Goal: Task Accomplishment & Management: Use online tool/utility

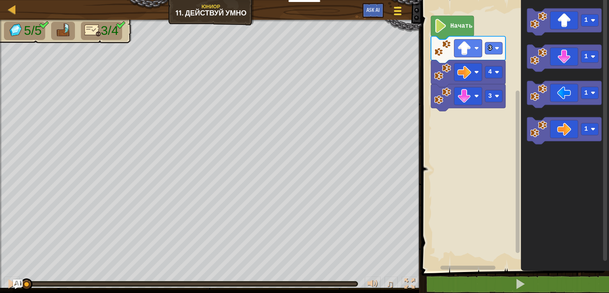
click at [402, 11] on div at bounding box center [398, 11] width 11 height 12
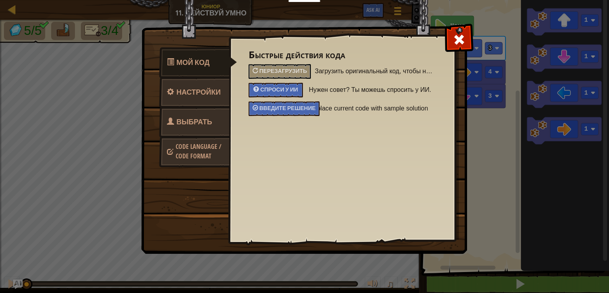
click at [203, 125] on span "Выбрать героя" at bounding box center [189, 132] width 45 height 30
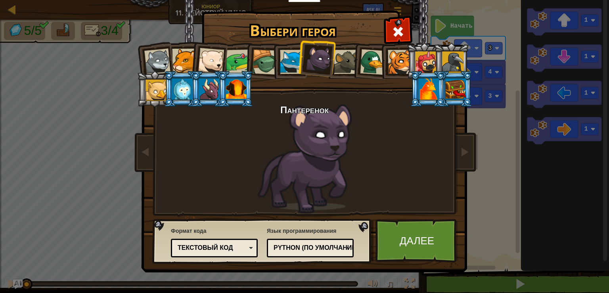
click at [241, 247] on div "Текстовый код" at bounding box center [212, 248] width 69 height 9
click at [238, 228] on div "Формат кода Текстовый код [GEOGRAPHIC_DATA] и код Блоки Блоки (иконки) Текстовы…" at bounding box center [214, 242] width 87 height 35
click at [411, 237] on link "Далее" at bounding box center [417, 241] width 83 height 44
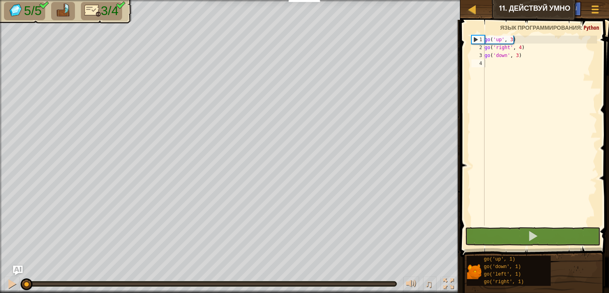
click at [549, 11] on div "Курсы Юниор 11. Действуй умно Меню игры Ask AI" at bounding box center [534, 10] width 149 height 20
click at [589, 28] on span "Python" at bounding box center [591, 28] width 15 height 8
click at [577, 13] on button "Ask AI" at bounding box center [570, 9] width 21 height 15
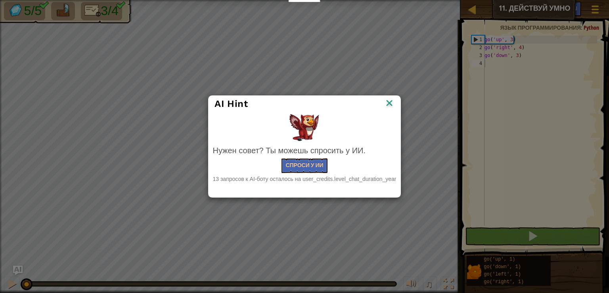
click at [390, 102] on img at bounding box center [389, 104] width 10 height 12
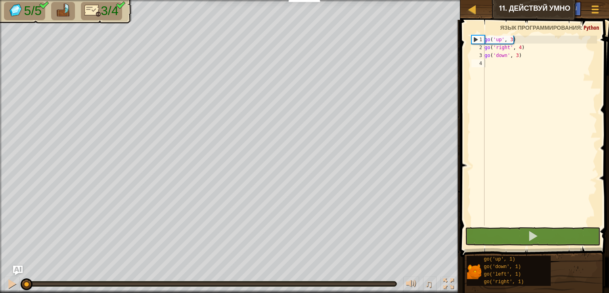
click at [592, 27] on span "Python" at bounding box center [591, 28] width 15 height 8
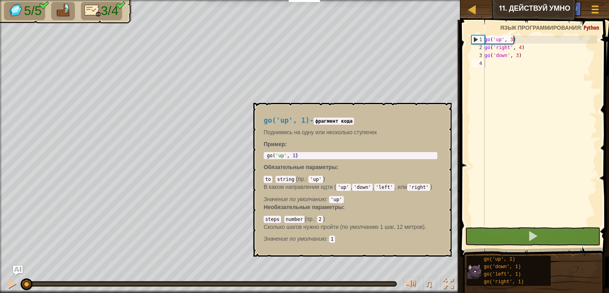
click at [476, 273] on img at bounding box center [474, 272] width 15 height 15
click at [471, 273] on img at bounding box center [474, 272] width 15 height 15
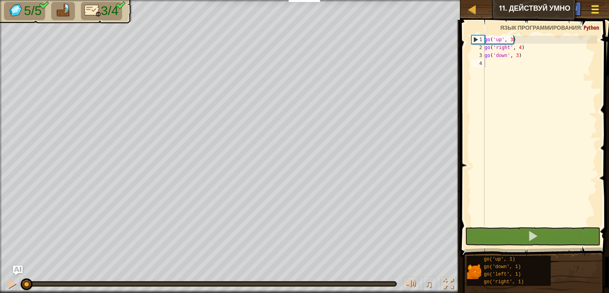
click at [600, 6] on div at bounding box center [595, 10] width 11 height 12
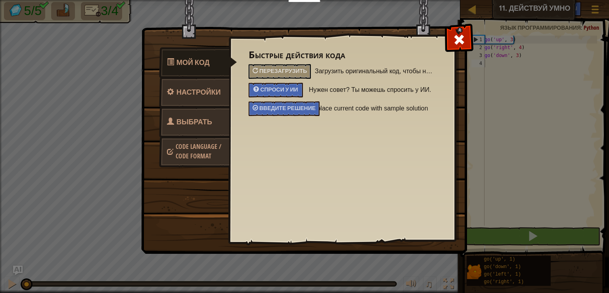
click at [184, 117] on span "Выбрать героя" at bounding box center [189, 132] width 45 height 30
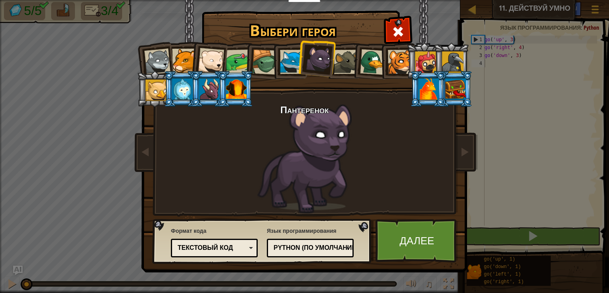
click at [222, 249] on div "Текстовый код" at bounding box center [212, 248] width 69 height 9
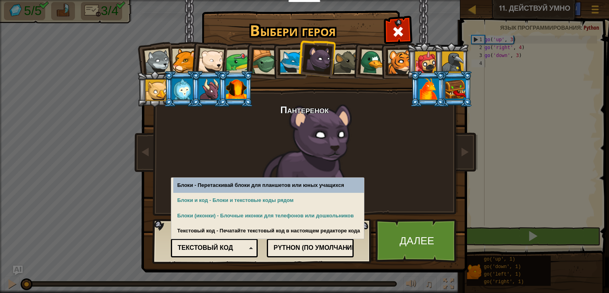
click at [185, 59] on div at bounding box center [184, 61] width 24 height 24
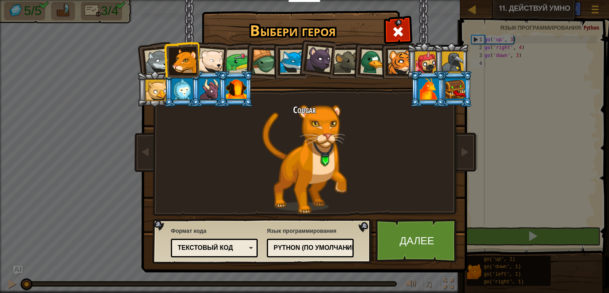
click at [211, 67] on div at bounding box center [211, 61] width 26 height 26
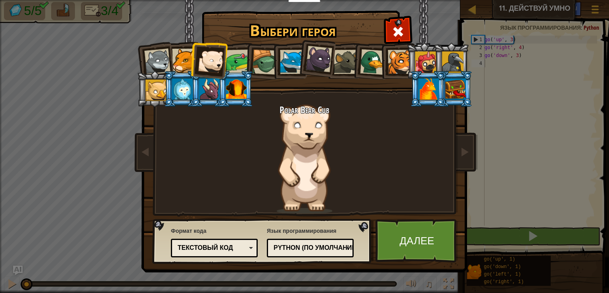
click at [227, 65] on div at bounding box center [238, 62] width 25 height 25
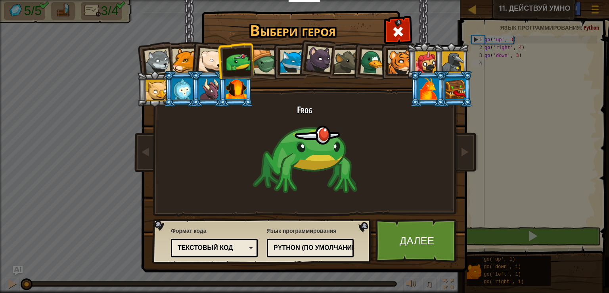
click at [268, 52] on div at bounding box center [264, 62] width 25 height 25
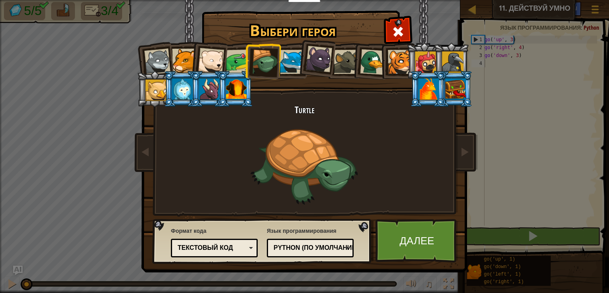
click at [284, 55] on div at bounding box center [292, 62] width 24 height 24
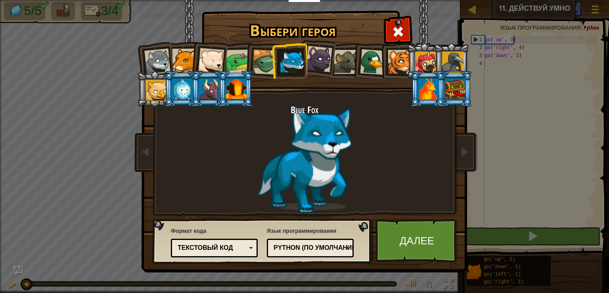
click at [327, 58] on div at bounding box center [319, 59] width 27 height 27
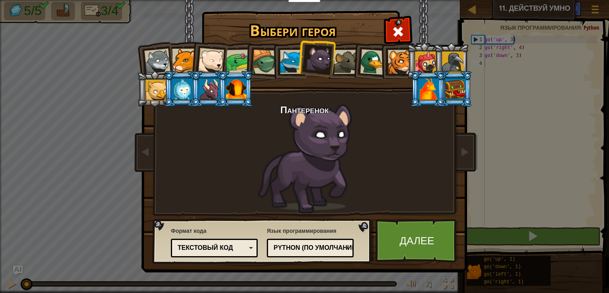
click at [341, 57] on div at bounding box center [346, 62] width 24 height 24
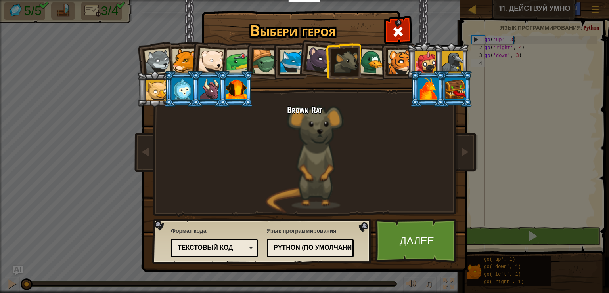
click at [371, 49] on li at bounding box center [370, 61] width 38 height 38
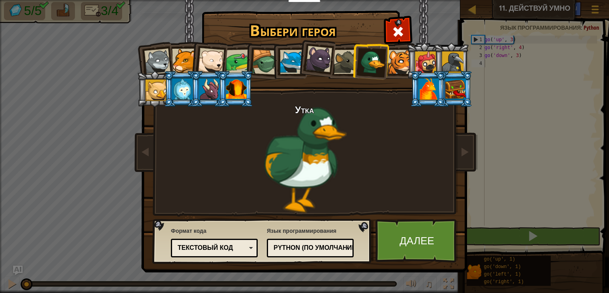
click at [405, 60] on div at bounding box center [400, 62] width 24 height 24
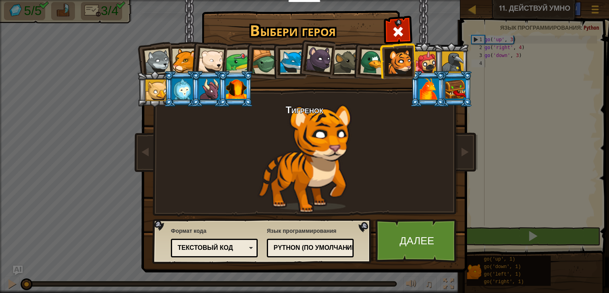
click at [240, 92] on div at bounding box center [236, 89] width 21 height 21
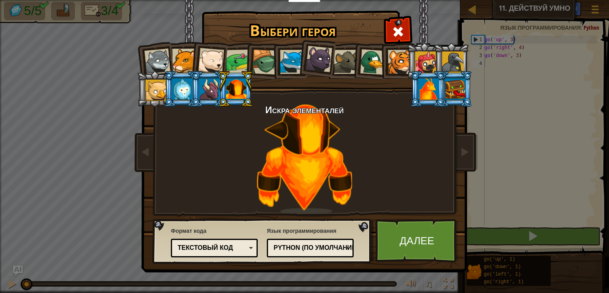
click at [428, 97] on div at bounding box center [428, 89] width 21 height 21
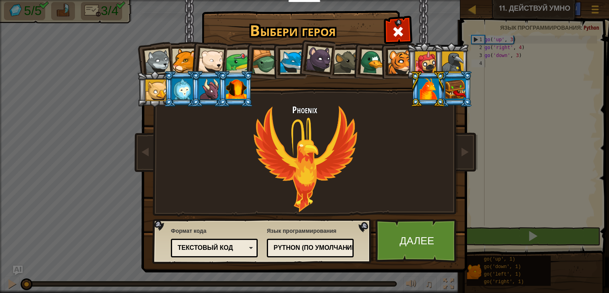
click at [455, 101] on li at bounding box center [455, 89] width 36 height 36
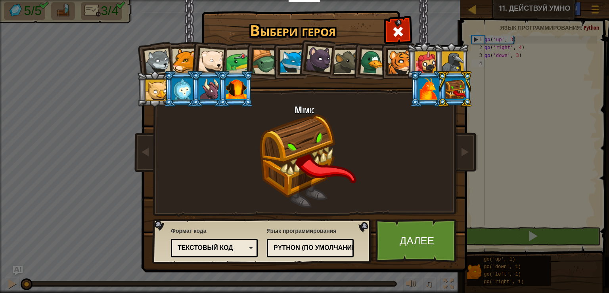
click at [290, 64] on div at bounding box center [292, 62] width 24 height 24
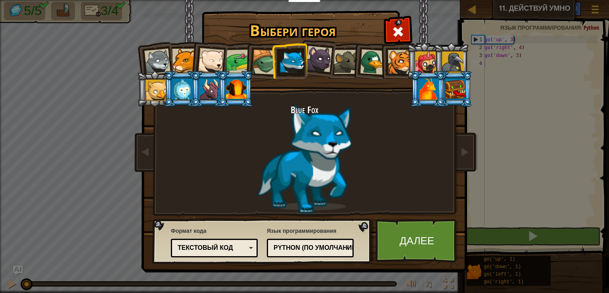
click at [460, 59] on div at bounding box center [452, 62] width 21 height 21
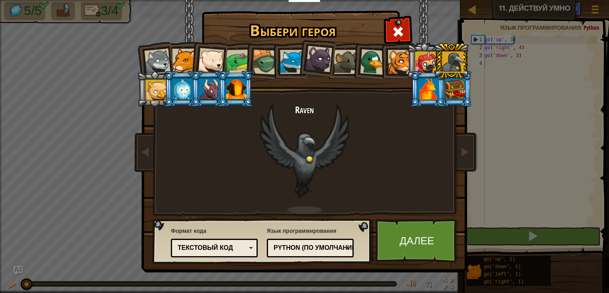
click at [157, 84] on div at bounding box center [156, 90] width 21 height 21
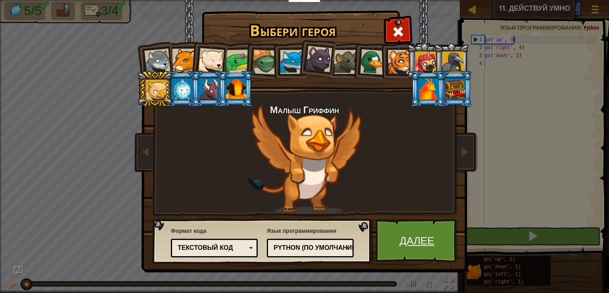
click at [431, 246] on link "Далее" at bounding box center [417, 241] width 83 height 44
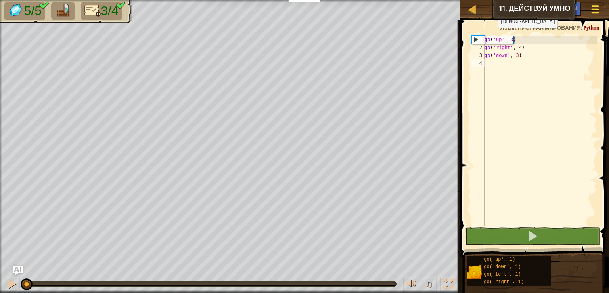
click at [595, 9] on span at bounding box center [596, 10] width 8 height 2
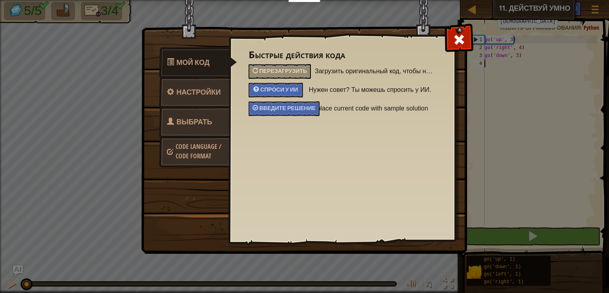
click at [197, 121] on span "Выбрать героя" at bounding box center [189, 132] width 45 height 30
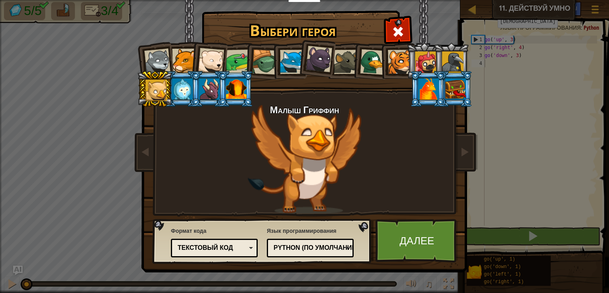
click at [428, 88] on div at bounding box center [428, 89] width 21 height 21
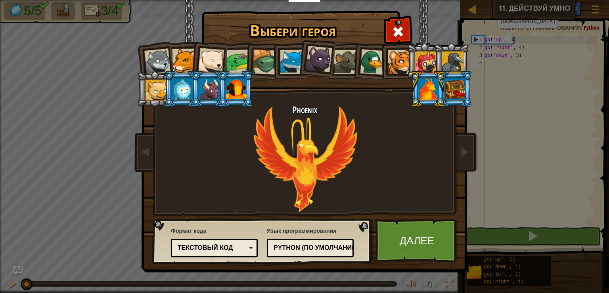
click at [462, 87] on div at bounding box center [455, 89] width 21 height 21
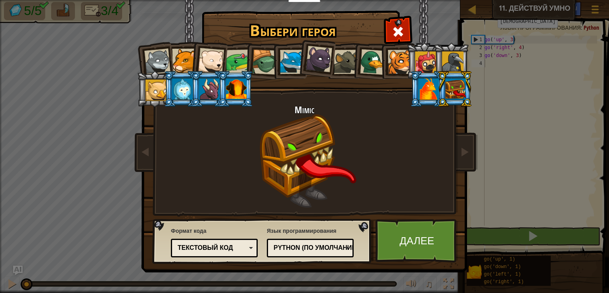
click at [414, 95] on li at bounding box center [428, 89] width 36 height 36
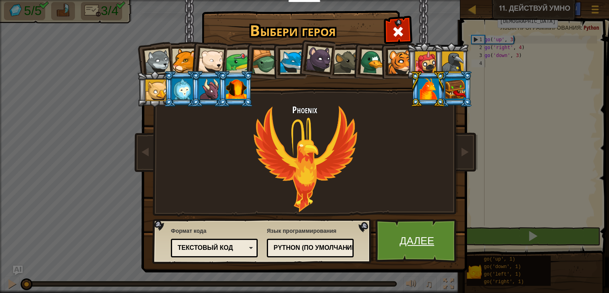
click at [398, 242] on link "Далее" at bounding box center [417, 241] width 83 height 44
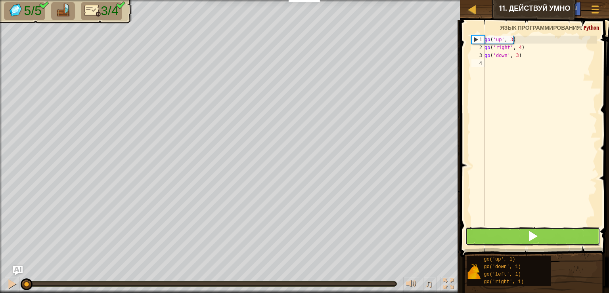
click at [523, 236] on button at bounding box center [532, 237] width 135 height 18
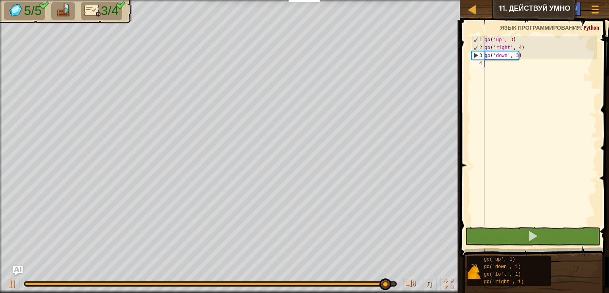
type textarea "g"
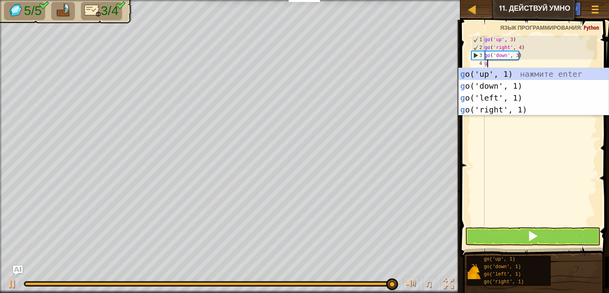
scroll to position [4, 0]
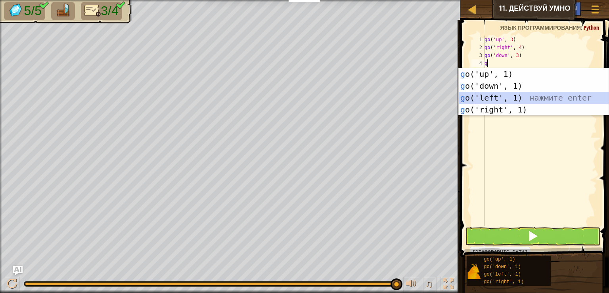
click at [489, 102] on div "g o('up', 1) нажмите enter g o('down', 1) нажмите enter g o('left', 1) нажмите …" at bounding box center [534, 103] width 150 height 71
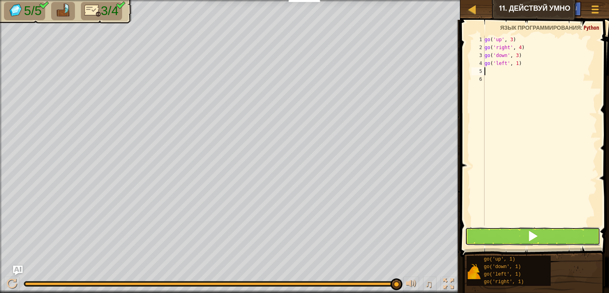
click at [520, 238] on button at bounding box center [532, 237] width 135 height 18
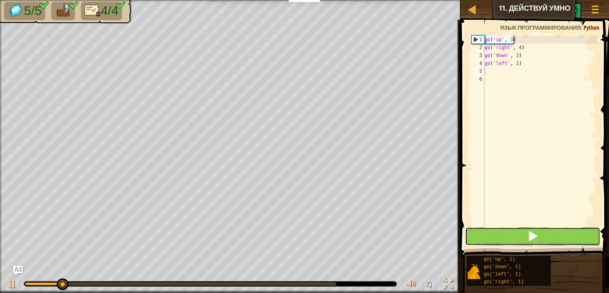
click at [520, 238] on button at bounding box center [532, 237] width 135 height 18
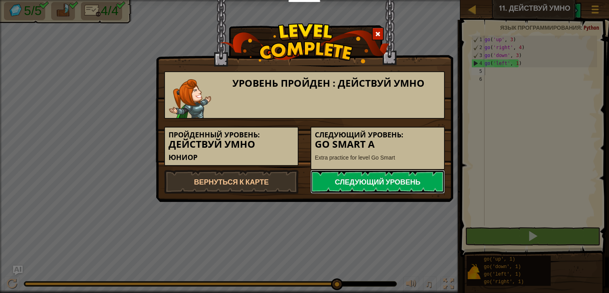
click at [415, 185] on link "Следующий уровень" at bounding box center [378, 182] width 134 height 24
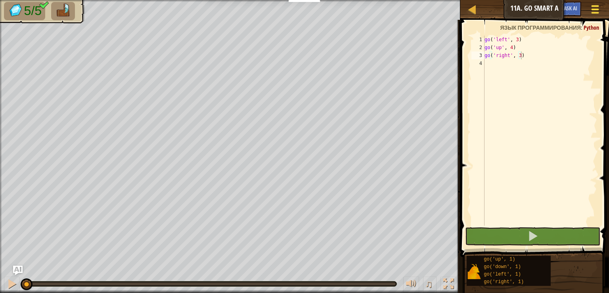
click at [596, 11] on div at bounding box center [595, 10] width 11 height 12
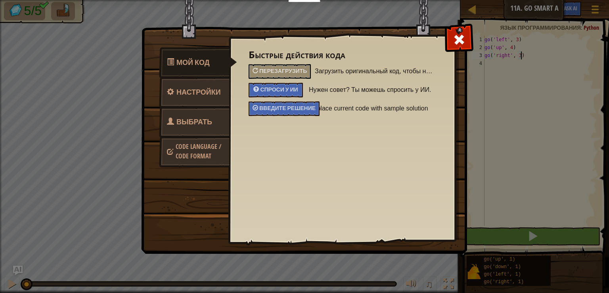
click at [198, 119] on span "Выбрать героя" at bounding box center [189, 132] width 45 height 30
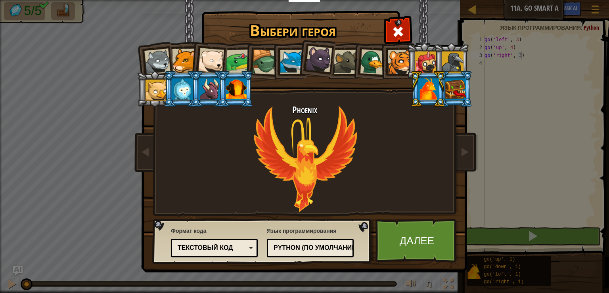
click at [238, 88] on div at bounding box center [236, 89] width 21 height 21
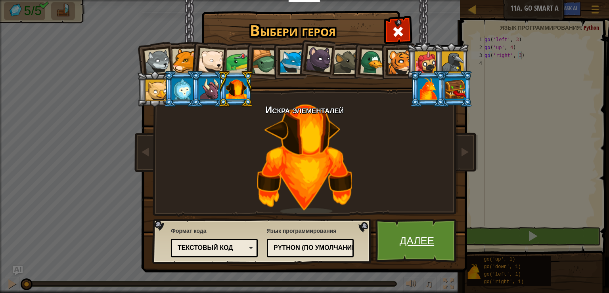
click at [427, 254] on link "Далее" at bounding box center [417, 241] width 83 height 44
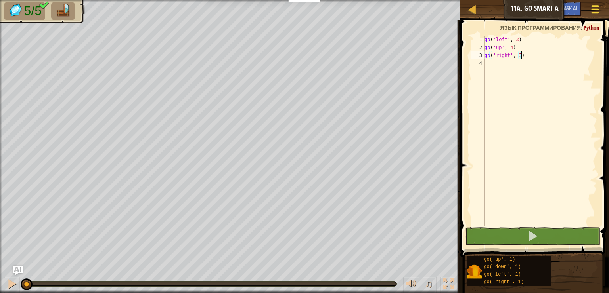
click at [596, 13] on span at bounding box center [596, 13] width 8 height 2
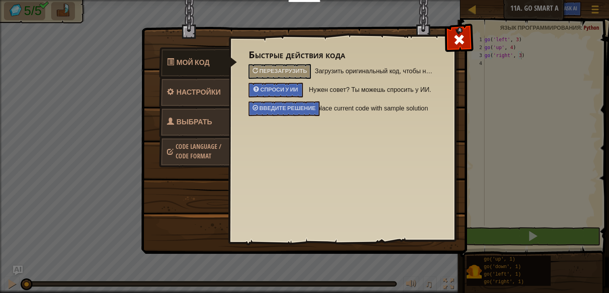
click at [224, 124] on link "Выбрать героя" at bounding box center [194, 132] width 71 height 51
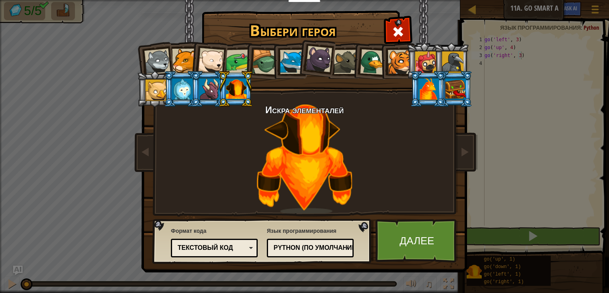
click at [209, 59] on div at bounding box center [211, 61] width 26 height 26
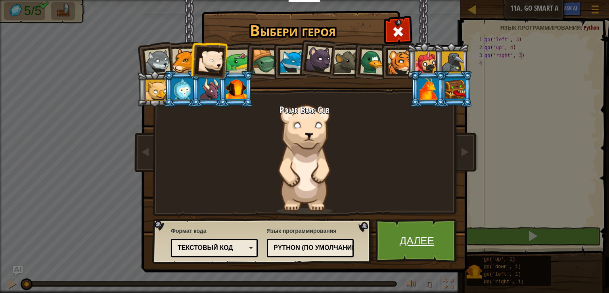
click at [410, 240] on link "Далее" at bounding box center [417, 241] width 83 height 44
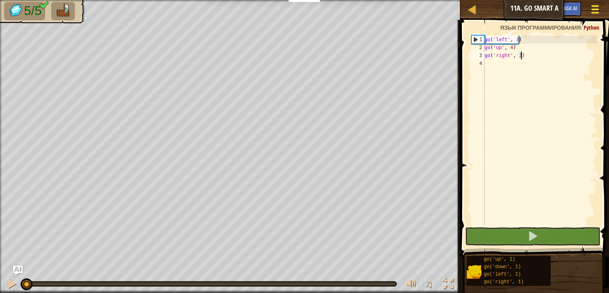
click at [591, 9] on div at bounding box center [595, 10] width 11 height 12
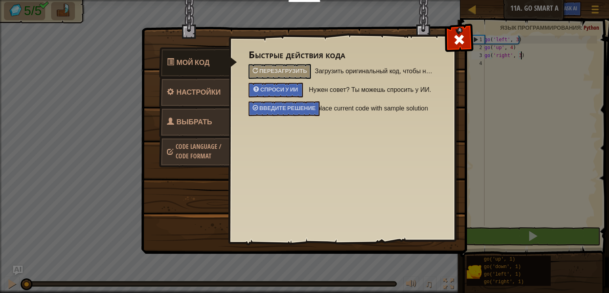
click at [197, 120] on span "Выбрать героя" at bounding box center [189, 132] width 45 height 30
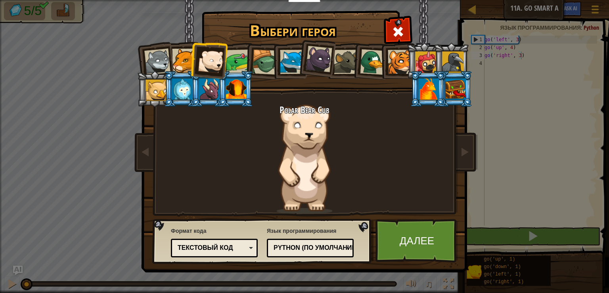
click at [233, 78] on li at bounding box center [236, 89] width 36 height 36
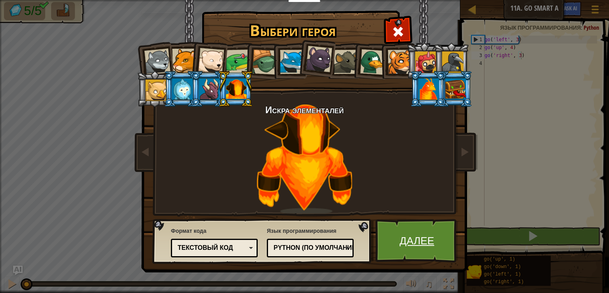
click at [424, 259] on link "Далее" at bounding box center [417, 241] width 83 height 44
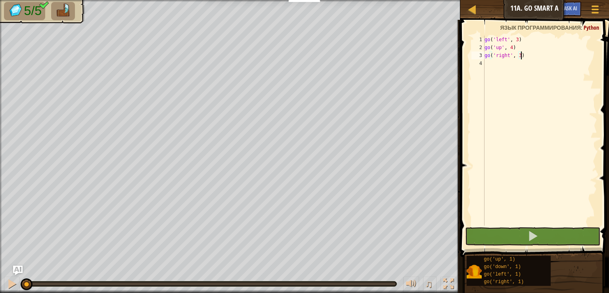
click at [497, 63] on div "go ( 'left' , 3 ) go ( 'up' , 4 ) go ( 'right' , 3 )" at bounding box center [540, 139] width 114 height 206
type textarea "g"
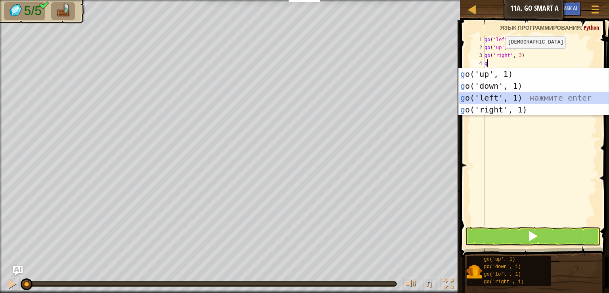
click at [492, 99] on div "g o('up', 1) нажмите enter g o('down', 1) нажмите enter g o('left', 1) нажмите …" at bounding box center [534, 103] width 150 height 71
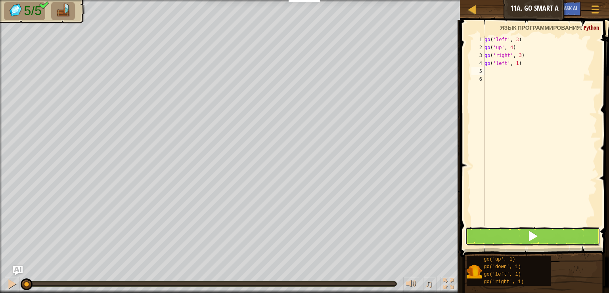
click at [514, 237] on button at bounding box center [532, 237] width 135 height 18
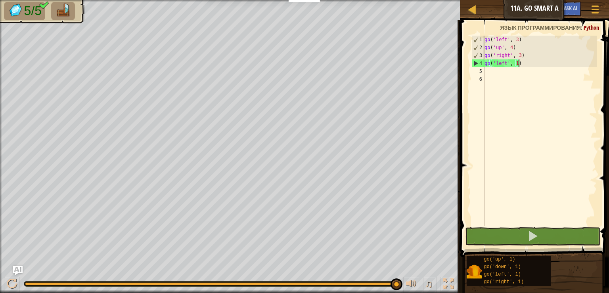
click at [520, 63] on div "go ( 'left' , 3 ) go ( 'up' , 4 ) go ( 'right' , 3 ) go ( 'left' , 1 )" at bounding box center [540, 139] width 114 height 206
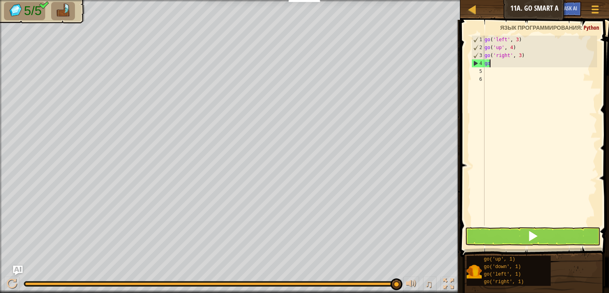
type textarea "g"
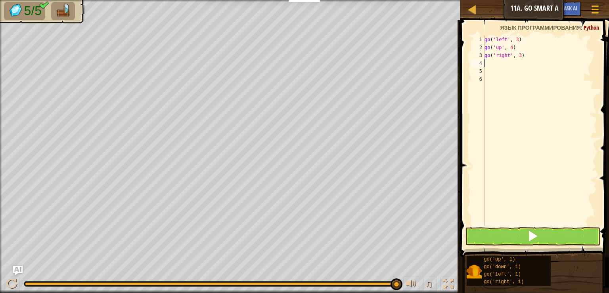
type textarea "g"
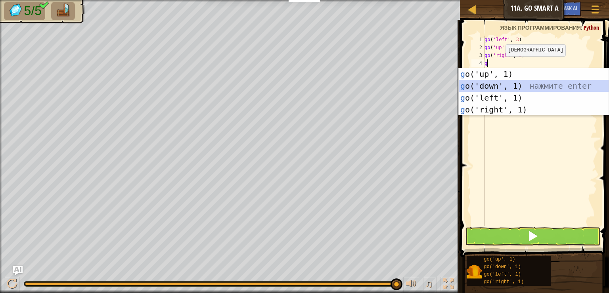
click at [492, 86] on div "g o('up', 1) нажмите enter g o('down', 1) нажмите enter g o('left', 1) нажмите …" at bounding box center [534, 103] width 150 height 71
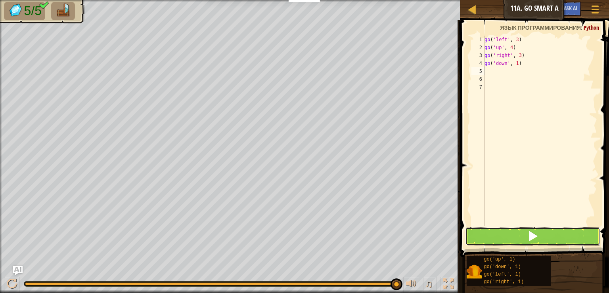
click at [535, 238] on span at bounding box center [532, 236] width 11 height 11
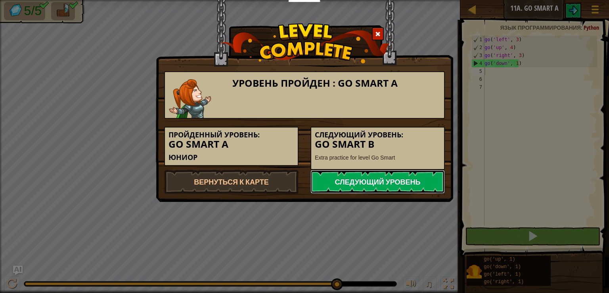
click at [399, 184] on link "Следующий уровень" at bounding box center [378, 182] width 134 height 24
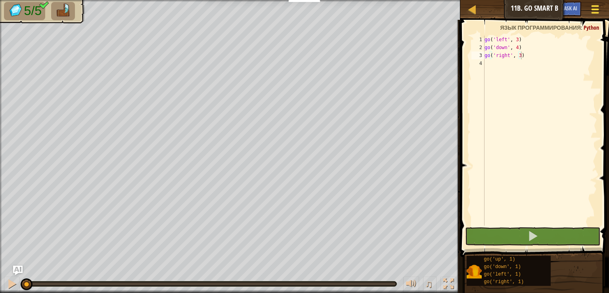
click at [596, 3] on button "Меню игры" at bounding box center [595, 10] width 21 height 19
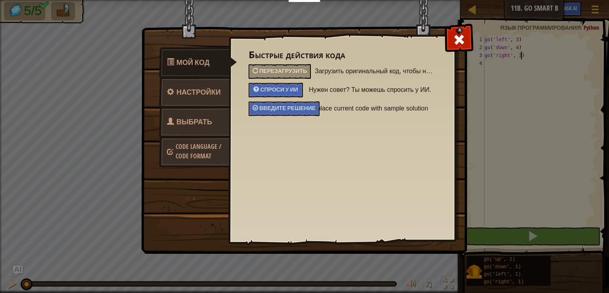
click at [211, 124] on span "Выбрать героя" at bounding box center [189, 132] width 45 height 30
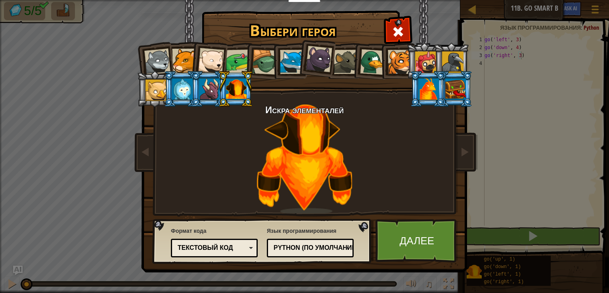
click at [213, 87] on div at bounding box center [209, 89] width 21 height 21
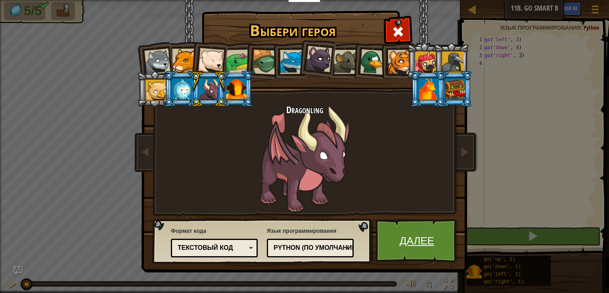
click at [405, 244] on link "Далее" at bounding box center [417, 241] width 83 height 44
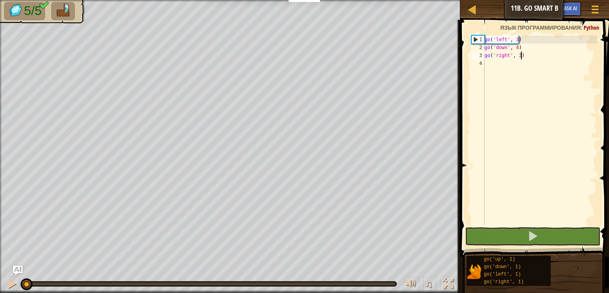
click at [504, 64] on div "go ( 'left' , 3 ) go ( 'down' , 4 ) go ( 'right' , 3 )" at bounding box center [540, 139] width 114 height 206
type textarea "g"
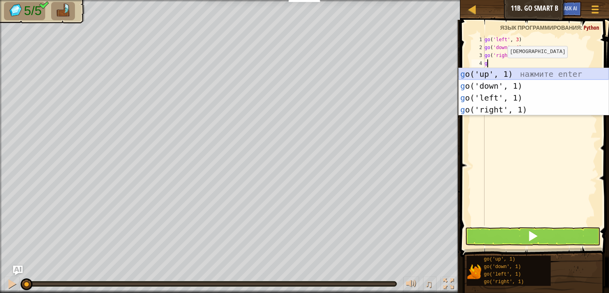
click at [491, 69] on div "g o('up', 1) нажмите enter g o('down', 1) нажмите enter g o('left', 1) нажмите …" at bounding box center [534, 103] width 150 height 71
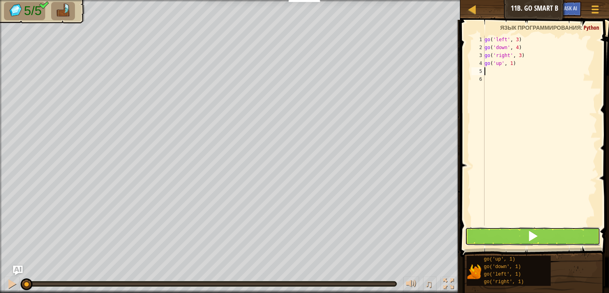
click at [538, 233] on span at bounding box center [532, 236] width 11 height 11
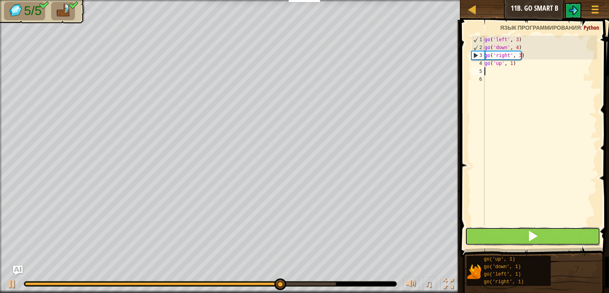
click at [537, 236] on span at bounding box center [532, 236] width 11 height 11
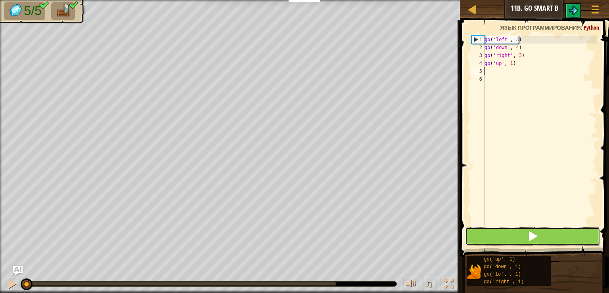
click at [537, 236] on span at bounding box center [532, 236] width 11 height 11
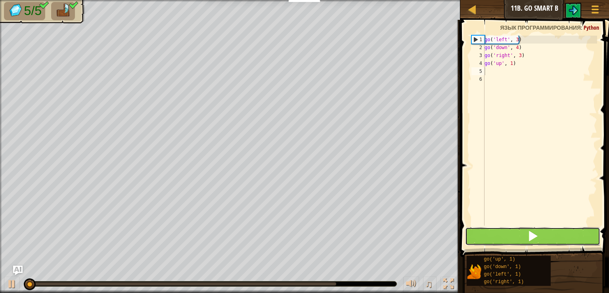
click at [537, 236] on span at bounding box center [532, 236] width 11 height 11
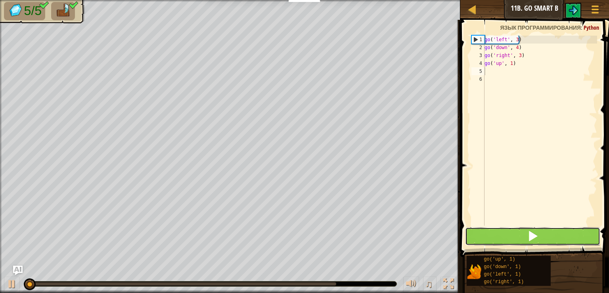
click at [537, 236] on span at bounding box center [532, 236] width 11 height 11
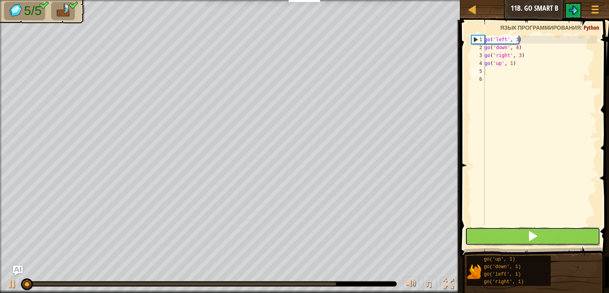
click at [537, 236] on span at bounding box center [532, 236] width 11 height 11
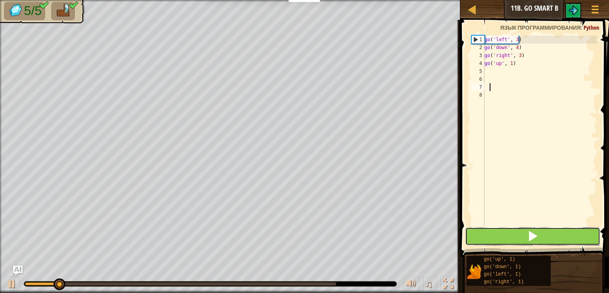
click at [537, 236] on span at bounding box center [532, 236] width 11 height 11
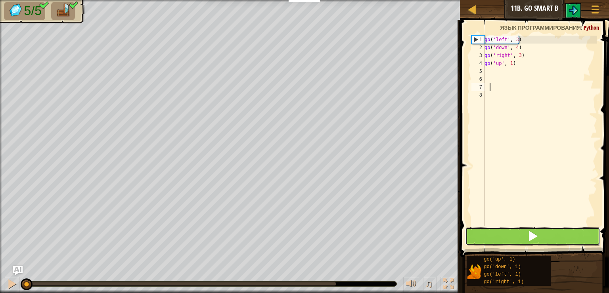
click at [537, 236] on span at bounding box center [532, 236] width 11 height 11
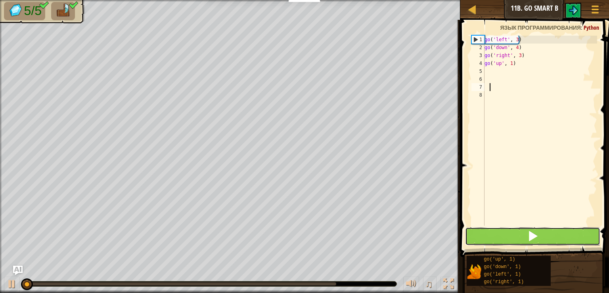
click at [537, 236] on span at bounding box center [532, 236] width 11 height 11
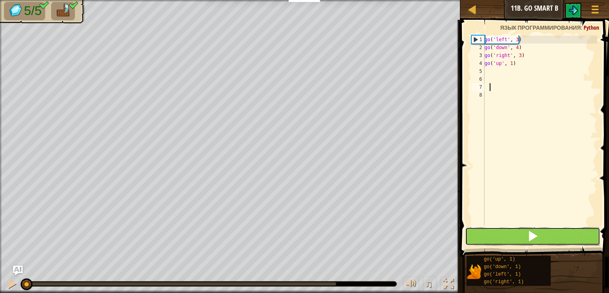
click at [537, 236] on span at bounding box center [532, 236] width 11 height 11
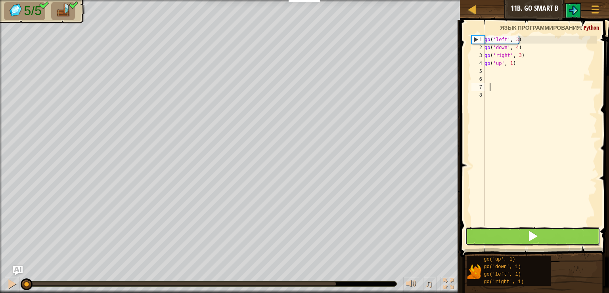
click at [537, 236] on span at bounding box center [532, 236] width 11 height 11
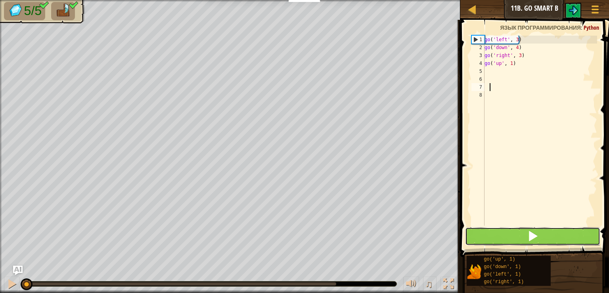
click at [537, 236] on span at bounding box center [532, 236] width 11 height 11
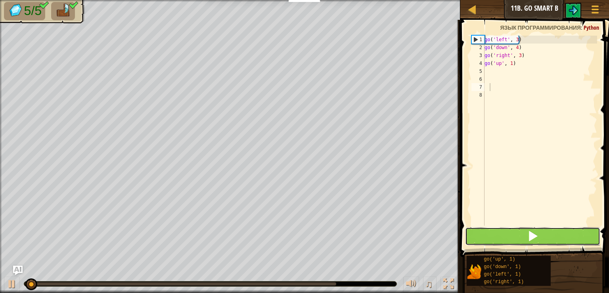
click at [537, 236] on span at bounding box center [532, 236] width 11 height 11
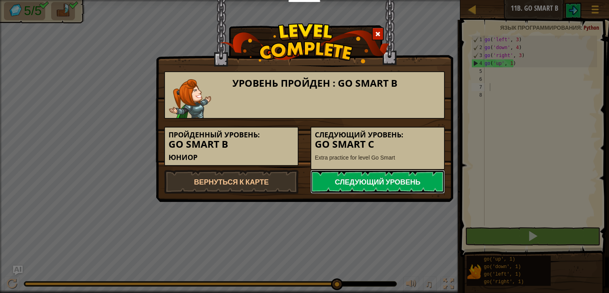
click at [388, 177] on link "Следующий уровень" at bounding box center [378, 182] width 134 height 24
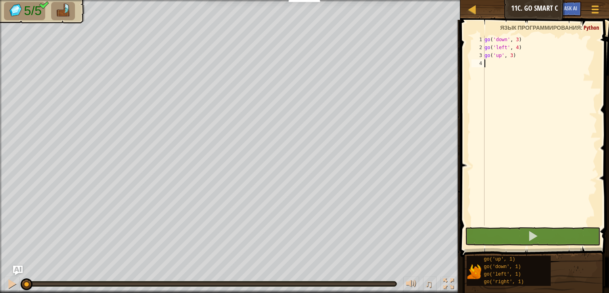
click at [503, 64] on div "go ( 'down' , 3 ) go ( 'left' , 4 ) go ( 'up' , 3 )" at bounding box center [540, 139] width 114 height 206
type textarea "g"
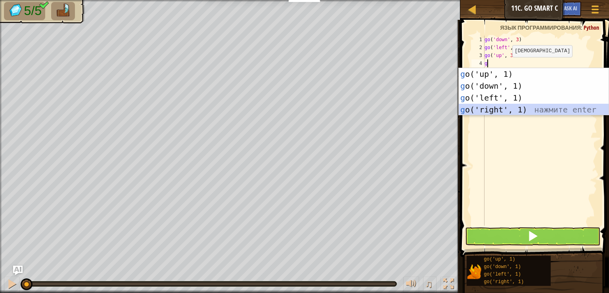
click at [507, 106] on div "g o('up', 1) нажмите enter g o('down', 1) нажмите enter g o('left', 1) нажмите …" at bounding box center [534, 103] width 150 height 71
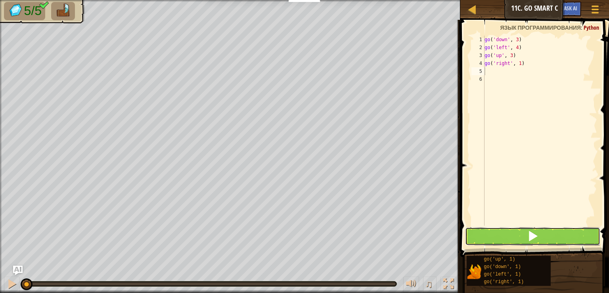
click at [531, 242] on span at bounding box center [532, 236] width 11 height 11
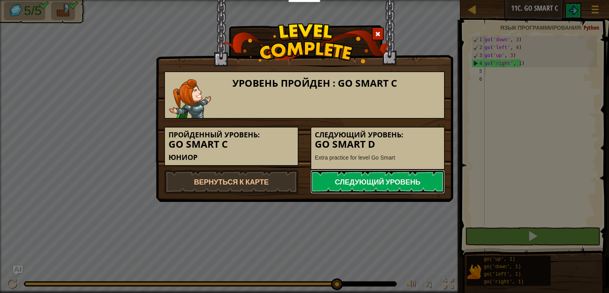
click at [424, 179] on link "Следующий уровень" at bounding box center [378, 182] width 134 height 24
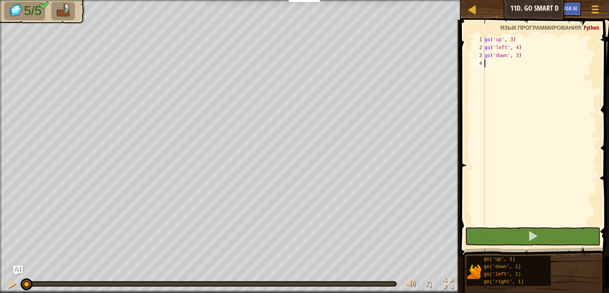
click at [503, 68] on div "go ( 'up' , 3 ) go ( 'left' , 4 ) go ( 'down' , 3 )" at bounding box center [540, 139] width 114 height 206
type textarea "g"
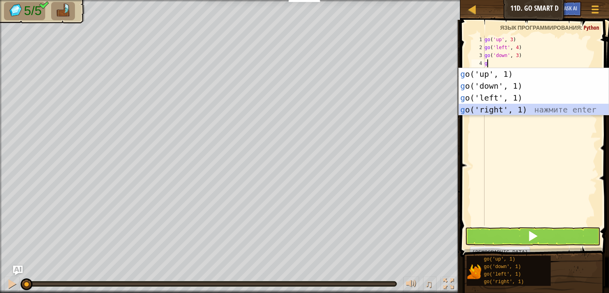
click at [512, 114] on div "g o('up', 1) нажмите enter g o('down', 1) нажмите enter g o('left', 1) нажмите …" at bounding box center [534, 103] width 150 height 71
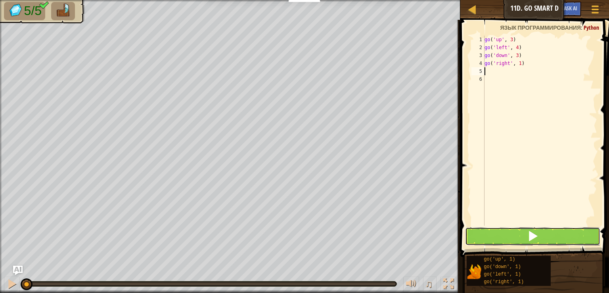
click at [528, 242] on span at bounding box center [532, 236] width 11 height 11
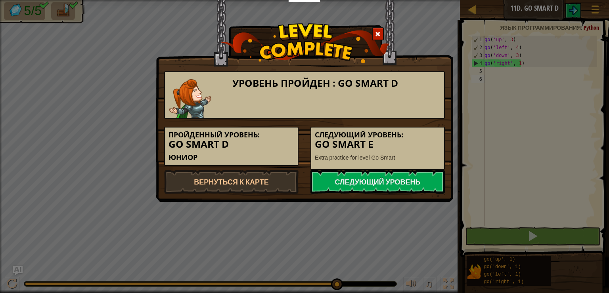
click at [155, 259] on div "Уровень пройден : Go Smart D Пройденный уровень: Go Smart D Юниор Следующий уро…" at bounding box center [304, 146] width 609 height 293
click at [387, 186] on link "Следующий уровень" at bounding box center [378, 182] width 134 height 24
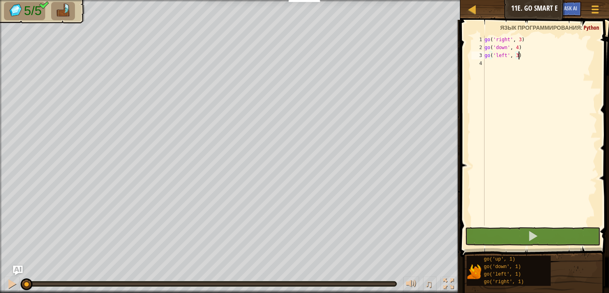
click at [498, 64] on div "go ( 'right' , 3 ) go ( 'down' , 4 ) go ( 'left' , 3 )" at bounding box center [540, 139] width 114 height 206
type textarea "g"
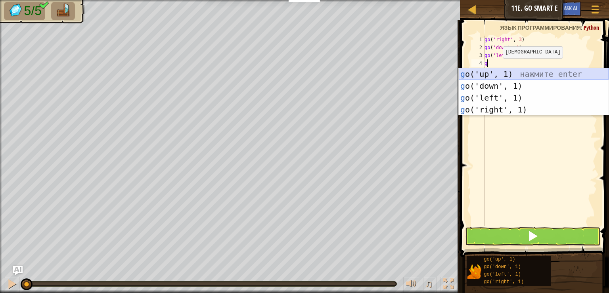
click at [493, 76] on div "g o('up', 1) нажмите enter g o('down', 1) нажмите enter g o('left', 1) нажмите …" at bounding box center [534, 103] width 150 height 71
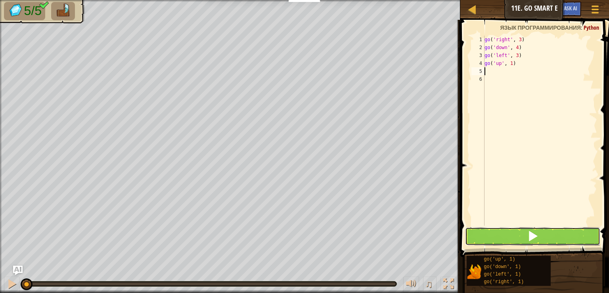
click at [504, 232] on button at bounding box center [532, 237] width 135 height 18
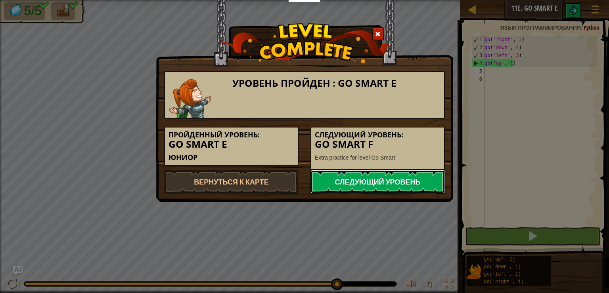
click at [438, 184] on link "Следующий уровень" at bounding box center [378, 182] width 134 height 24
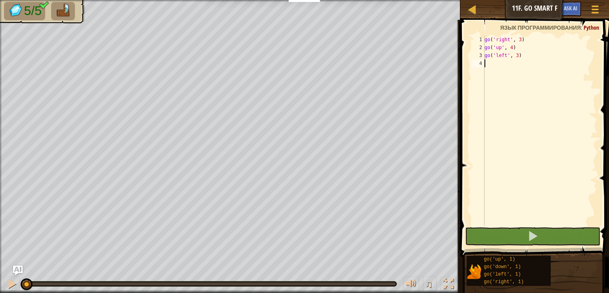
click at [502, 61] on div "go ( 'right' , 3 ) go ( 'up' , 4 ) go ( 'left' , 3 )" at bounding box center [540, 139] width 114 height 206
type textarea "g"
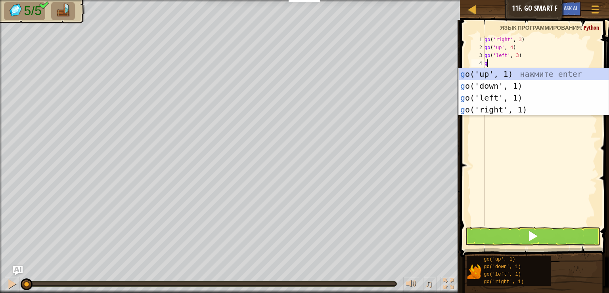
scroll to position [4, 0]
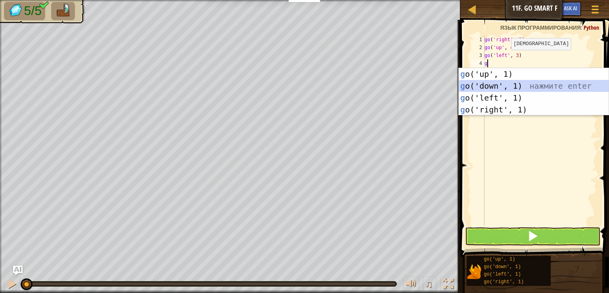
click at [492, 92] on div "g o('up', 1) нажмите enter g o('down', 1) нажмите enter g o('left', 1) нажмите …" at bounding box center [534, 103] width 150 height 71
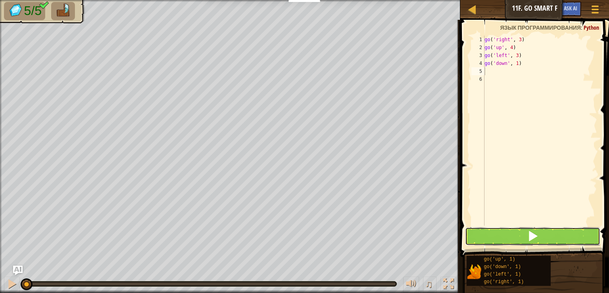
click at [524, 235] on button at bounding box center [532, 237] width 135 height 18
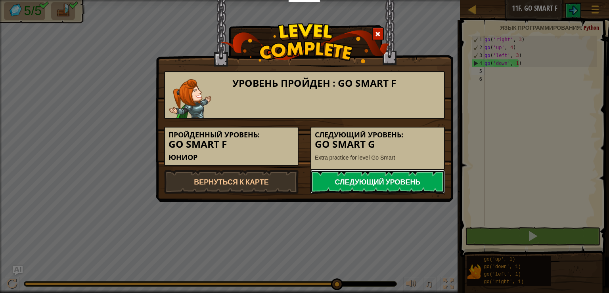
click at [428, 191] on link "Следующий уровень" at bounding box center [378, 182] width 134 height 24
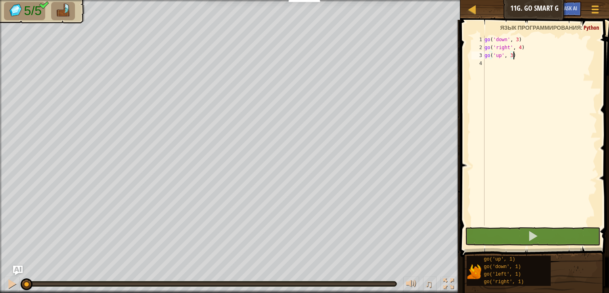
click at [487, 65] on div "go ( 'down' , 3 ) go ( 'right' , 4 ) go ( 'up' , 3 )" at bounding box center [540, 139] width 114 height 206
type textarea "g"
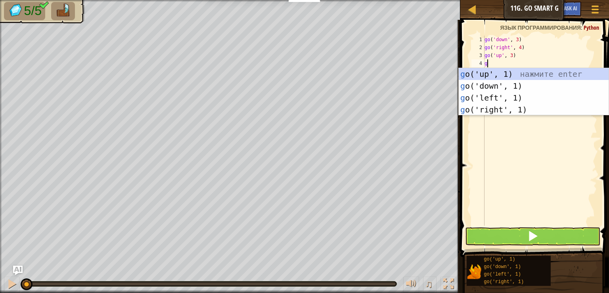
scroll to position [4, 0]
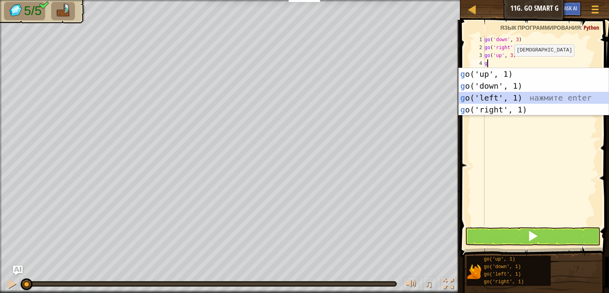
click at [500, 94] on div "g o('up', 1) нажмите enter g o('down', 1) нажмите enter g o('left', 1) нажмите …" at bounding box center [534, 103] width 150 height 71
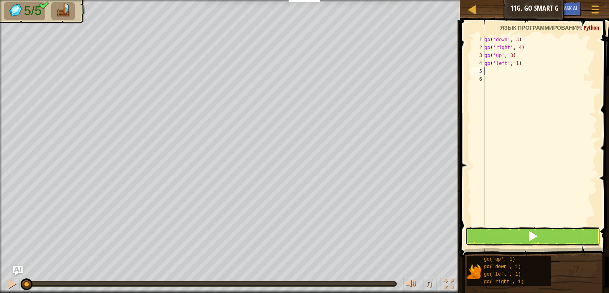
click at [517, 245] on button at bounding box center [532, 237] width 135 height 18
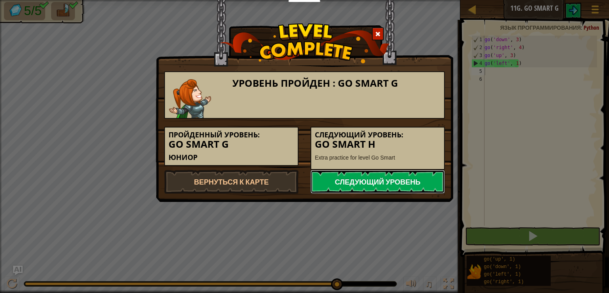
click at [354, 184] on link "Следующий уровень" at bounding box center [378, 182] width 134 height 24
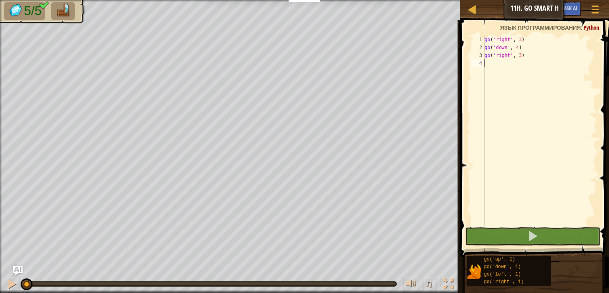
click at [502, 64] on div "go ( 'right' , 3 ) go ( 'down' , 4 ) go ( 'right' , 3 )" at bounding box center [540, 139] width 114 height 206
type textarea "g"
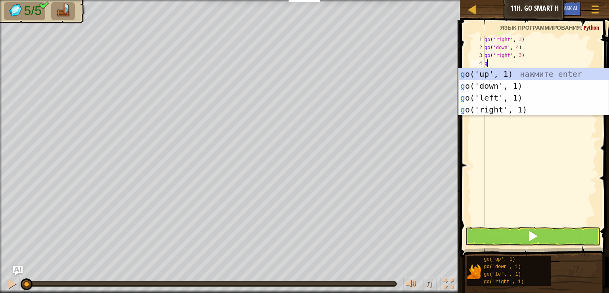
scroll to position [4, 0]
click at [501, 71] on div "g o('up', 1) нажмите enter g o('down', 1) нажмите enter g o('left', 1) нажмите …" at bounding box center [534, 103] width 150 height 71
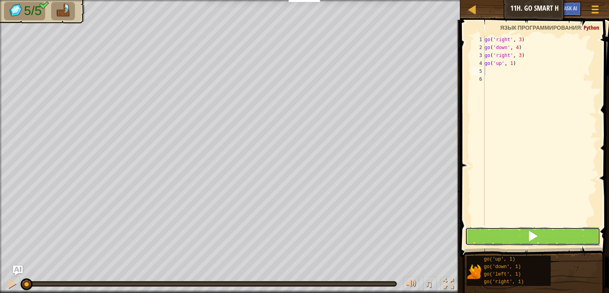
click at [527, 238] on button at bounding box center [532, 237] width 135 height 18
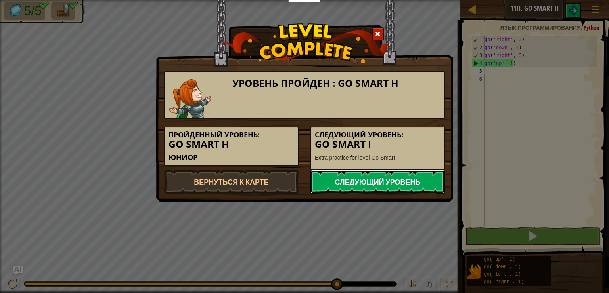
click at [428, 185] on link "Следующий уровень" at bounding box center [378, 182] width 134 height 24
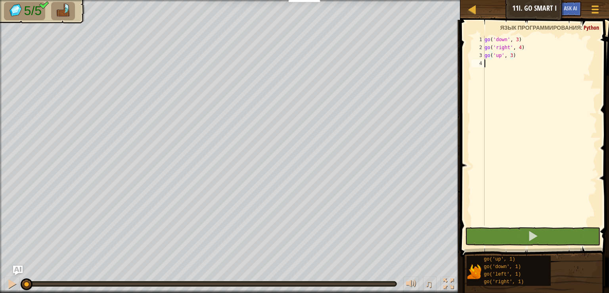
click at [501, 65] on div "go ( 'down' , 3 ) go ( 'right' , 4 ) go ( 'up' , 3 )" at bounding box center [540, 139] width 114 height 206
type textarea "g"
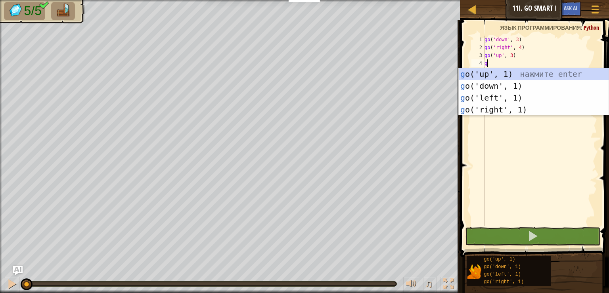
scroll to position [4, 0]
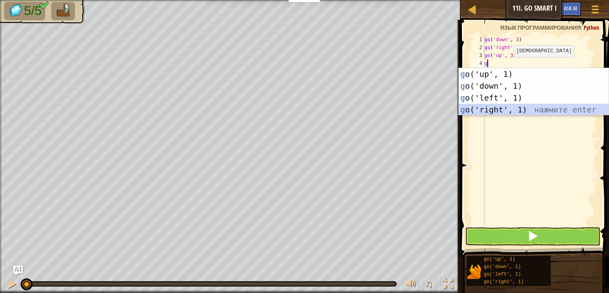
click at [517, 111] on div "g o('up', 1) нажмите enter g o('down', 1) нажмите enter g o('left', 1) нажмите …" at bounding box center [534, 103] width 150 height 71
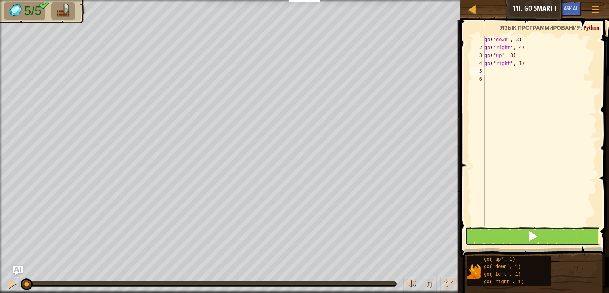
click at [527, 242] on button at bounding box center [532, 237] width 135 height 18
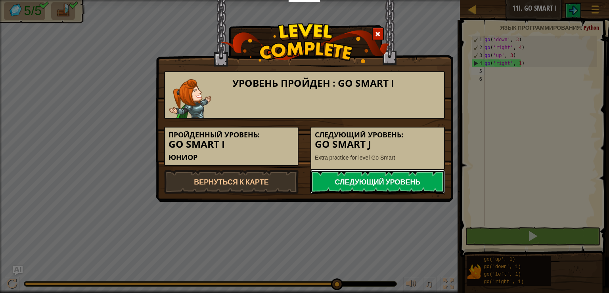
click at [433, 182] on link "Следующий уровень" at bounding box center [378, 182] width 134 height 24
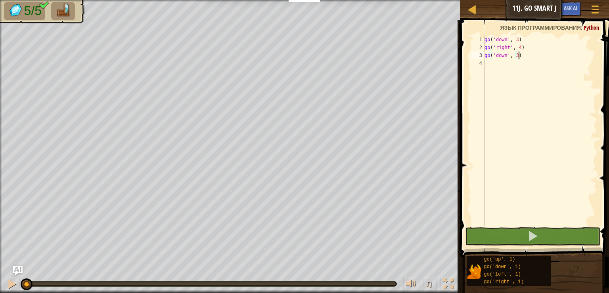
click at [508, 66] on div "go ( 'down' , 3 ) go ( 'right' , 4 ) go ( 'down' , 3 )" at bounding box center [540, 139] width 114 height 206
type textarea "g"
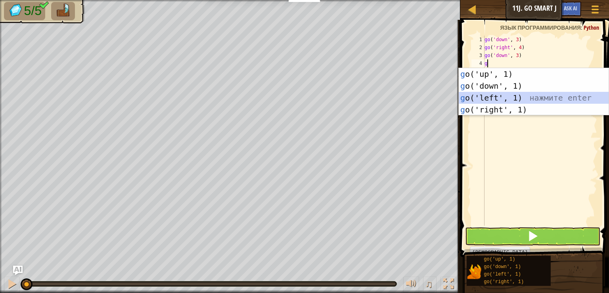
click at [489, 99] on div "g o('up', 1) нажмите enter g o('down', 1) нажмите enter g o('left', 1) нажмите …" at bounding box center [534, 103] width 150 height 71
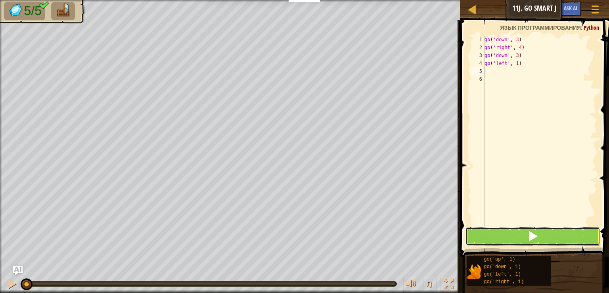
click at [510, 231] on button at bounding box center [532, 237] width 135 height 18
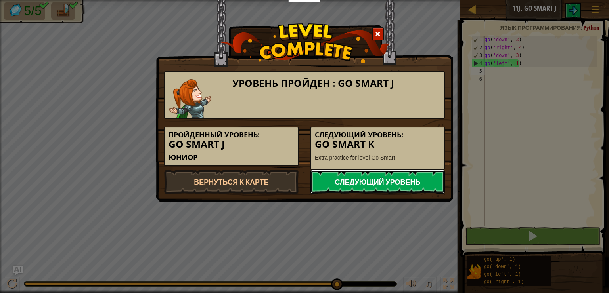
click at [406, 184] on link "Следующий уровень" at bounding box center [378, 182] width 134 height 24
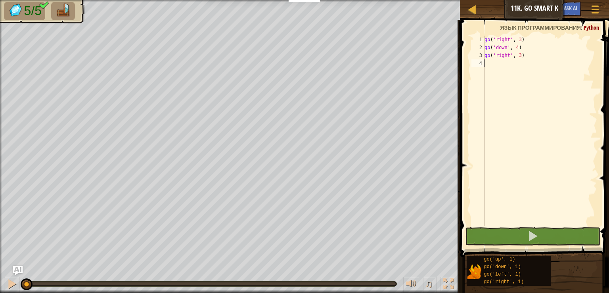
click at [495, 60] on div "go ( 'right' , 3 ) go ( 'down' , 4 ) go ( 'right' , 3 )" at bounding box center [540, 139] width 114 height 206
type textarea "g"
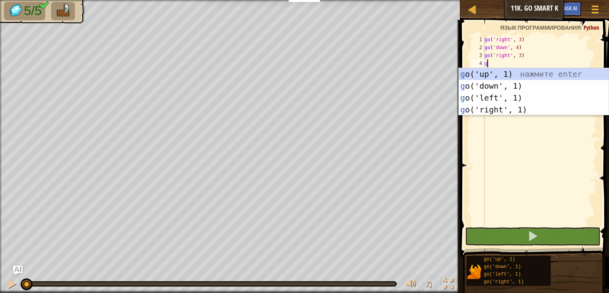
scroll to position [4, 0]
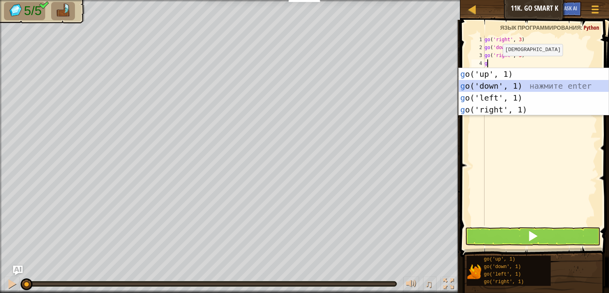
click at [498, 85] on div "g o('up', 1) нажмите enter g o('down', 1) нажмите enter g o('left', 1) нажмите …" at bounding box center [534, 103] width 150 height 71
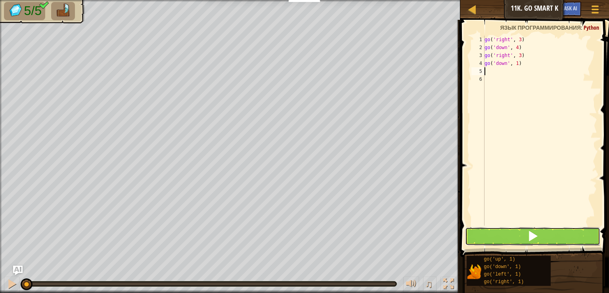
click at [529, 231] on span at bounding box center [532, 236] width 11 height 11
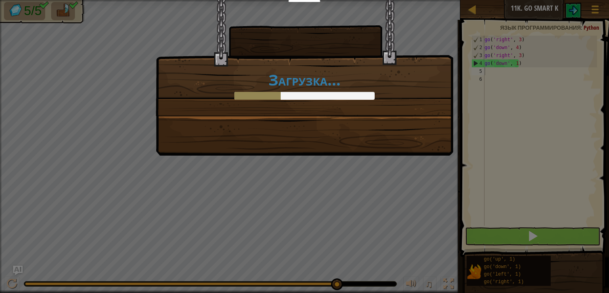
click at [534, 238] on div "Загрузка..." at bounding box center [304, 146] width 609 height 293
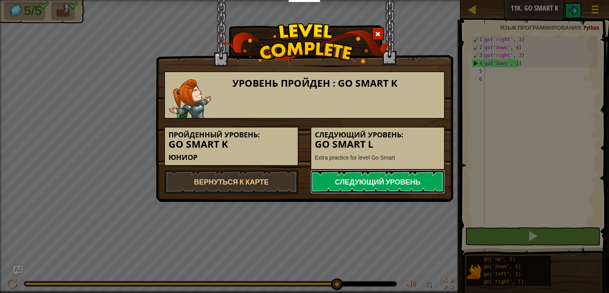
click at [379, 178] on link "Следующий уровень" at bounding box center [378, 182] width 134 height 24
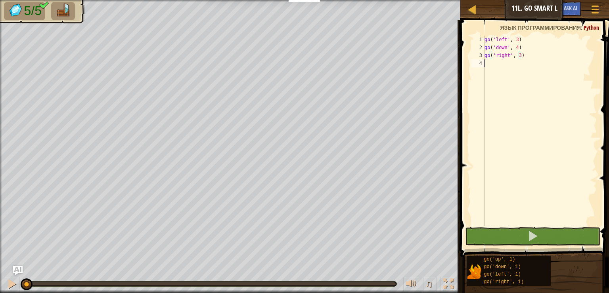
click at [486, 67] on div "go ( 'left' , 3 ) go ( 'down' , 4 ) go ( 'right' , 3 )" at bounding box center [540, 139] width 114 height 206
type textarea "g"
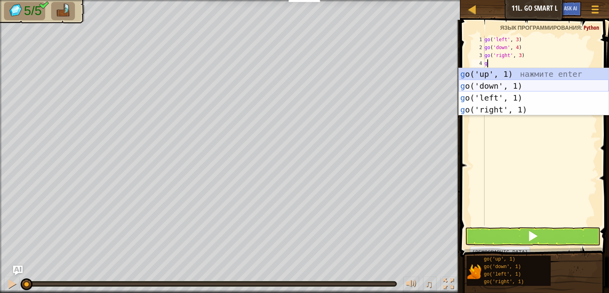
click at [485, 83] on div "g o('up', 1) нажмите enter g o('down', 1) нажмите enter g o('left', 1) нажмите …" at bounding box center [534, 103] width 150 height 71
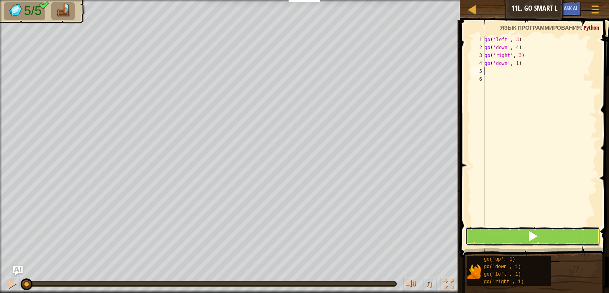
click at [530, 238] on span at bounding box center [532, 236] width 11 height 11
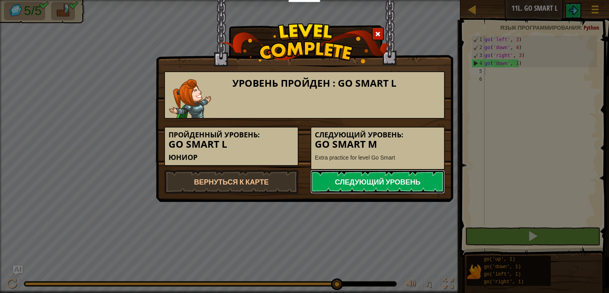
click at [406, 181] on link "Следующий уровень" at bounding box center [378, 182] width 134 height 24
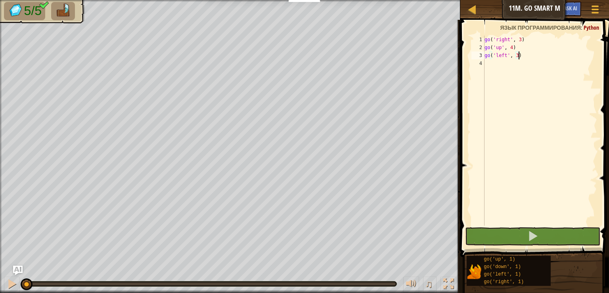
click at [511, 69] on div "go ( 'right' , 3 ) go ( 'up' , 4 ) go ( 'left' , 3 )" at bounding box center [540, 139] width 114 height 206
type textarea "g"
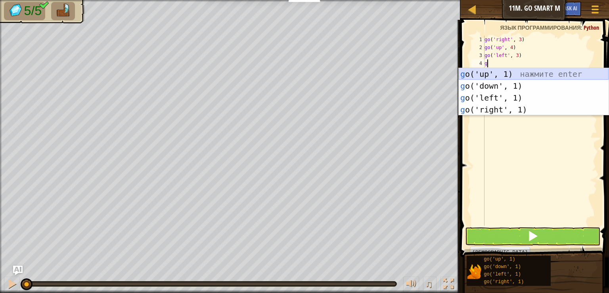
click at [500, 75] on div "g o('up', 1) нажмите enter g o('down', 1) нажмите enter g o('left', 1) нажмите …" at bounding box center [534, 103] width 150 height 71
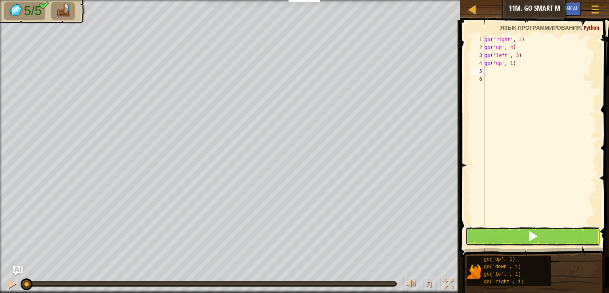
click at [525, 228] on button at bounding box center [532, 237] width 135 height 18
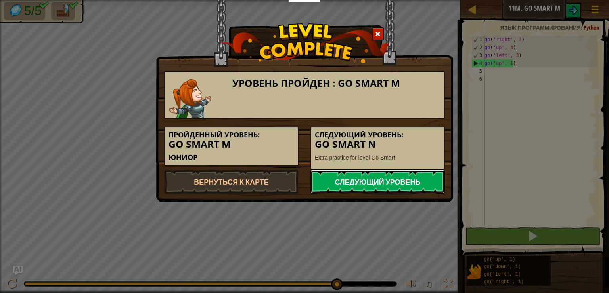
click at [427, 176] on link "Следующий уровень" at bounding box center [378, 182] width 134 height 24
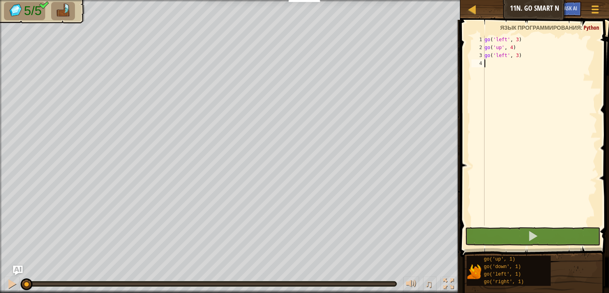
click at [489, 66] on div "go ( 'left' , 3 ) go ( 'up' , 4 ) go ( 'left' , 3 )" at bounding box center [540, 139] width 114 height 206
type textarea "g"
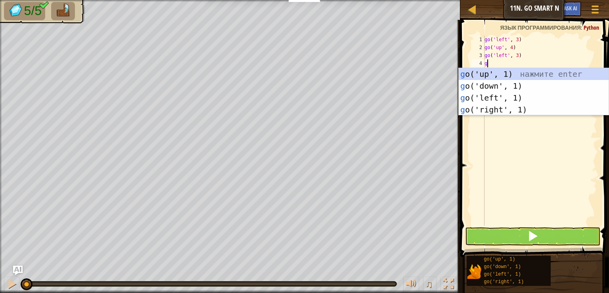
scroll to position [4, 0]
click at [493, 82] on div "g o('up', 1) нажмите enter g o('down', 1) нажмите enter g o('left', 1) нажмите …" at bounding box center [534, 103] width 150 height 71
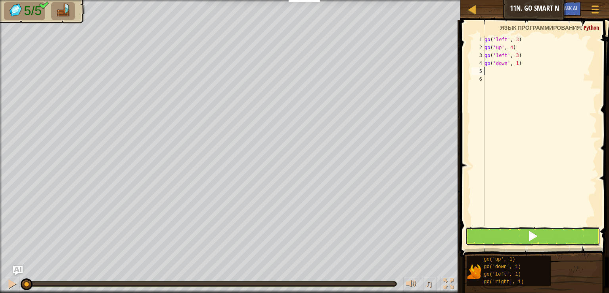
click at [514, 240] on button at bounding box center [532, 237] width 135 height 18
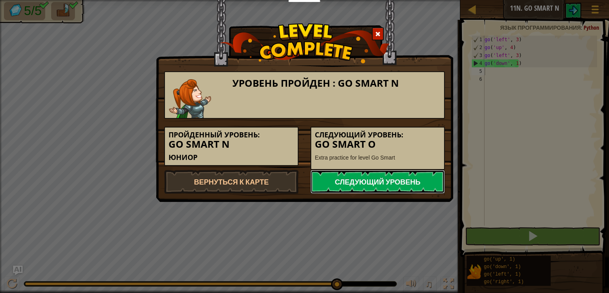
click at [409, 180] on link "Следующий уровень" at bounding box center [378, 182] width 134 height 24
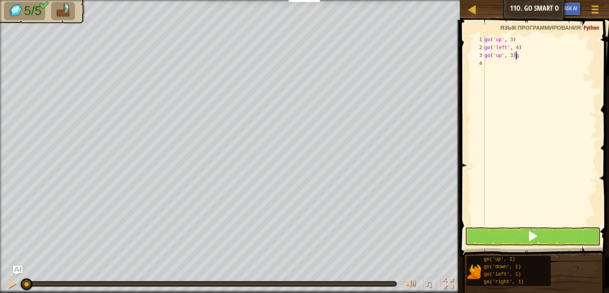
scroll to position [4, 2]
type textarea "go('up', 3)"
click at [503, 70] on div "go ( 'up' , 3 ) go ( 'left' , 4 ) go ( 'up' , 3 )" at bounding box center [540, 139] width 114 height 206
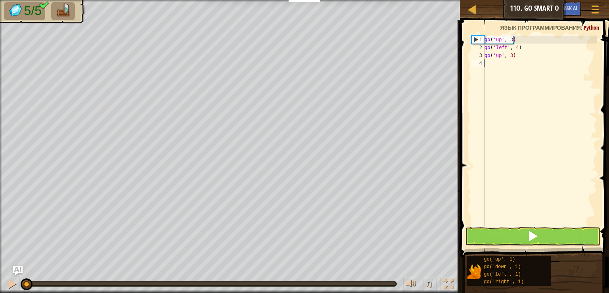
type textarea "g"
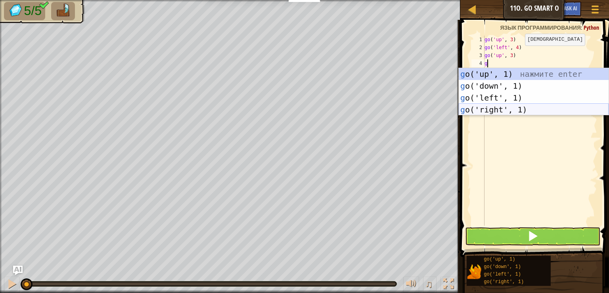
click at [504, 106] on div "g o('up', 1) нажмите enter g o('down', 1) нажмите enter g o('left', 1) нажмите …" at bounding box center [534, 103] width 150 height 71
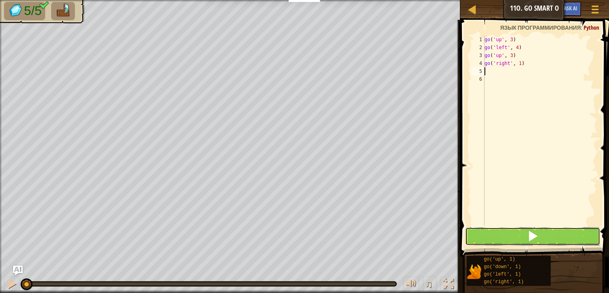
click at [537, 238] on span at bounding box center [532, 236] width 11 height 11
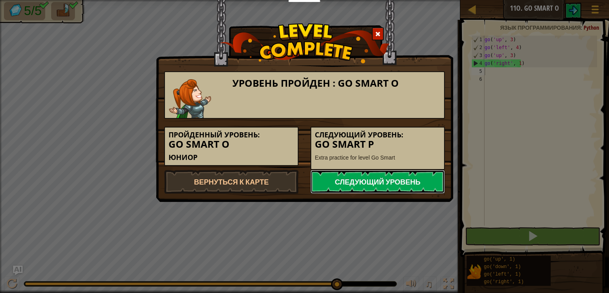
click at [384, 187] on link "Следующий уровень" at bounding box center [378, 182] width 134 height 24
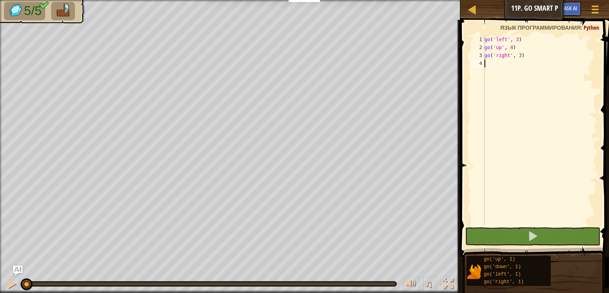
click at [500, 66] on div "go ( 'left' , 3 ) go ( 'up' , 4 ) go ( 'right' , 3 )" at bounding box center [540, 139] width 114 height 206
type textarea "g"
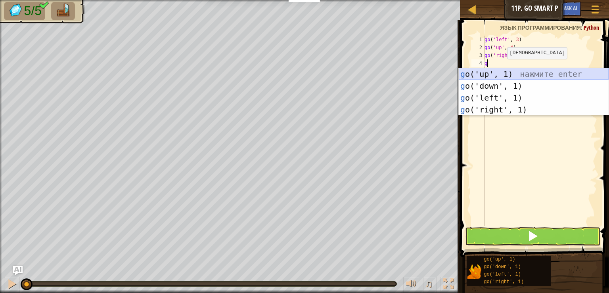
click at [498, 75] on div "g o('up', 1) нажмите enter g o('down', 1) нажмите enter g o('left', 1) нажмите …" at bounding box center [534, 103] width 150 height 71
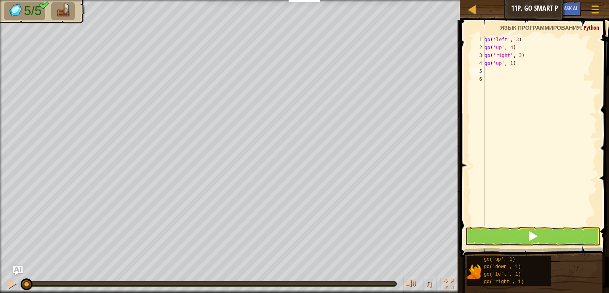
click at [517, 247] on span at bounding box center [535, 127] width 155 height 261
click at [524, 236] on button at bounding box center [532, 237] width 135 height 18
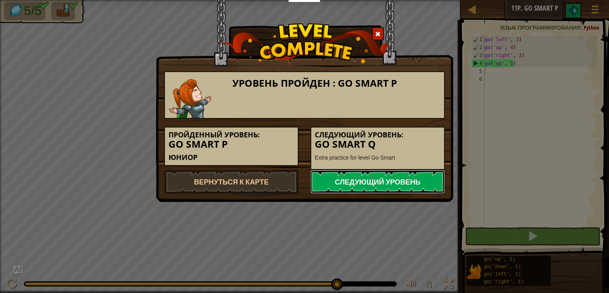
click at [387, 182] on link "Следующий уровень" at bounding box center [378, 182] width 134 height 24
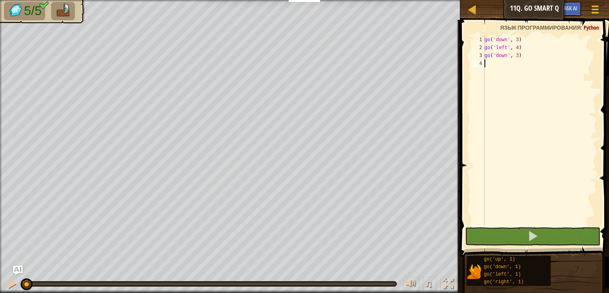
click at [502, 62] on div "go ( 'down' , 3 ) go ( 'left' , 4 ) go ( 'down' , 3 )" at bounding box center [540, 139] width 114 height 206
type textarea "g"
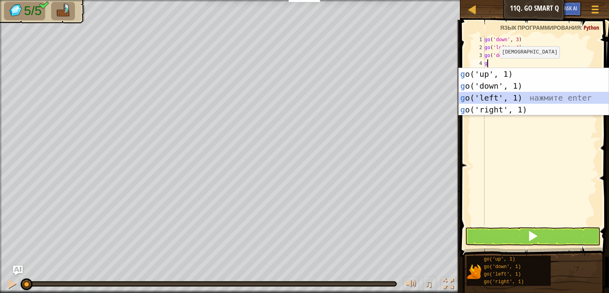
click at [489, 97] on div "g o('up', 1) нажмите enter g o('down', 1) нажмите enter g o('left', 1) нажмите …" at bounding box center [534, 103] width 150 height 71
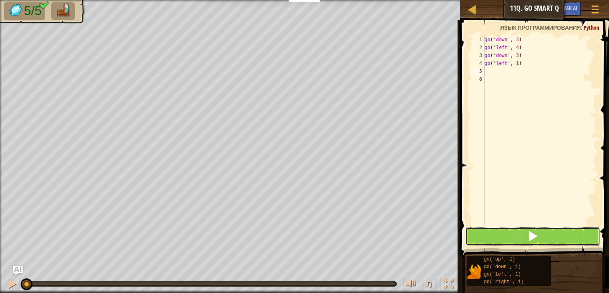
click at [524, 241] on button at bounding box center [532, 237] width 135 height 18
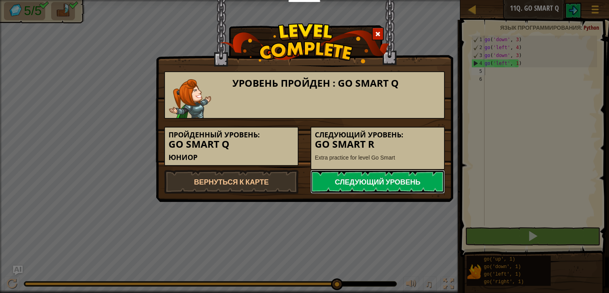
click at [403, 189] on link "Следующий уровень" at bounding box center [378, 182] width 134 height 24
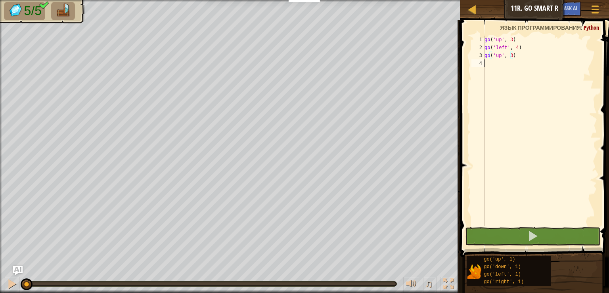
click at [494, 65] on div "go ( 'up' , 3 ) go ( 'left' , 4 ) go ( 'up' , 3 )" at bounding box center [540, 139] width 114 height 206
type textarea "g"
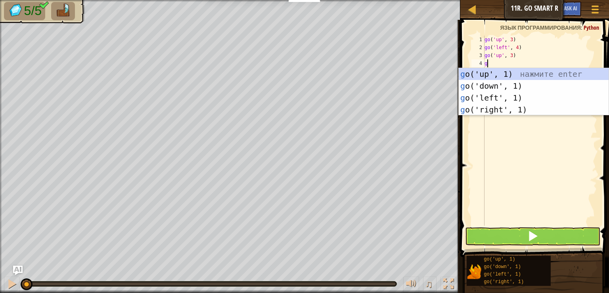
scroll to position [4, 0]
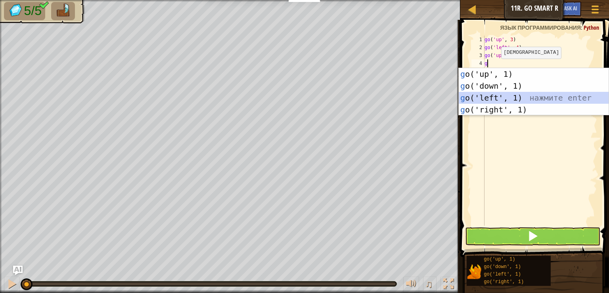
click at [487, 102] on div "g o('up', 1) нажмите enter g o('down', 1) нажмите enter g o('left', 1) нажмите …" at bounding box center [534, 103] width 150 height 71
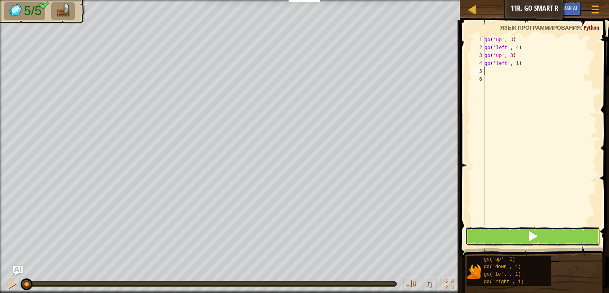
drag, startPoint x: 507, startPoint y: 233, endPoint x: 508, endPoint y: 228, distance: 5.3
click at [507, 233] on button at bounding box center [532, 237] width 135 height 18
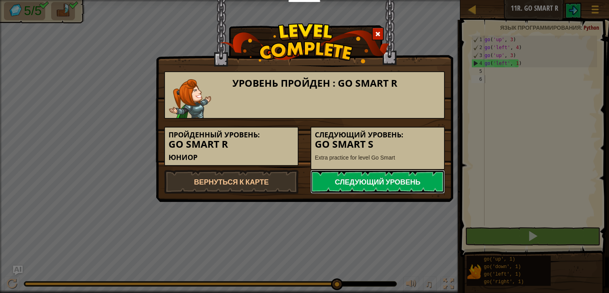
click at [361, 186] on link "Следующий уровень" at bounding box center [378, 182] width 134 height 24
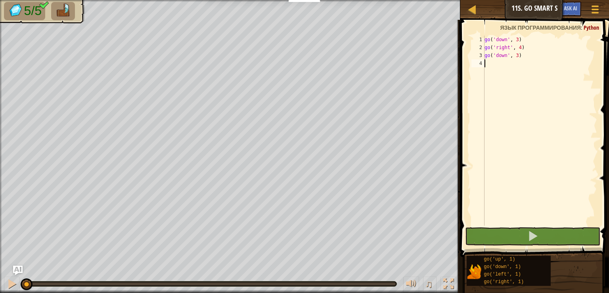
click at [501, 67] on div "go ( 'down' , 3 ) go ( 'right' , 4 ) go ( 'down' , 3 )" at bounding box center [540, 139] width 114 height 206
type textarea "g"
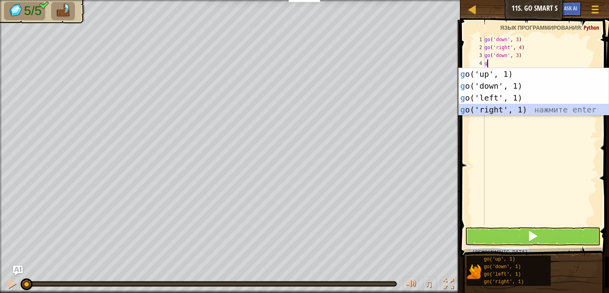
click at [497, 110] on div "g o('up', 1) нажмите enter g o('down', 1) нажмите enter g o('left', 1) нажмите …" at bounding box center [534, 103] width 150 height 71
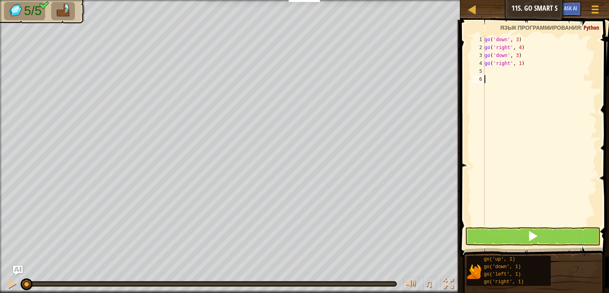
click at [520, 225] on div "go ( 'down' , 3 ) go ( 'right' , 4 ) go ( 'down' , 3 ) go ( 'right' , 1 )" at bounding box center [540, 139] width 114 height 206
click at [521, 228] on button at bounding box center [532, 237] width 135 height 18
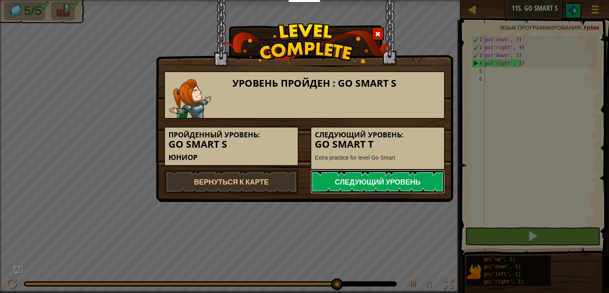
click at [384, 178] on link "Следующий уровень" at bounding box center [378, 182] width 134 height 24
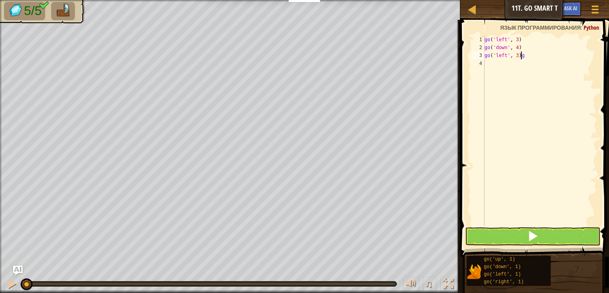
scroll to position [4, 2]
type textarea "go('left', 3)"
click at [506, 88] on div "go ( 'left' , 3 ) go ( 'down' , 4 ) go ( 'left' , 3 )" at bounding box center [540, 139] width 114 height 206
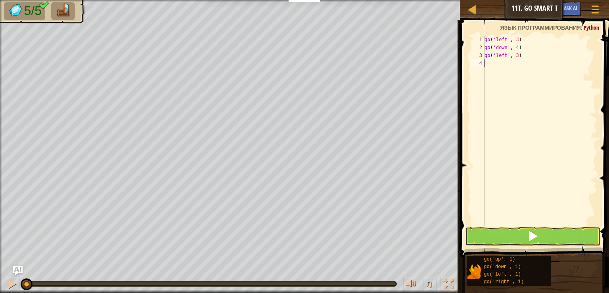
type textarea "g"
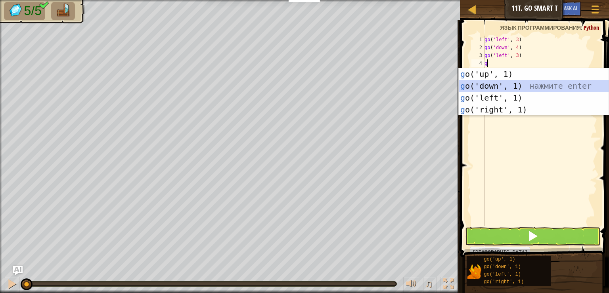
click at [497, 90] on div "g o('up', 1) нажмите enter g o('down', 1) нажмите enter g o('left', 1) нажмите …" at bounding box center [534, 103] width 150 height 71
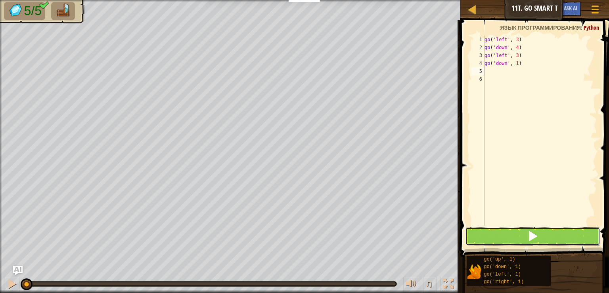
click at [518, 233] on button at bounding box center [532, 237] width 135 height 18
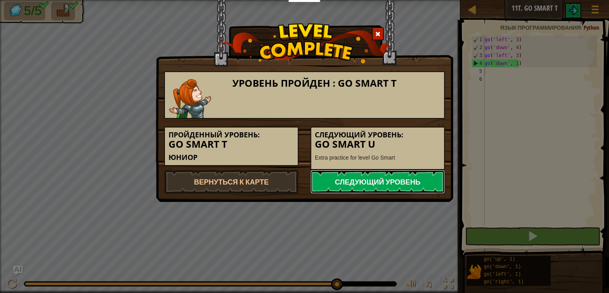
click at [369, 178] on link "Следующий уровень" at bounding box center [378, 182] width 134 height 24
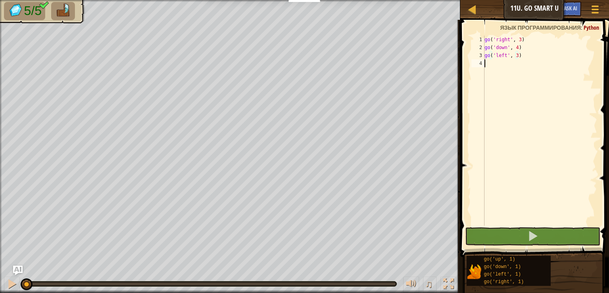
type textarea "g"
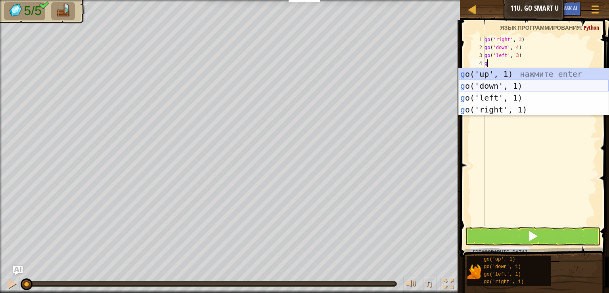
click at [482, 91] on div "g o('up', 1) нажмите enter g o('down', 1) нажмите enter g o('left', 1) нажмите …" at bounding box center [534, 103] width 150 height 71
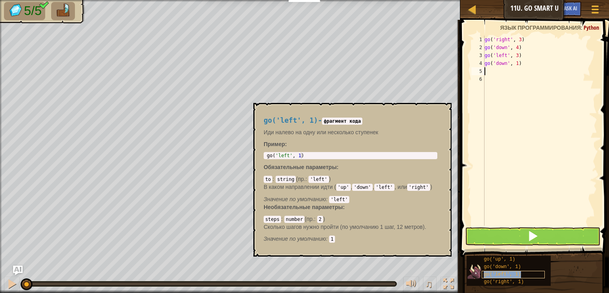
click at [522, 276] on div "go('left', 1)" at bounding box center [513, 275] width 63 height 8
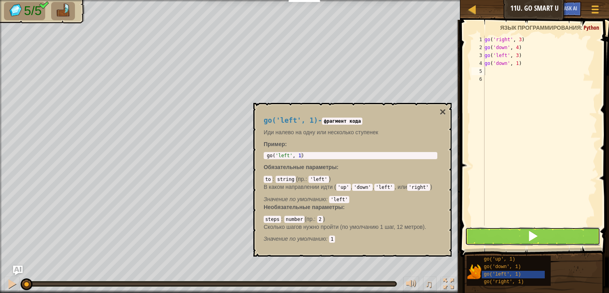
click at [511, 238] on button at bounding box center [532, 237] width 135 height 18
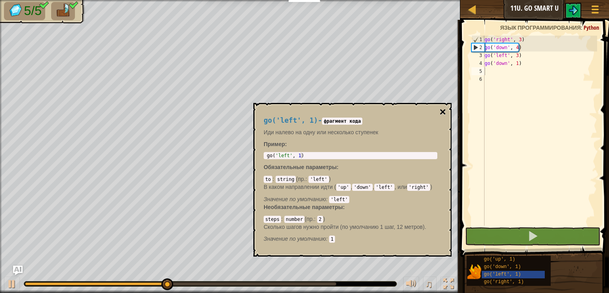
click at [446, 113] on button "×" at bounding box center [443, 112] width 6 height 11
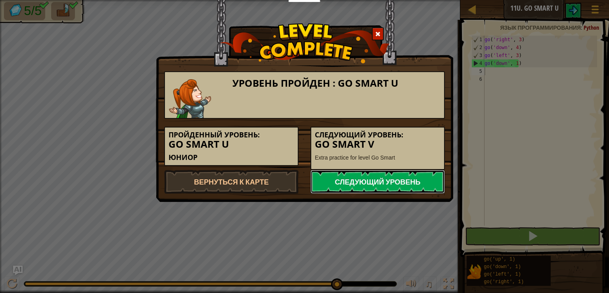
click at [407, 178] on link "Следующий уровень" at bounding box center [378, 182] width 134 height 24
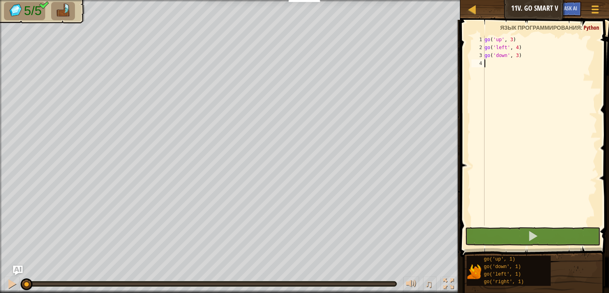
click at [488, 81] on div "go ( 'up' , 3 ) go ( 'left' , 4 ) go ( 'down' , 3 )" at bounding box center [540, 139] width 114 height 206
type textarea "g"
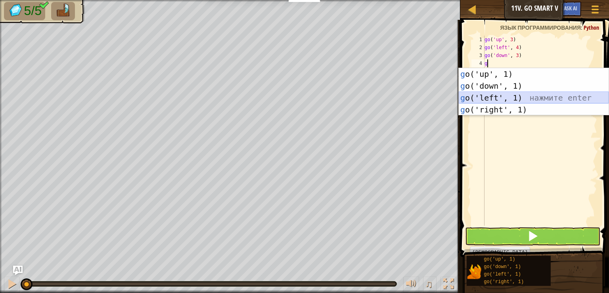
click at [472, 96] on div "g o('up', 1) нажмите enter g o('down', 1) нажмите enter g o('left', 1) нажмите …" at bounding box center [534, 103] width 150 height 71
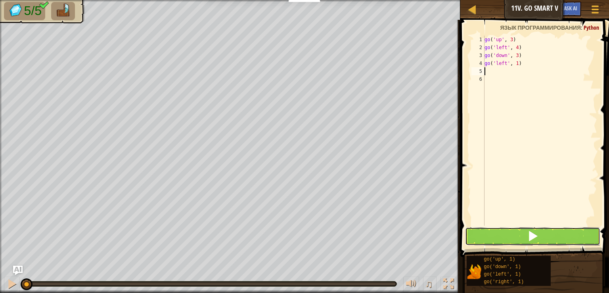
click at [501, 238] on button at bounding box center [532, 237] width 135 height 18
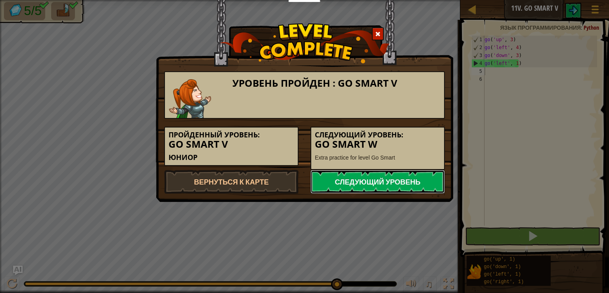
click at [424, 182] on link "Следующий уровень" at bounding box center [378, 182] width 134 height 24
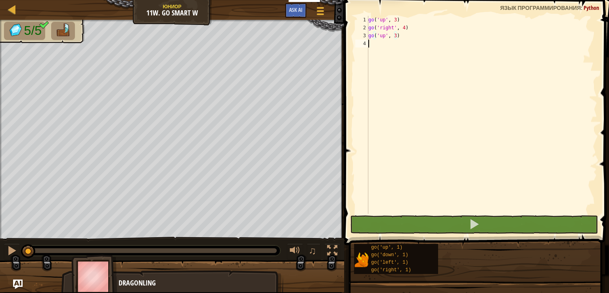
click at [479, 174] on div "go ( 'up' , 3 ) go ( 'right' , 4 ) go ( 'up' , 3 )" at bounding box center [482, 123] width 230 height 214
type textarea "g"
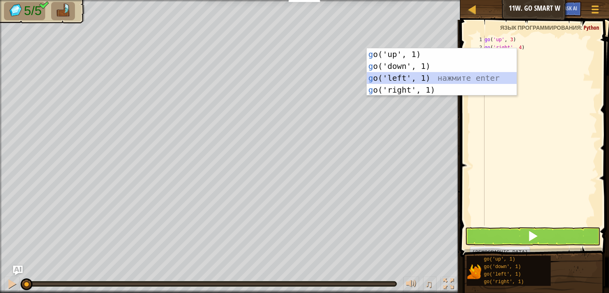
click at [415, 82] on div "g o('up', 1) нажмите enter g o('down', 1) нажмите enter g o('left', 1) нажмите …" at bounding box center [442, 83] width 150 height 71
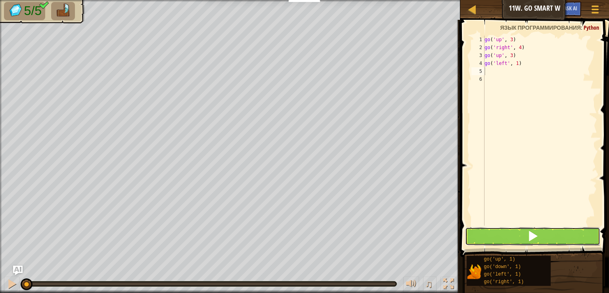
click at [514, 236] on button at bounding box center [532, 237] width 135 height 18
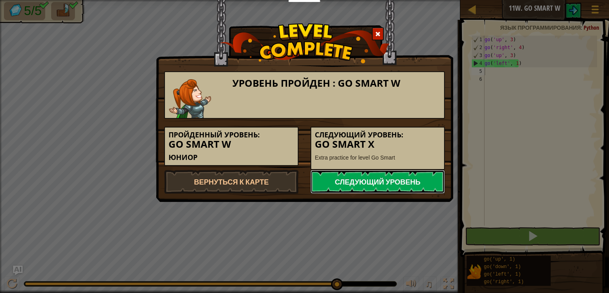
click at [409, 186] on link "Следующий уровень" at bounding box center [378, 182] width 134 height 24
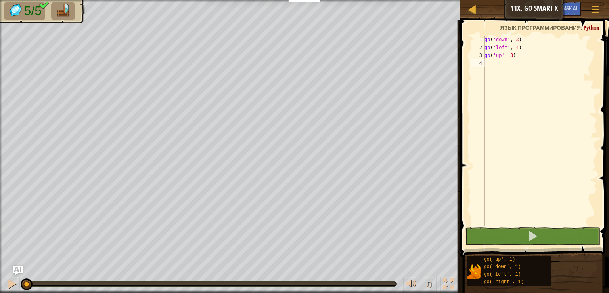
click at [495, 69] on div "go ( 'down' , 3 ) go ( 'left' , 4 ) go ( 'up' , 3 )" at bounding box center [540, 139] width 114 height 206
type textarea "g"
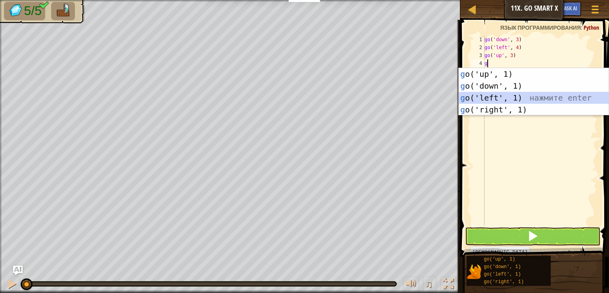
click at [480, 94] on div "g o('up', 1) нажмите enter g o('down', 1) нажмите enter g o('left', 1) нажмите …" at bounding box center [534, 103] width 150 height 71
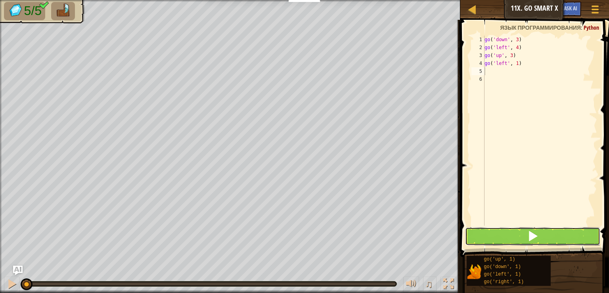
click at [526, 232] on button at bounding box center [532, 237] width 135 height 18
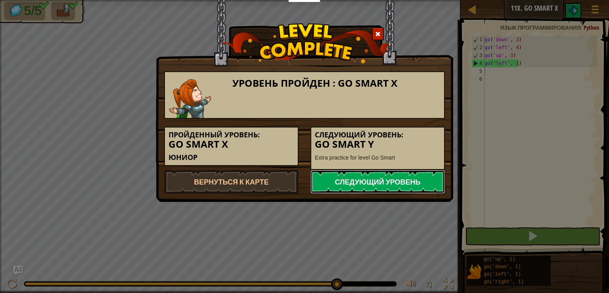
click at [391, 183] on link "Следующий уровень" at bounding box center [378, 182] width 134 height 24
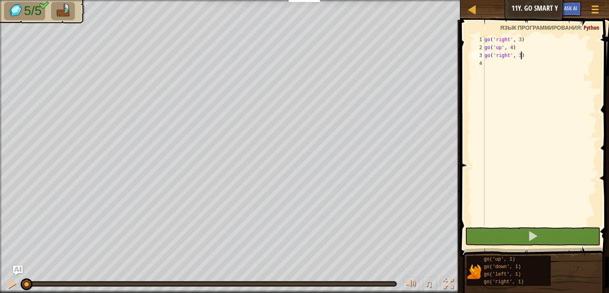
type textarea "g"
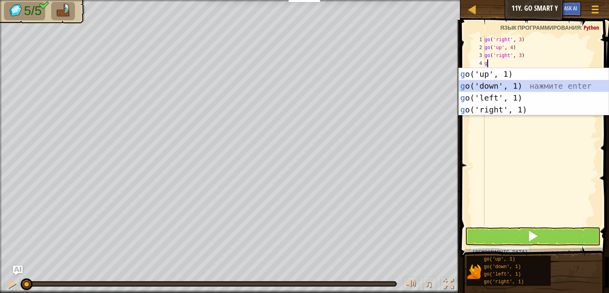
click at [497, 84] on div "g o('up', 1) нажмите enter g o('down', 1) нажмите enter g o('left', 1) нажмите …" at bounding box center [534, 103] width 150 height 71
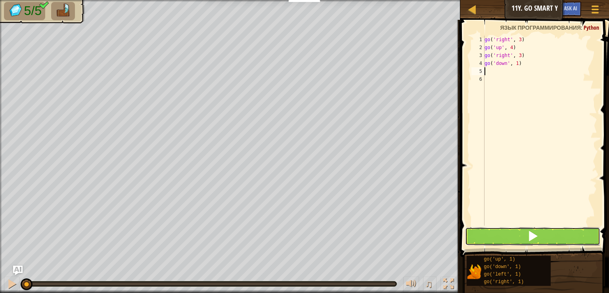
click at [533, 235] on span at bounding box center [532, 236] width 11 height 11
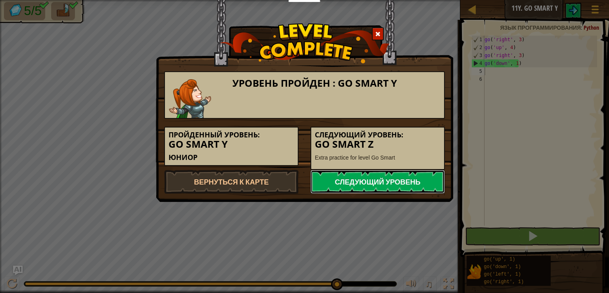
click at [434, 172] on link "Следующий уровень" at bounding box center [378, 182] width 134 height 24
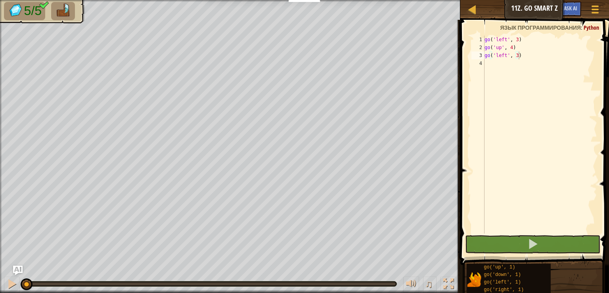
click at [470, 159] on div "go('left', 3) 1 2 3 4 go ( 'left' , 3 ) go ( 'up' , 4 ) go ( 'left' , 3 ) ההההה…" at bounding box center [533, 135] width 127 height 198
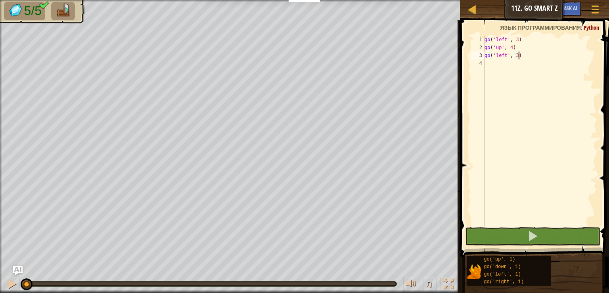
scroll to position [4, 2]
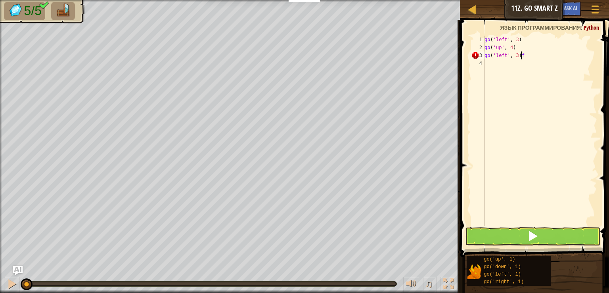
type textarea "go('left', 3)"
click at [537, 136] on div "go ( 'left' , 3 ) go ( 'up' , 4 ) go ( 'left' , 3 )" at bounding box center [540, 139] width 114 height 206
type textarea "g"
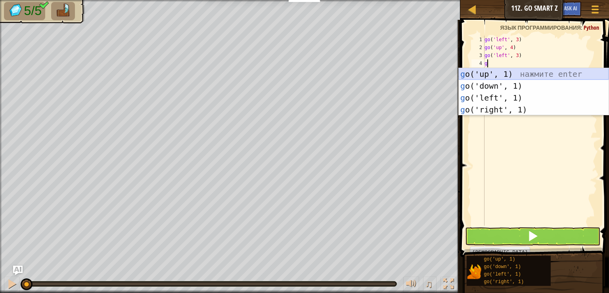
click at [487, 75] on div "g o('up', 1) нажмите enter g o('down', 1) нажмите enter g o('left', 1) нажмите …" at bounding box center [534, 103] width 150 height 71
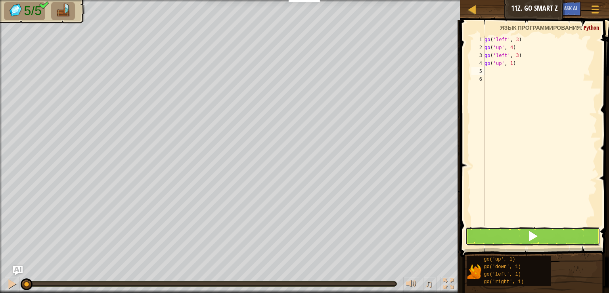
click at [527, 240] on span at bounding box center [532, 236] width 11 height 11
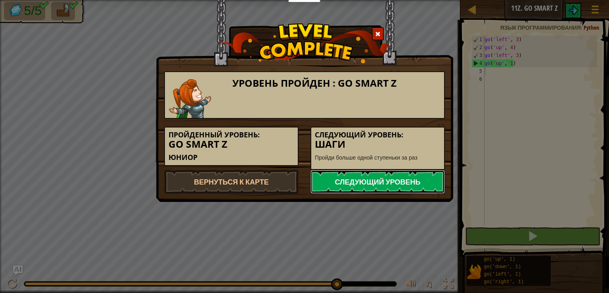
click at [370, 173] on link "Следующий уровень" at bounding box center [378, 182] width 134 height 24
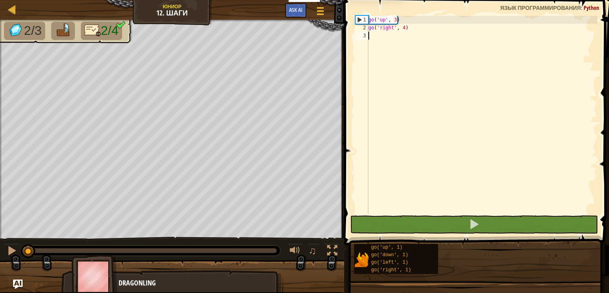
type textarea "g"
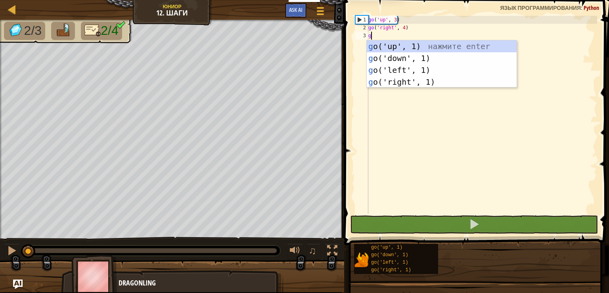
scroll to position [4, 0]
click at [459, 195] on div "go ( 'up' , 3 ) go ( 'right' , 4 ) g" at bounding box center [482, 123] width 230 height 214
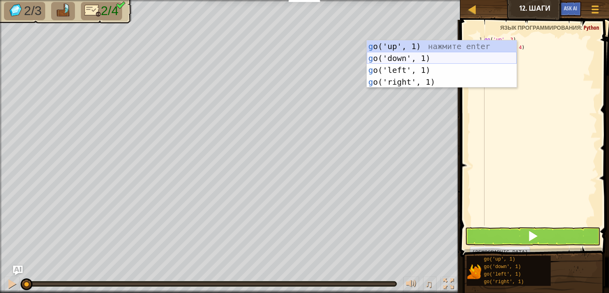
click at [412, 54] on div "g o('up', 1) нажмите enter g o('down', 1) нажмите enter g o('left', 1) нажмите …" at bounding box center [442, 75] width 150 height 71
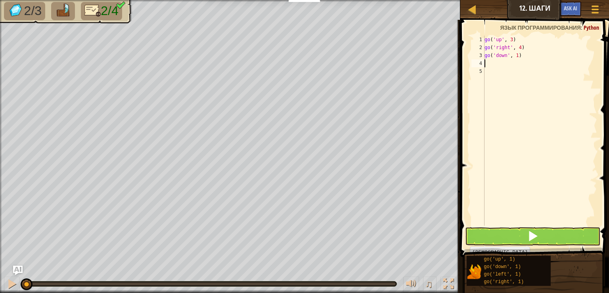
type textarea "g"
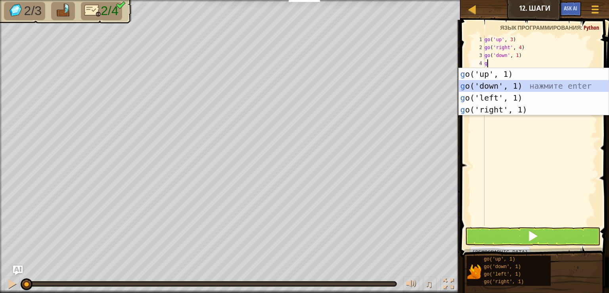
click at [487, 87] on div "g o('up', 1) нажмите enter g o('down', 1) нажмите enter g o('left', 1) нажмите …" at bounding box center [534, 103] width 150 height 71
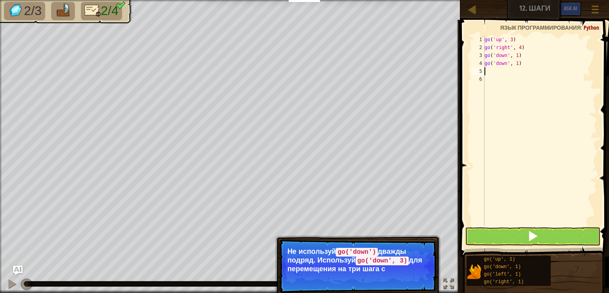
type textarea "g"
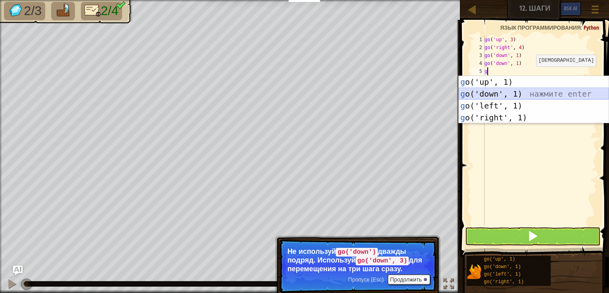
click at [514, 93] on div "g o('up', 1) нажмите enter g o('down', 1) нажмите enter g o('left', 1) нажмите …" at bounding box center [534, 111] width 150 height 71
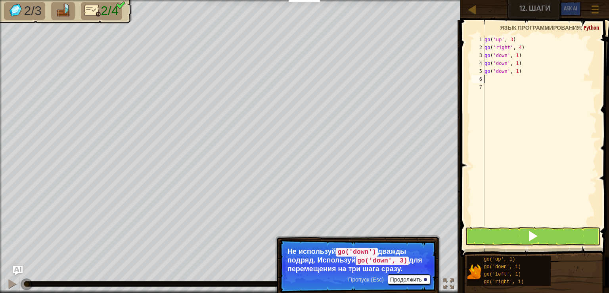
type textarea "g"
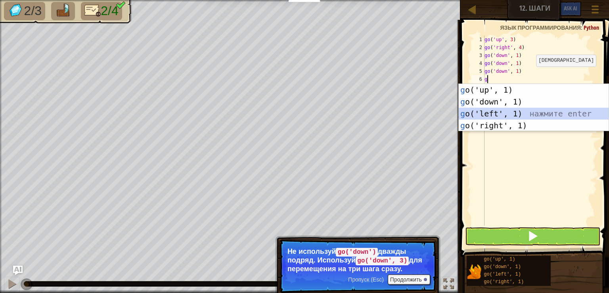
click at [496, 117] on div "g o('up', 1) нажмите enter g o('down', 1) нажмите enter g o('left', 1) нажмите …" at bounding box center [534, 119] width 150 height 71
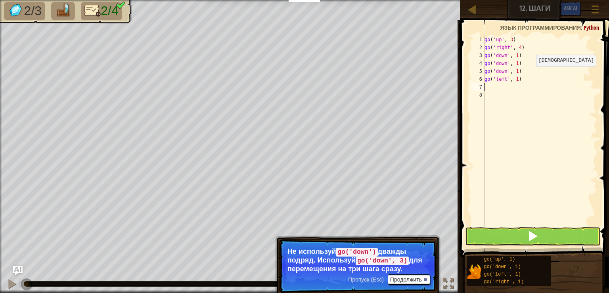
type textarea "g"
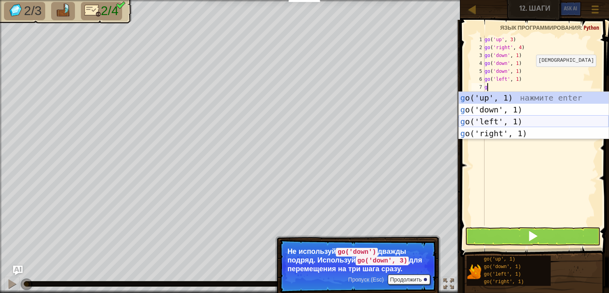
click at [494, 117] on div "g o('up', 1) нажмите enter g o('down', 1) нажмите enter g o('left', 1) нажмите …" at bounding box center [534, 127] width 150 height 71
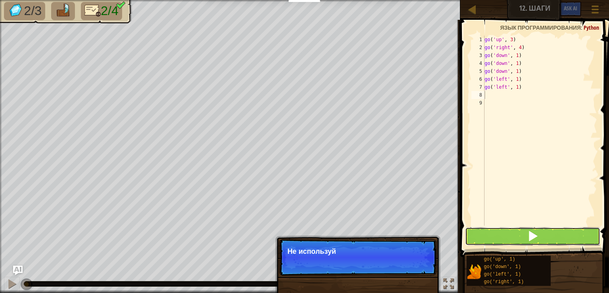
click at [514, 237] on button at bounding box center [532, 237] width 135 height 18
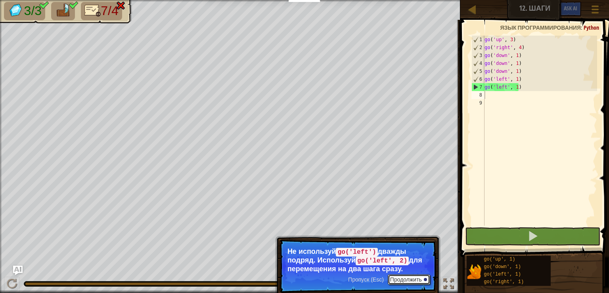
click at [423, 280] on button "Продолжить" at bounding box center [409, 280] width 42 height 10
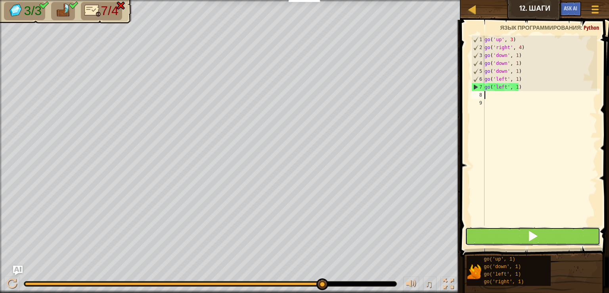
click at [526, 232] on button at bounding box center [532, 237] width 135 height 18
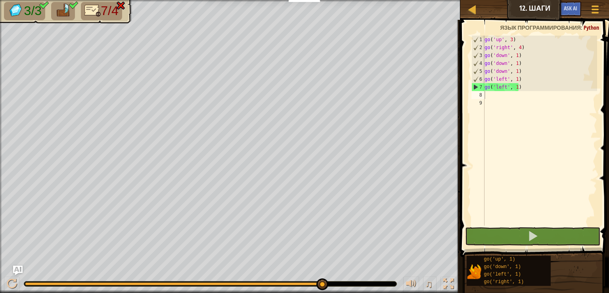
click at [343, 286] on div at bounding box center [210, 284] width 372 height 5
drag, startPoint x: 321, startPoint y: 284, endPoint x: 338, endPoint y: 284, distance: 16.7
click at [338, 284] on div at bounding box center [210, 284] width 372 height 5
drag, startPoint x: 325, startPoint y: 284, endPoint x: 349, endPoint y: 282, distance: 23.4
click at [349, 282] on div at bounding box center [210, 284] width 372 height 5
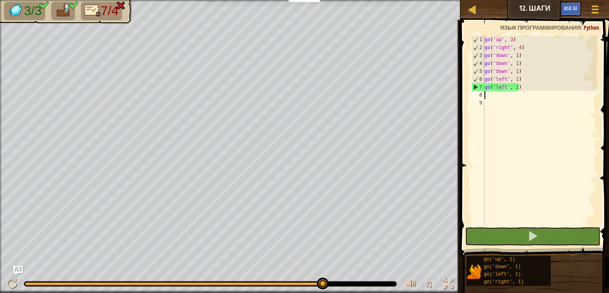
click at [349, 282] on div at bounding box center [210, 284] width 372 height 5
click at [349, 283] on div at bounding box center [210, 284] width 372 height 5
drag, startPoint x: 349, startPoint y: 283, endPoint x: 357, endPoint y: 282, distance: 7.6
click at [354, 283] on div at bounding box center [210, 284] width 372 height 5
drag, startPoint x: 368, startPoint y: 282, endPoint x: 373, endPoint y: 282, distance: 4.8
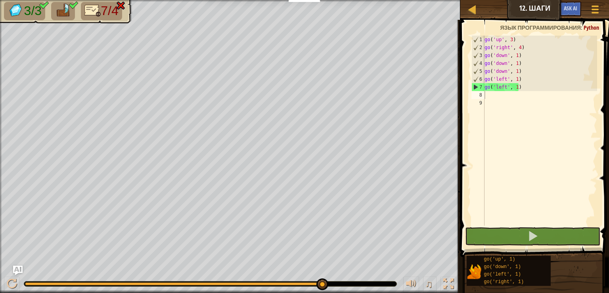
click at [372, 282] on div at bounding box center [210, 284] width 372 height 5
drag, startPoint x: 349, startPoint y: 281, endPoint x: 356, endPoint y: 281, distance: 7.5
click at [356, 281] on div "♫" at bounding box center [230, 282] width 460 height 24
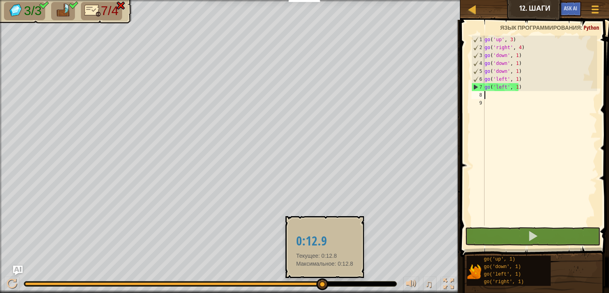
drag, startPoint x: 325, startPoint y: 284, endPoint x: 360, endPoint y: 281, distance: 35.0
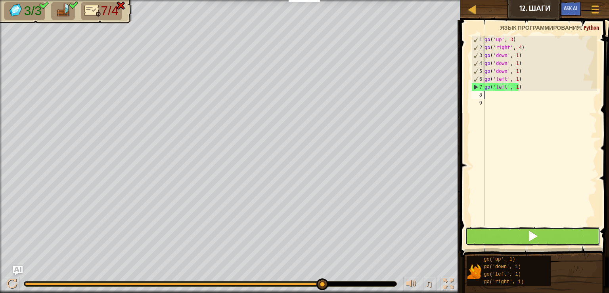
click at [486, 242] on button at bounding box center [532, 237] width 135 height 18
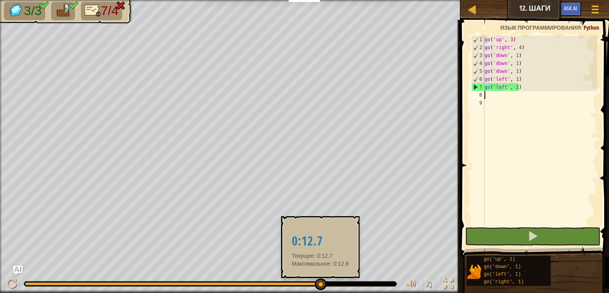
click at [320, 284] on div at bounding box center [173, 284] width 297 height 3
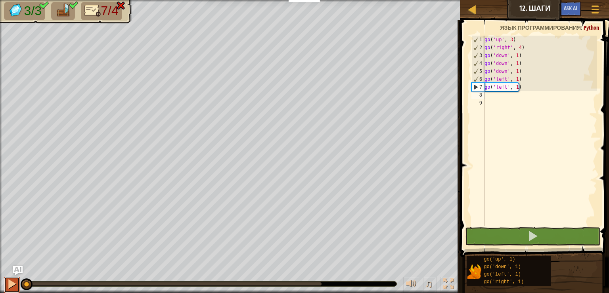
click at [14, 285] on div at bounding box center [12, 284] width 10 height 10
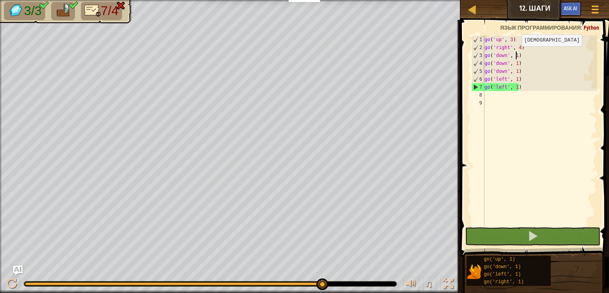
click at [515, 54] on div "go ( 'up' , 3 ) go ( 'right' , 4 ) go ( 'down' , 1 ) go ( 'down' , 1 ) go ( 'do…" at bounding box center [540, 139] width 114 height 206
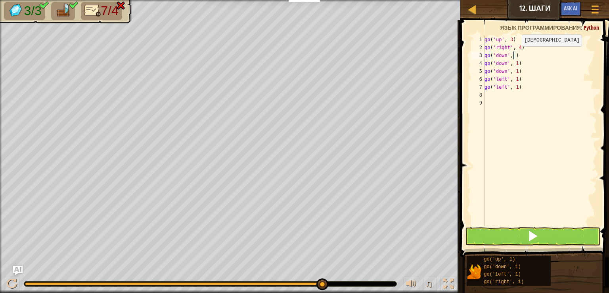
scroll to position [4, 2]
click at [524, 72] on div "go ( 'up' , 3 ) go ( 'right' , 4 ) go ( 'down' , 4 ) go ( 'down' , 1 ) go ( 'do…" at bounding box center [540, 139] width 114 height 206
type textarea "g"
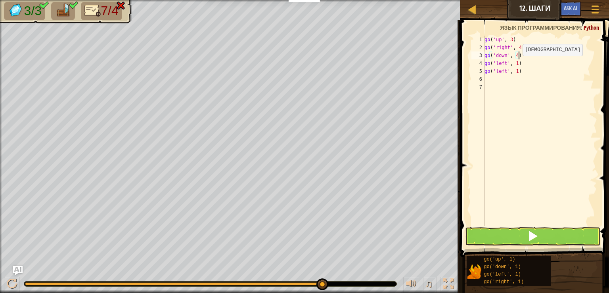
click at [516, 63] on div "go ( 'up' , 3 ) go ( 'right' , 4 ) go ( 'down' , 4 ) go ( 'left' , 1 ) go ( 'le…" at bounding box center [540, 139] width 114 height 206
click at [520, 71] on div "go ( 'up' , 3 ) go ( 'right' , 4 ) go ( 'down' , 4 ) go ( 'left' , 2 ) go ( 'le…" at bounding box center [540, 139] width 114 height 206
type textarea "g"
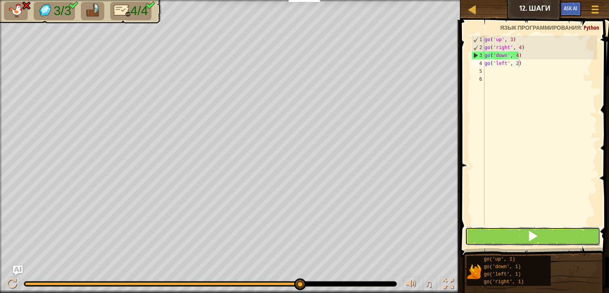
click at [529, 232] on span at bounding box center [532, 236] width 11 height 11
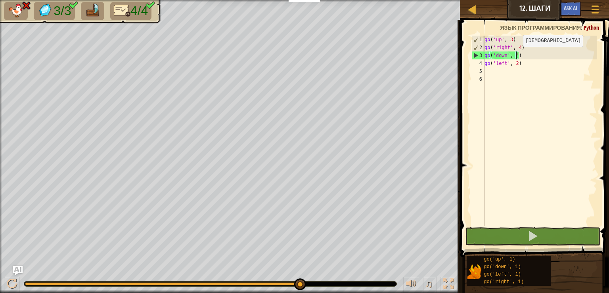
click at [516, 55] on div "go ( 'up' , 3 ) go ( 'right' , 4 ) go ( 'down' , 4 ) go ( 'left' , 2 )" at bounding box center [540, 139] width 114 height 206
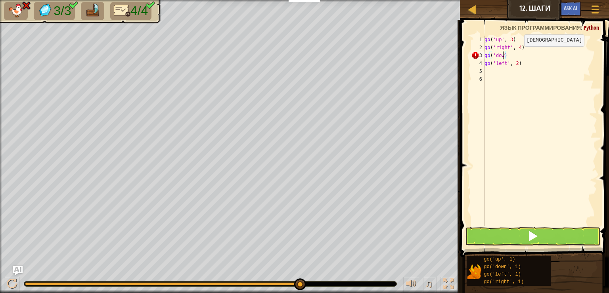
type textarea ")"
click at [519, 58] on div "go ( 'up' , 3 ) go ( 'right' , 4 ) ) go ( 'left' , 2 )" at bounding box center [540, 139] width 114 height 206
type textarea "g"
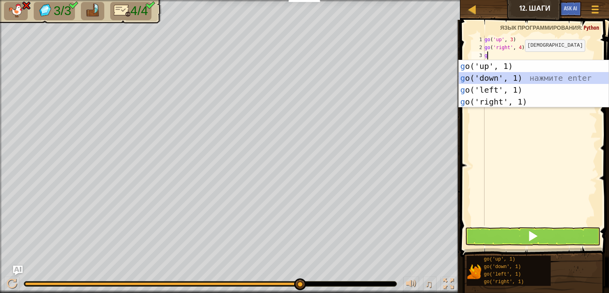
click at [511, 75] on div "g o('up', 1) нажмите enter g o('down', 1) нажмите enter g o('left', 1) нажмите …" at bounding box center [534, 95] width 150 height 71
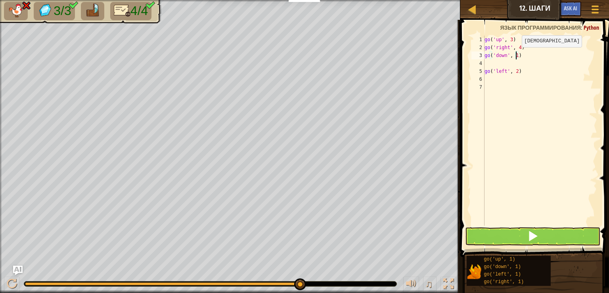
click at [515, 55] on div "go ( 'up' , 3 ) go ( 'right' , 4 ) go ( 'down' , 1 ) go ( 'left' , 2 )" at bounding box center [540, 139] width 114 height 206
type textarea "go('down', 3)"
click at [515, 62] on div "go ( 'up' , 3 ) go ( 'right' , 4 ) go ( 'down' , 3 ) go ( 'left' , 2 )" at bounding box center [540, 139] width 114 height 206
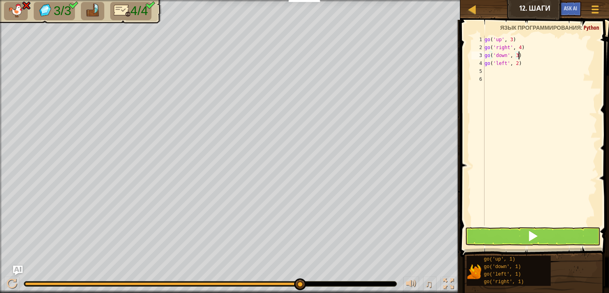
type textarea "go('down', 3)"
click at [511, 237] on button at bounding box center [532, 237] width 135 height 18
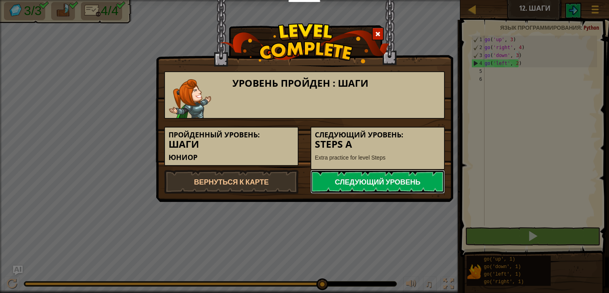
click at [371, 182] on link "Следующий уровень" at bounding box center [378, 182] width 134 height 24
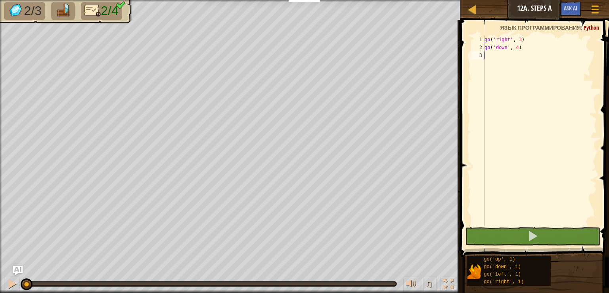
click at [500, 56] on div "go ( 'right' , 3 ) go ( 'down' , 4 )" at bounding box center [540, 139] width 114 height 206
type textarea "g"
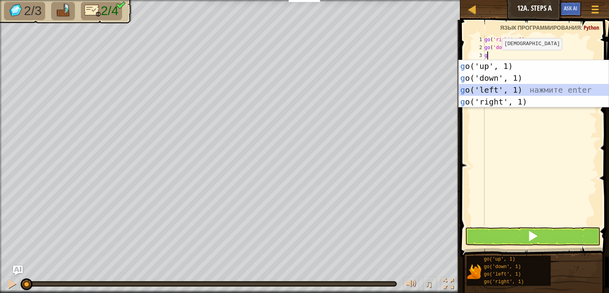
click at [491, 88] on div "g o('up', 1) нажмите enter g o('down', 1) нажмите enter g o('left', 1) нажмите …" at bounding box center [534, 95] width 150 height 71
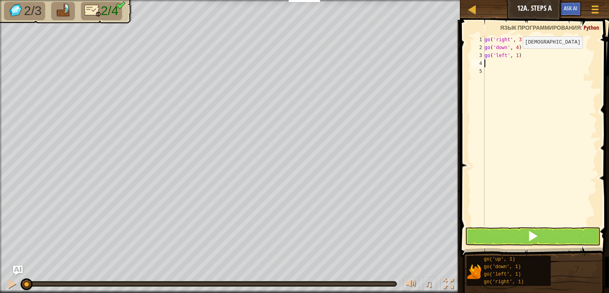
click at [516, 56] on div "go ( 'right' , 3 ) go ( 'down' , 4 ) go ( 'left' , 1 )" at bounding box center [540, 139] width 114 height 206
type textarea "go('left', 3)"
click at [498, 65] on div "go ( 'right' , 3 ) go ( 'down' , 4 ) go ( 'left' , 3 )" at bounding box center [540, 139] width 114 height 206
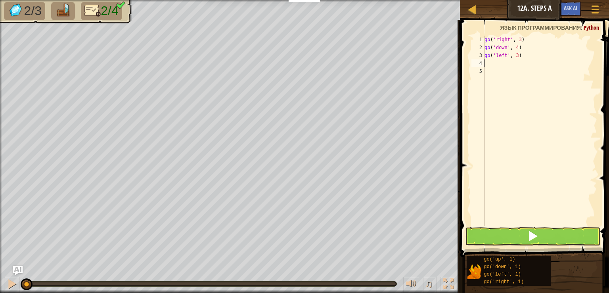
type textarea "g"
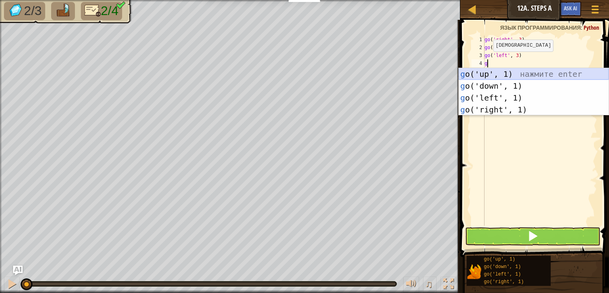
click at [483, 73] on div "g o('up', 1) нажмите enter g o('down', 1) нажмите enter g o('left', 1) нажмите …" at bounding box center [534, 103] width 150 height 71
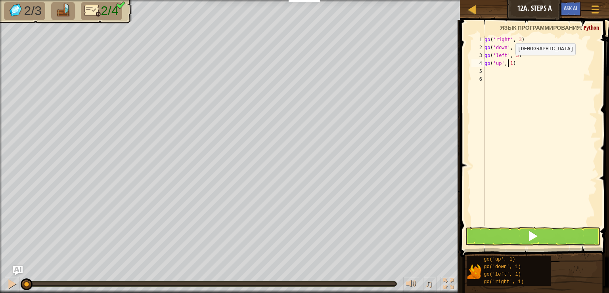
click at [509, 63] on div "go ( 'right' , 3 ) go ( 'down' , 4 ) go ( 'left' , 3 ) go ( 'up' , 1 )" at bounding box center [540, 139] width 114 height 206
click at [510, 62] on div "go ( 'right' , 3 ) go ( 'down' , 4 ) go ( 'left' , 3 ) go ( 'up' , 1 )" at bounding box center [540, 139] width 114 height 206
type textarea "go('up', 2)"
drag, startPoint x: 504, startPoint y: 236, endPoint x: 500, endPoint y: 228, distance: 9.3
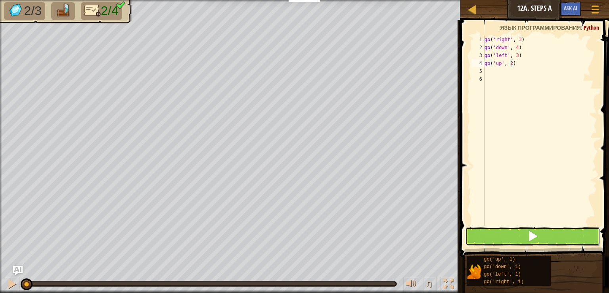
click at [504, 235] on button at bounding box center [532, 237] width 135 height 18
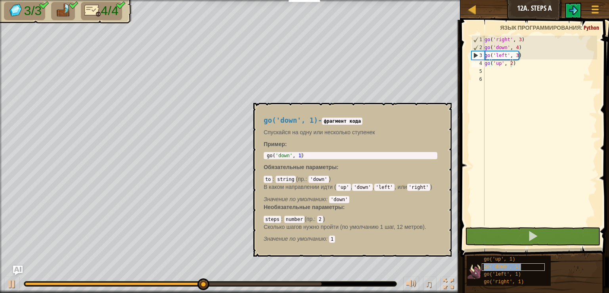
click at [499, 266] on span "go('down', 1)" at bounding box center [502, 268] width 37 height 6
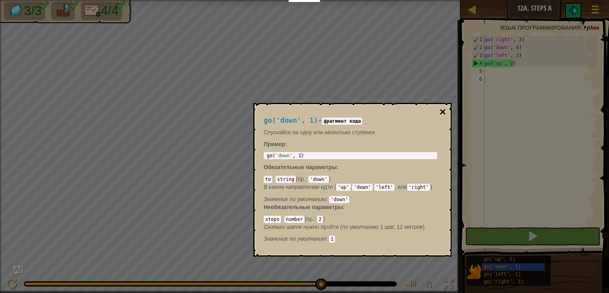
click at [444, 114] on button "×" at bounding box center [443, 112] width 6 height 11
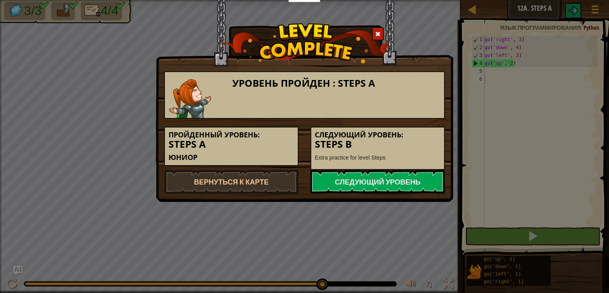
click at [379, 34] on span at bounding box center [378, 34] width 6 height 6
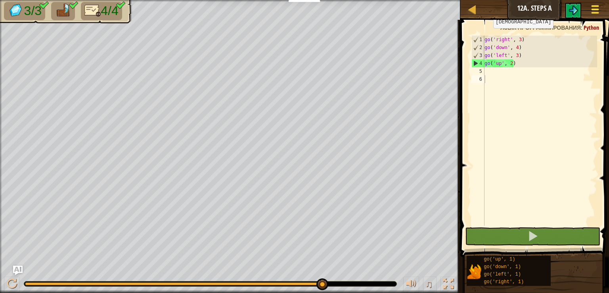
click at [590, 9] on div at bounding box center [595, 10] width 11 height 12
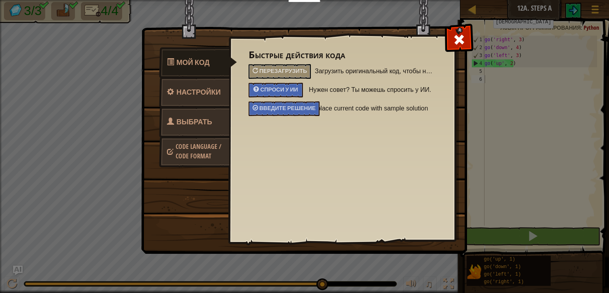
click at [194, 118] on span "Выбрать героя" at bounding box center [189, 132] width 45 height 30
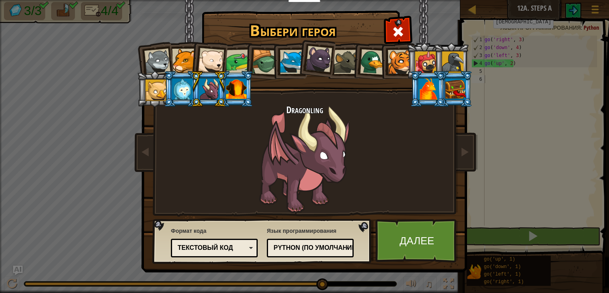
click at [223, 251] on div "Текстовый код" at bounding box center [212, 248] width 69 height 9
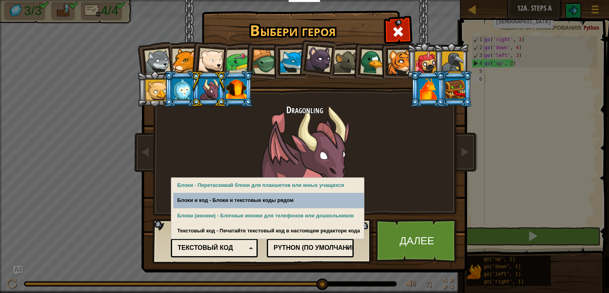
click at [242, 88] on div at bounding box center [236, 89] width 21 height 21
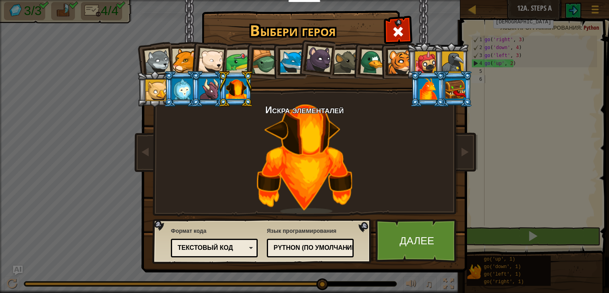
click at [212, 251] on div "Текстовый код" at bounding box center [212, 248] width 69 height 9
click at [436, 235] on link "Далее" at bounding box center [417, 241] width 83 height 44
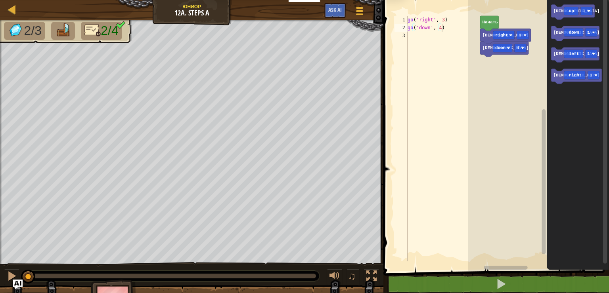
click at [484, 17] on icon "Рабочая область Blockly" at bounding box center [489, 23] width 19 height 15
click at [485, 22] on text "Начать" at bounding box center [490, 22] width 16 height 5
click at [361, 10] on span at bounding box center [360, 11] width 8 height 2
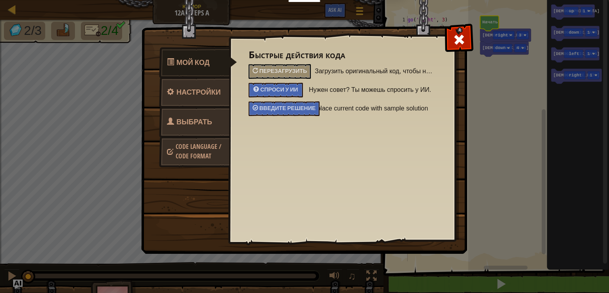
click at [219, 112] on link "Выбрать героя" at bounding box center [194, 132] width 71 height 51
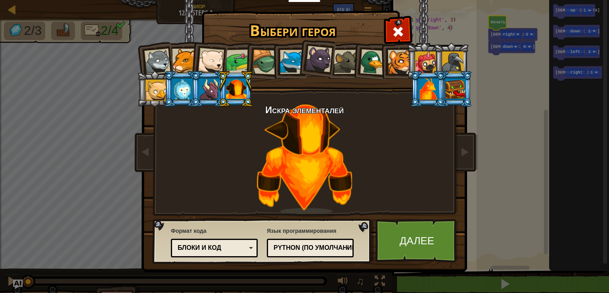
click at [203, 246] on div "Блоки и код" at bounding box center [212, 248] width 69 height 9
click at [420, 248] on link "Далее" at bounding box center [417, 241] width 83 height 44
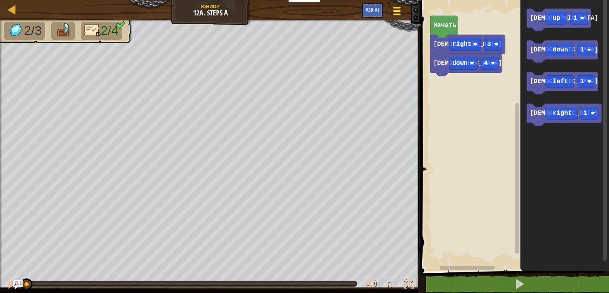
click at [401, 13] on div at bounding box center [397, 11] width 11 height 12
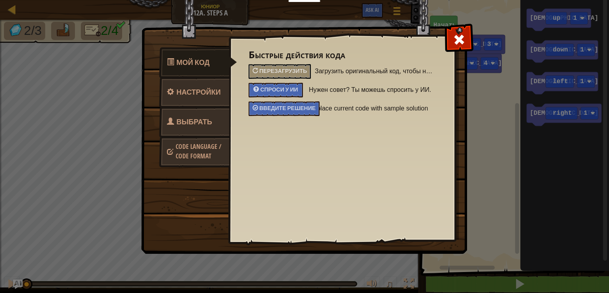
click at [207, 126] on span "Выбрать героя" at bounding box center [189, 132] width 45 height 30
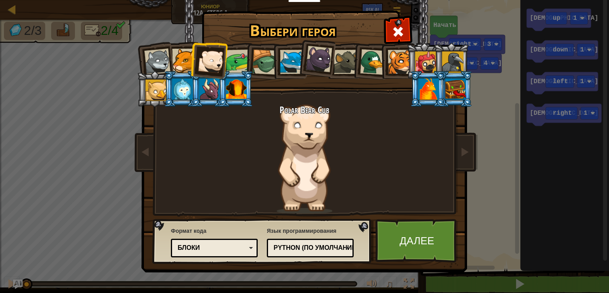
click at [215, 247] on div "Блоки" at bounding box center [212, 248] width 69 height 9
click at [239, 91] on div at bounding box center [236, 89] width 21 height 21
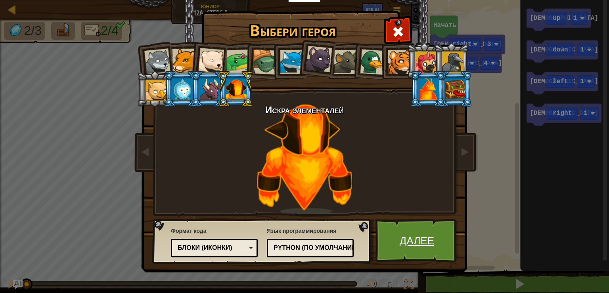
click at [406, 246] on link "Далее" at bounding box center [417, 241] width 83 height 44
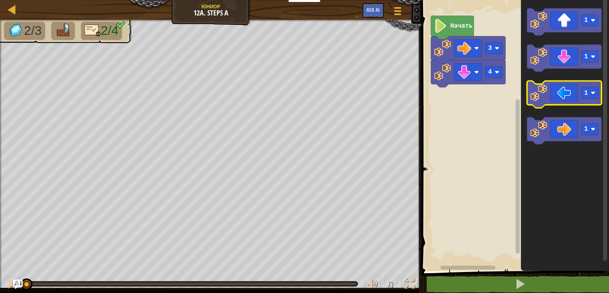
click at [545, 98] on image "Рабочая область Blockly" at bounding box center [538, 92] width 17 height 17
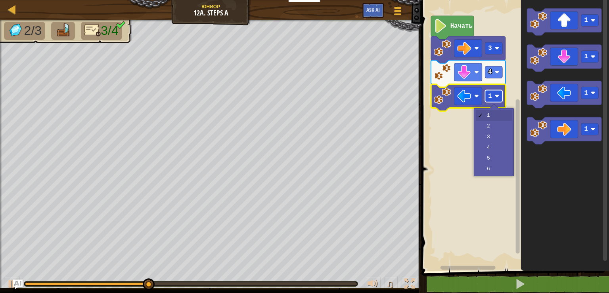
click at [489, 98] on text "1" at bounding box center [491, 96] width 4 height 7
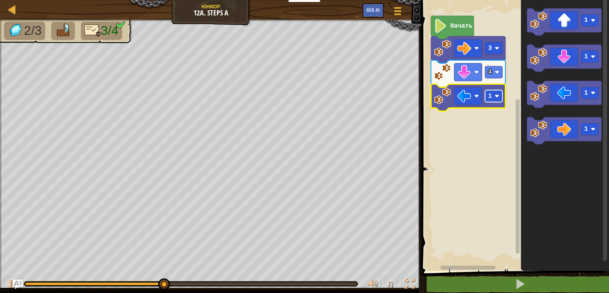
click at [489, 98] on text "1" at bounding box center [491, 96] width 4 height 7
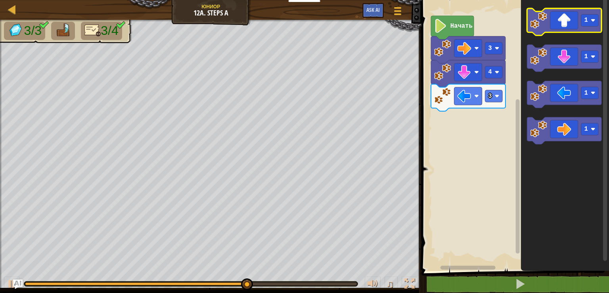
click at [576, 26] on icon "Рабочая область Blockly" at bounding box center [564, 21] width 75 height 27
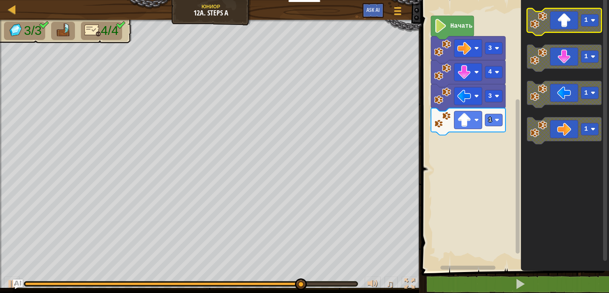
click at [552, 16] on icon "Рабочая область Blockly" at bounding box center [564, 21] width 75 height 27
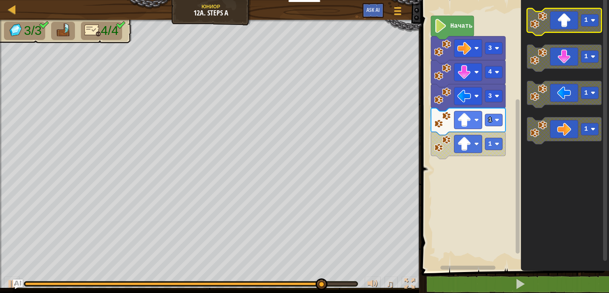
click at [547, 24] on icon "Рабочая область Blockly" at bounding box center [564, 21] width 75 height 27
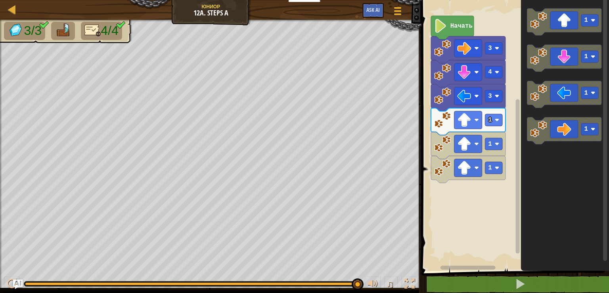
click at [491, 127] on icon "Рабочая область Blockly" at bounding box center [468, 121] width 75 height 27
click at [498, 122] on image "Рабочая область Blockly" at bounding box center [497, 120] width 5 height 5
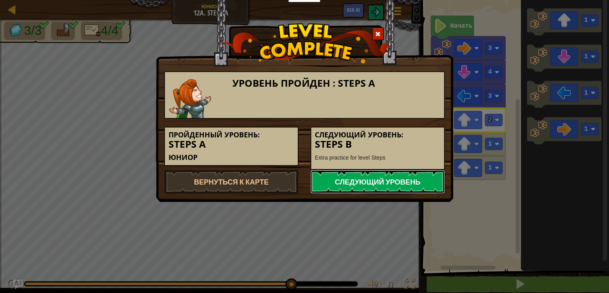
click at [349, 176] on link "Следующий уровень" at bounding box center [378, 182] width 134 height 24
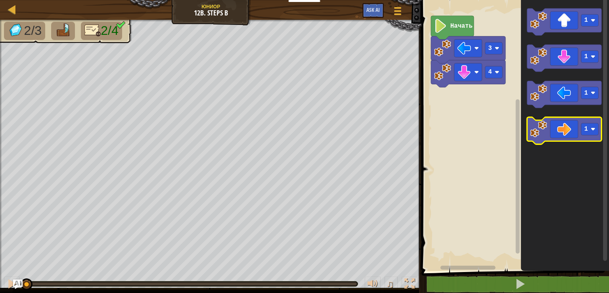
click at [553, 136] on icon "Рабочая область Blockly" at bounding box center [564, 130] width 75 height 27
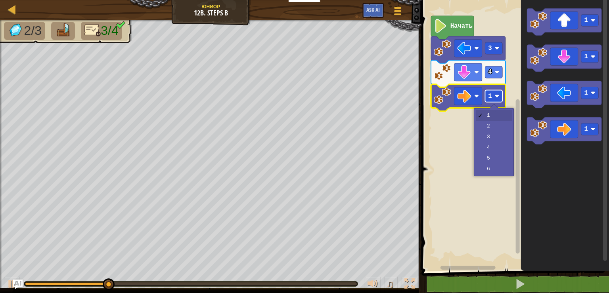
click at [493, 99] on rect "Рабочая область Blockly" at bounding box center [493, 96] width 17 height 12
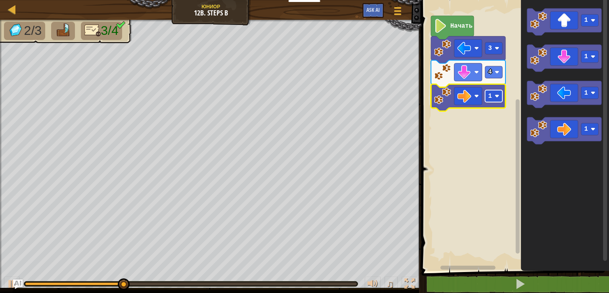
click at [493, 99] on rect "Рабочая область Blockly" at bounding box center [493, 96] width 17 height 12
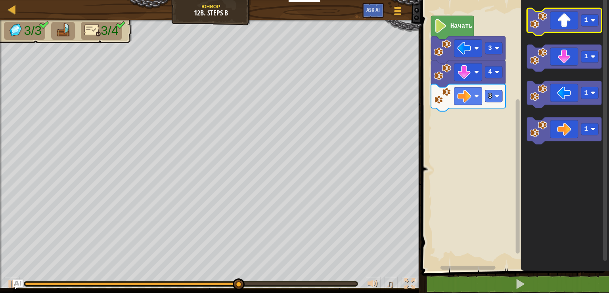
click at [573, 21] on icon "Рабочая область Blockly" at bounding box center [564, 21] width 75 height 27
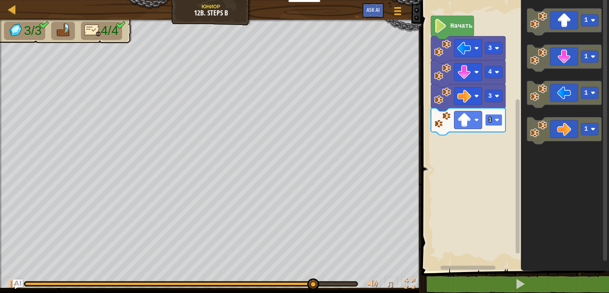
click at [497, 119] on image "Рабочая область Blockly" at bounding box center [497, 120] width 5 height 5
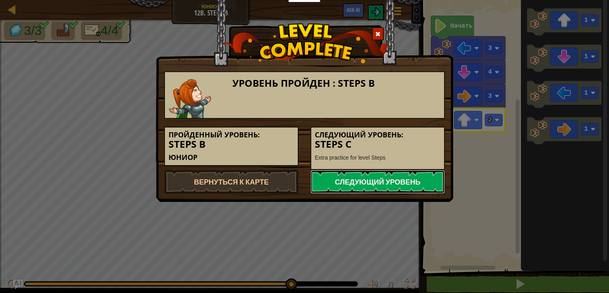
click at [347, 176] on link "Следующий уровень" at bounding box center [378, 182] width 134 height 24
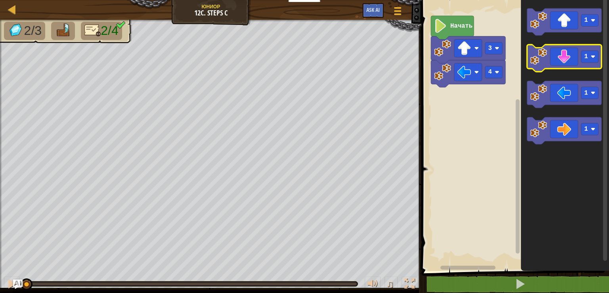
click at [553, 63] on icon "Рабочая область Blockly" at bounding box center [564, 58] width 75 height 27
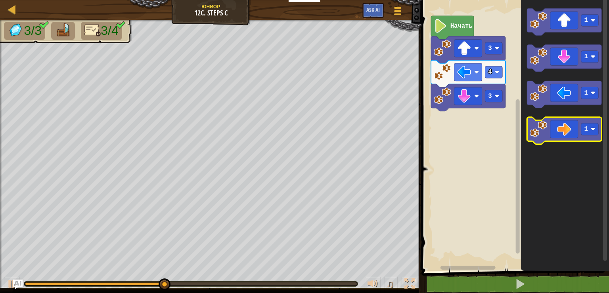
click at [563, 140] on icon "Рабочая область Blockly" at bounding box center [564, 130] width 75 height 27
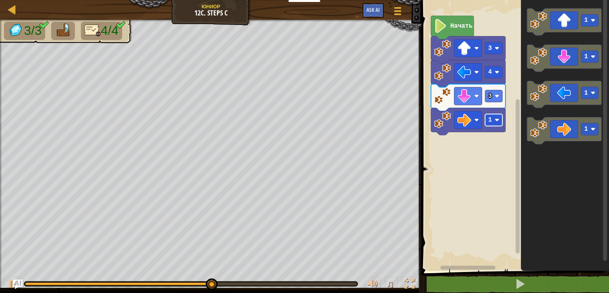
click at [497, 121] on image "Рабочая область Blockly" at bounding box center [497, 120] width 5 height 5
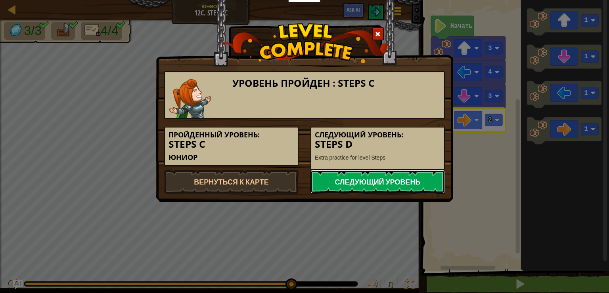
click at [370, 180] on link "Следующий уровень" at bounding box center [378, 182] width 134 height 24
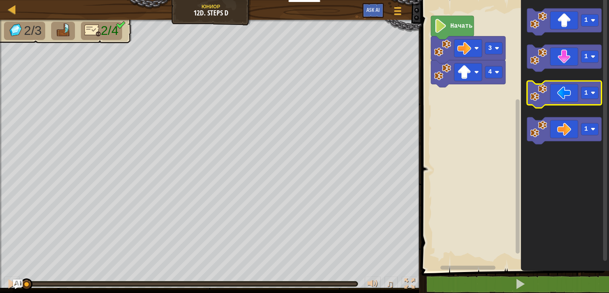
click at [574, 92] on icon "Рабочая область Blockly" at bounding box center [564, 94] width 75 height 27
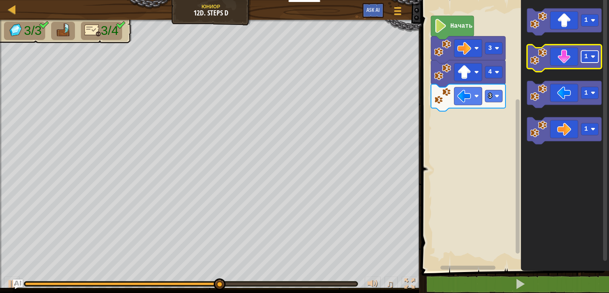
click at [582, 54] on rect "Рабочая область Blockly" at bounding box center [589, 57] width 17 height 12
click at [576, 60] on icon "Рабочая область Blockly" at bounding box center [564, 58] width 75 height 27
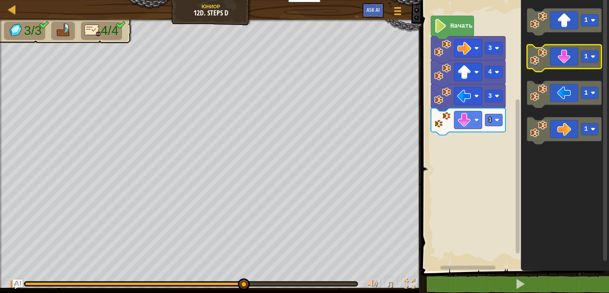
click at [582, 60] on rect "Рабочая область Blockly" at bounding box center [589, 57] width 17 height 12
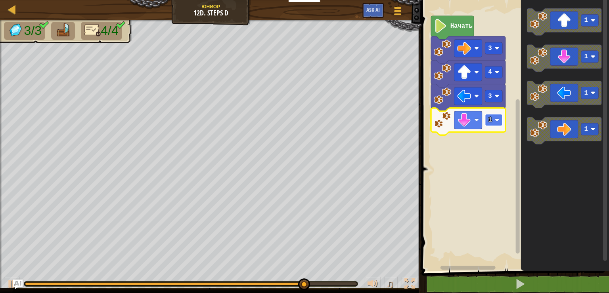
click at [486, 118] on rect "Рабочая область Blockly" at bounding box center [493, 120] width 17 height 12
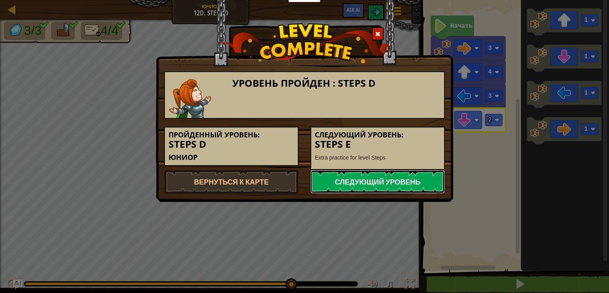
click at [428, 186] on link "Следующий уровень" at bounding box center [378, 182] width 134 height 24
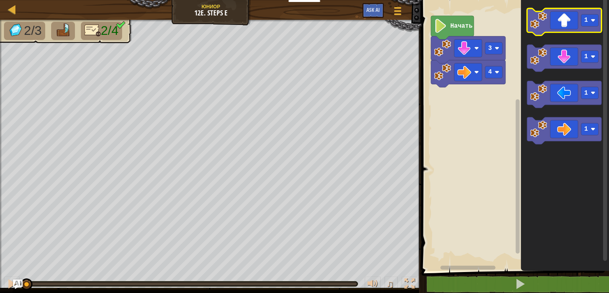
click at [570, 24] on icon "Рабочая область Blockly" at bounding box center [564, 21] width 75 height 27
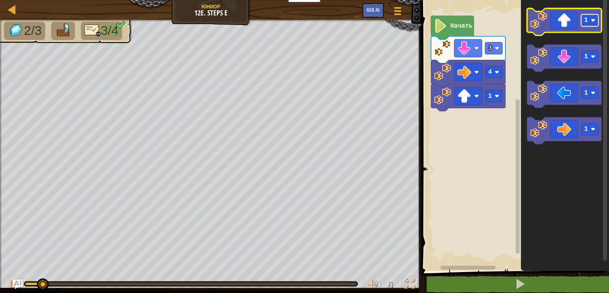
click at [596, 25] on rect "Рабочая область Blockly" at bounding box center [589, 20] width 17 height 12
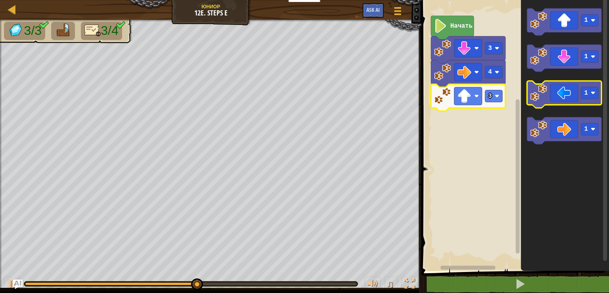
click at [564, 96] on icon "Рабочая область Blockly" at bounding box center [564, 94] width 75 height 27
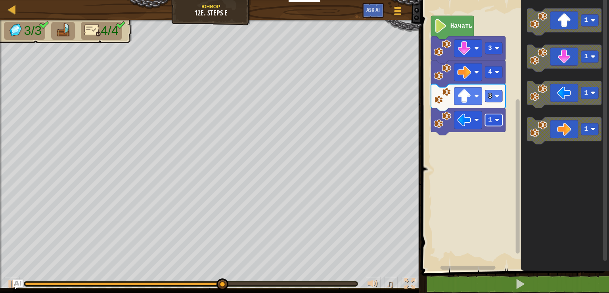
click at [492, 124] on rect "Рабочая область Blockly" at bounding box center [493, 120] width 17 height 12
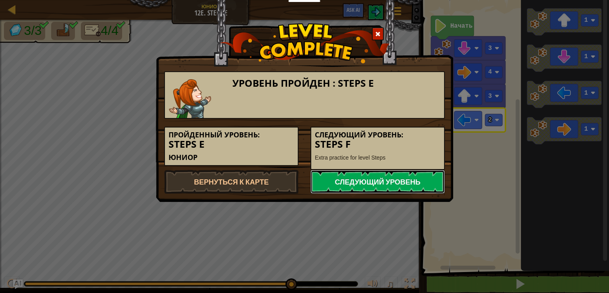
click at [432, 174] on link "Следующий уровень" at bounding box center [378, 182] width 134 height 24
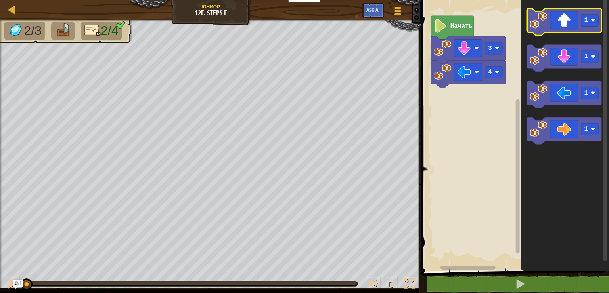
click at [566, 22] on icon "Рабочая область Blockly" at bounding box center [564, 21] width 75 height 27
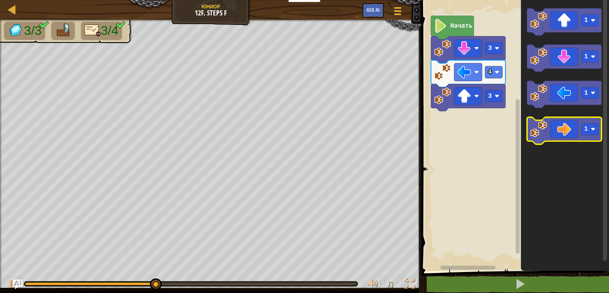
click at [558, 135] on icon "Рабочая область Blockly" at bounding box center [564, 130] width 75 height 27
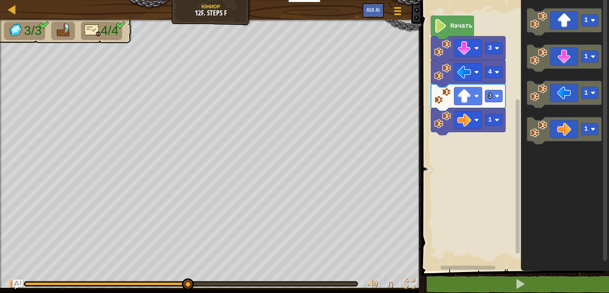
click at [495, 130] on icon "Рабочая область Blockly" at bounding box center [468, 121] width 75 height 27
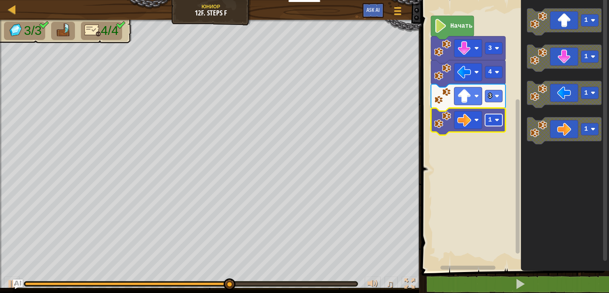
click at [501, 124] on rect "Рабочая область Blockly" at bounding box center [493, 120] width 17 height 12
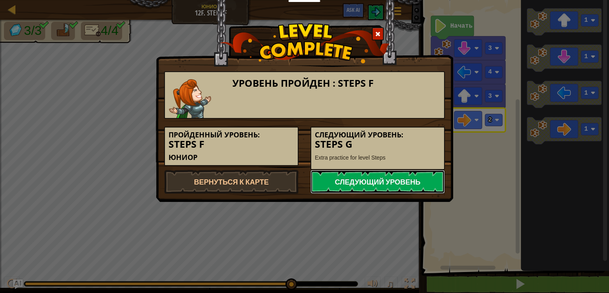
click at [437, 177] on link "Следующий уровень" at bounding box center [378, 182] width 134 height 24
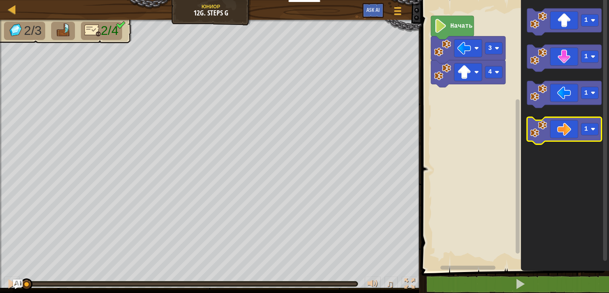
click at [577, 127] on icon "Рабочая область Blockly" at bounding box center [564, 130] width 75 height 27
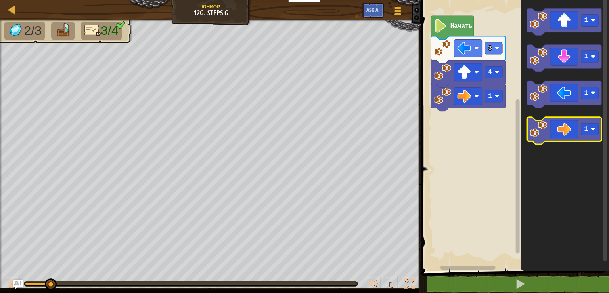
click at [577, 127] on icon "Рабочая область Blockly" at bounding box center [564, 130] width 75 height 27
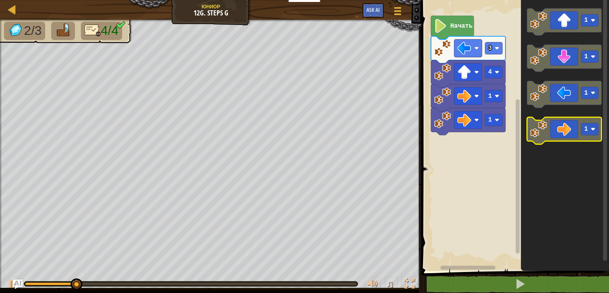
click at [577, 127] on icon "Рабочая область Blockly" at bounding box center [564, 130] width 75 height 27
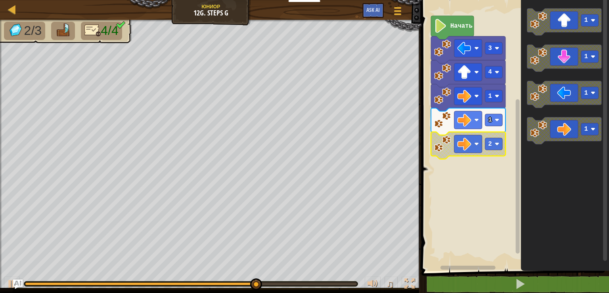
click at [510, 145] on rect "Рабочая область Blockly" at bounding box center [514, 133] width 190 height 275
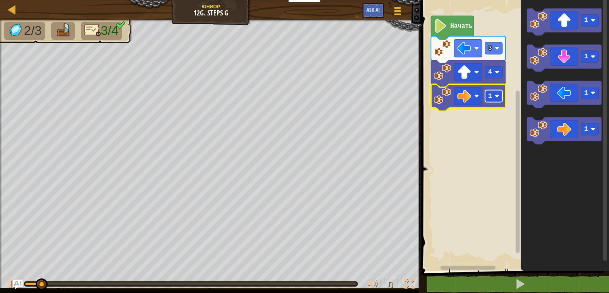
click at [499, 97] on image "Рабочая область Blockly" at bounding box center [497, 96] width 5 height 5
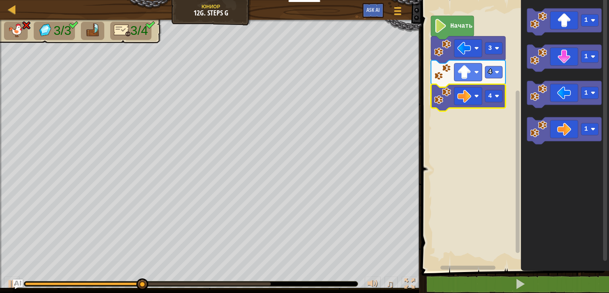
click at [495, 105] on icon "Рабочая область Blockly" at bounding box center [468, 97] width 75 height 27
click at [495, 102] on icon "Рабочая область Blockly" at bounding box center [468, 97] width 75 height 27
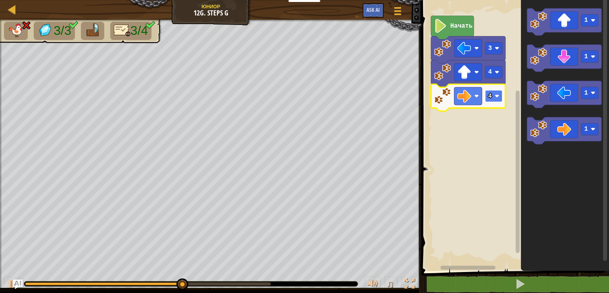
click at [497, 100] on rect "Рабочая область Blockly" at bounding box center [493, 96] width 17 height 12
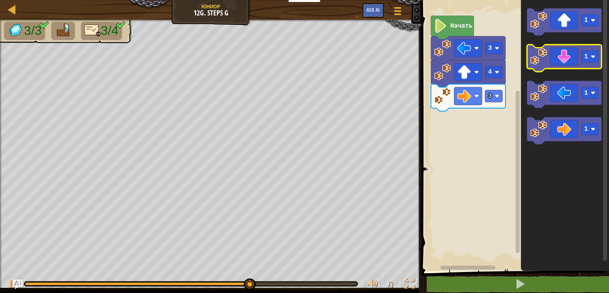
click at [575, 56] on icon "Рабочая область Blockly" at bounding box center [564, 58] width 75 height 27
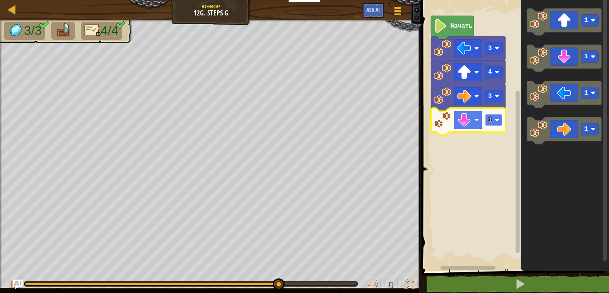
click at [490, 117] on text "1" at bounding box center [491, 120] width 4 height 7
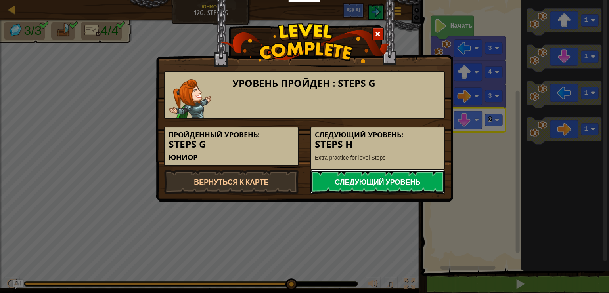
click at [394, 187] on link "Следующий уровень" at bounding box center [378, 182] width 134 height 24
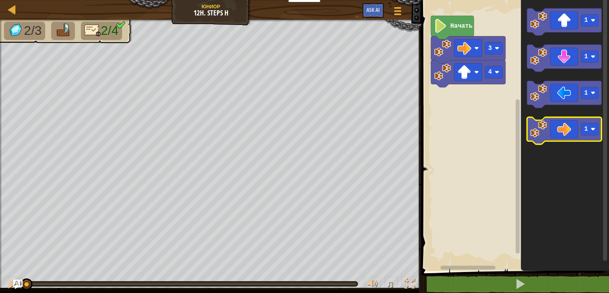
click at [565, 140] on icon "Рабочая область Blockly" at bounding box center [564, 130] width 75 height 27
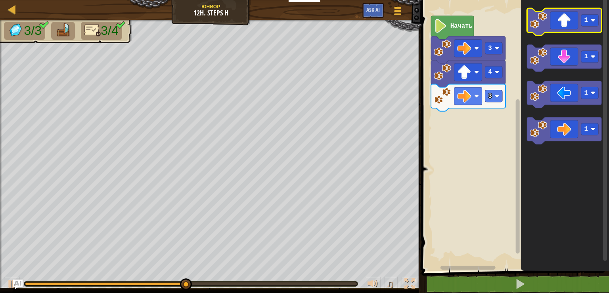
click at [571, 24] on icon "Рабочая область Blockly" at bounding box center [564, 21] width 75 height 27
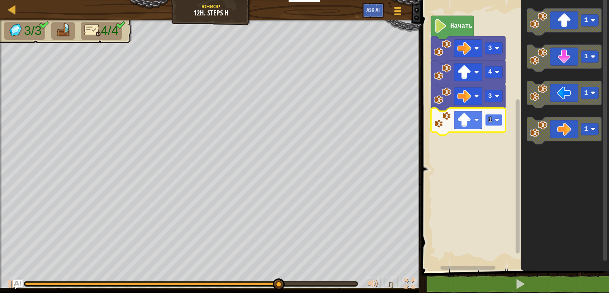
click at [497, 119] on image "Рабочая область Blockly" at bounding box center [497, 120] width 5 height 5
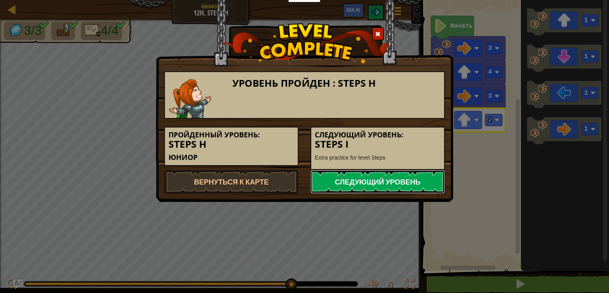
click at [397, 178] on link "Следующий уровень" at bounding box center [378, 182] width 134 height 24
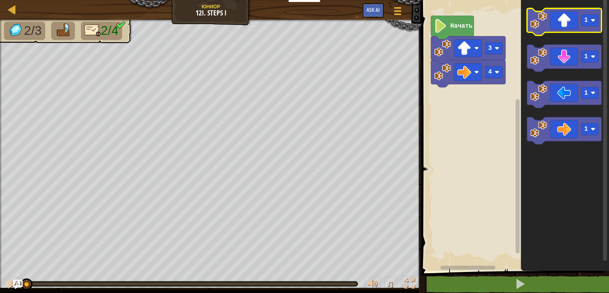
click at [577, 33] on rect "Рабочая область Blockly" at bounding box center [564, 21] width 75 height 27
click at [577, 23] on icon "Рабочая область Blockly" at bounding box center [564, 21] width 75 height 27
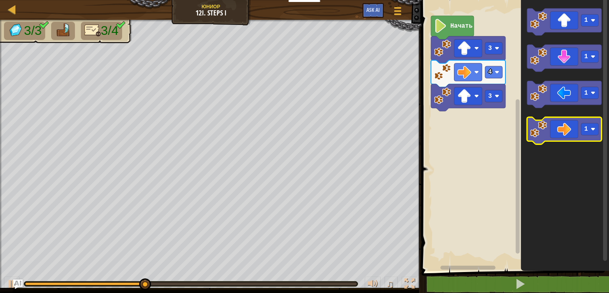
click at [558, 132] on icon "Рабочая область Blockly" at bounding box center [564, 130] width 75 height 27
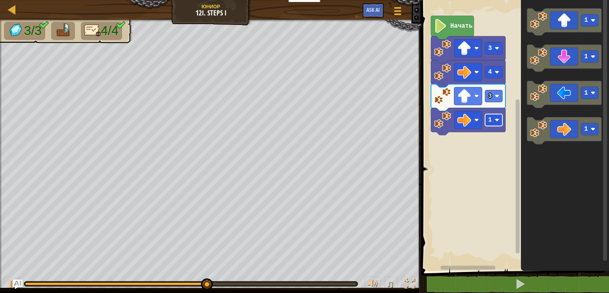
click at [495, 122] on rect "Рабочая область Blockly" at bounding box center [493, 120] width 17 height 12
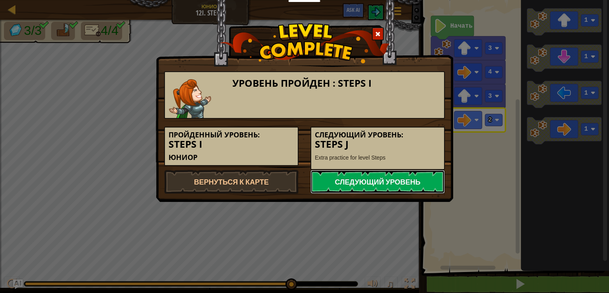
click at [415, 180] on link "Следующий уровень" at bounding box center [378, 182] width 134 height 24
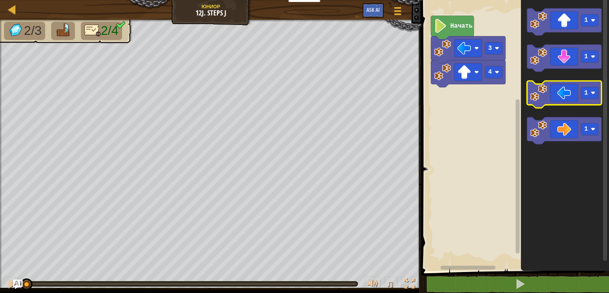
click at [554, 100] on icon "Рабочая область Blockly" at bounding box center [564, 94] width 75 height 27
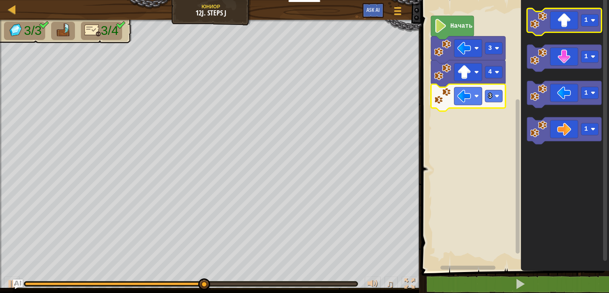
click at [564, 30] on icon "Рабочая область Blockly" at bounding box center [564, 21] width 75 height 27
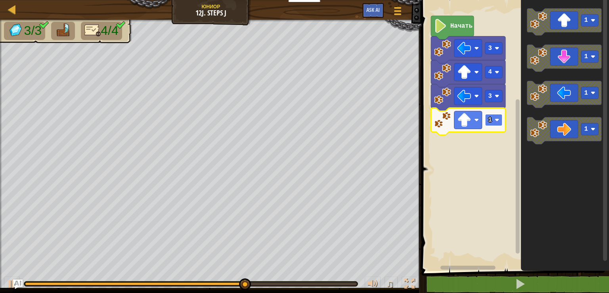
click at [497, 123] on rect "Рабочая область Blockly" at bounding box center [493, 120] width 17 height 12
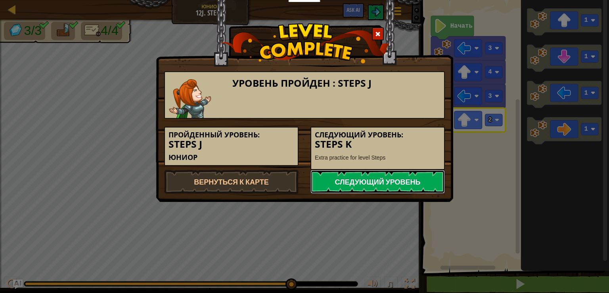
click at [421, 177] on link "Следующий уровень" at bounding box center [378, 182] width 134 height 24
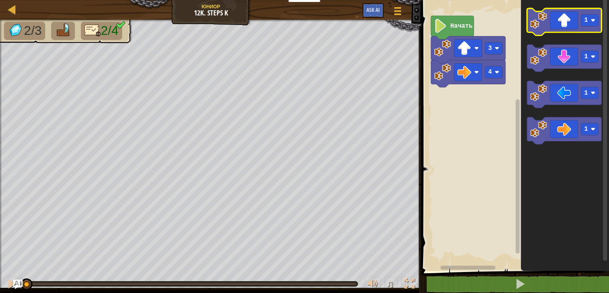
click at [578, 27] on icon "Рабочая область Blockly" at bounding box center [564, 21] width 75 height 27
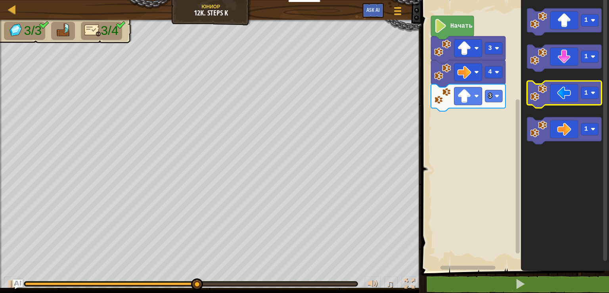
click at [542, 95] on image "Рабочая область Blockly" at bounding box center [538, 92] width 17 height 17
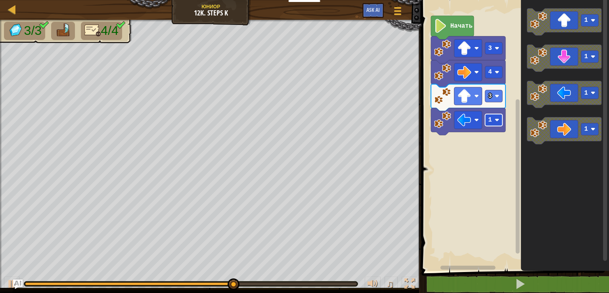
click at [497, 125] on rect "Рабочая область Blockly" at bounding box center [493, 120] width 17 height 12
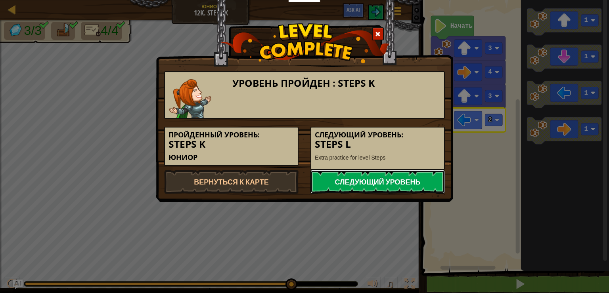
click at [398, 190] on link "Следующий уровень" at bounding box center [378, 182] width 134 height 24
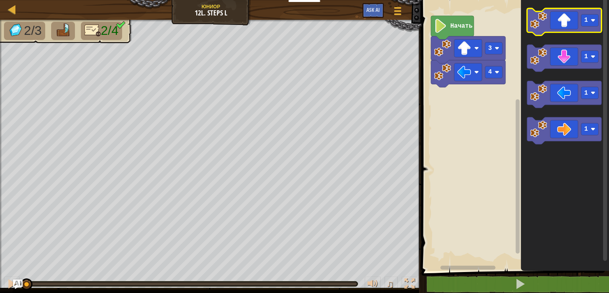
click at [569, 31] on icon "Рабочая область Blockly" at bounding box center [564, 21] width 75 height 27
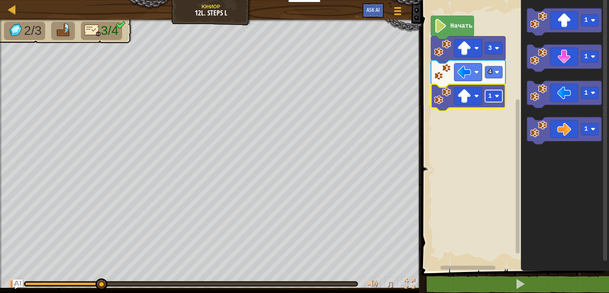
click at [495, 102] on rect "Рабочая область Blockly" at bounding box center [493, 96] width 17 height 12
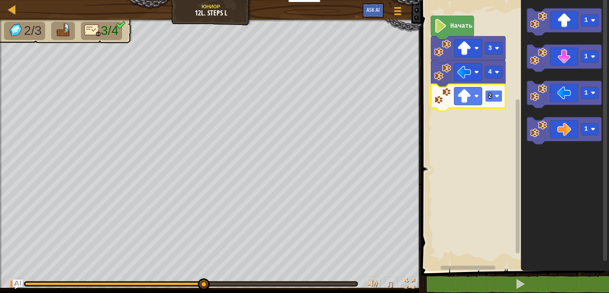
click at [493, 100] on rect "Рабочая область Blockly" at bounding box center [493, 96] width 17 height 12
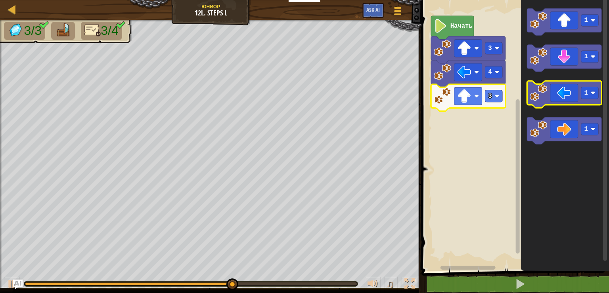
click at [564, 104] on icon "Рабочая область Blockly" at bounding box center [564, 94] width 75 height 27
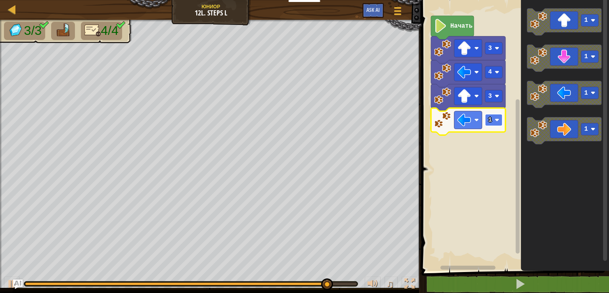
click at [500, 120] on rect "Рабочая область Blockly" at bounding box center [493, 120] width 17 height 12
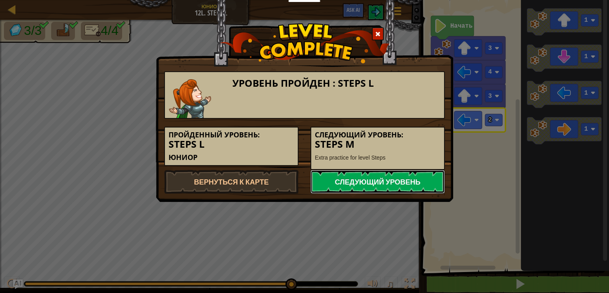
click at [378, 187] on link "Следующий уровень" at bounding box center [378, 182] width 134 height 24
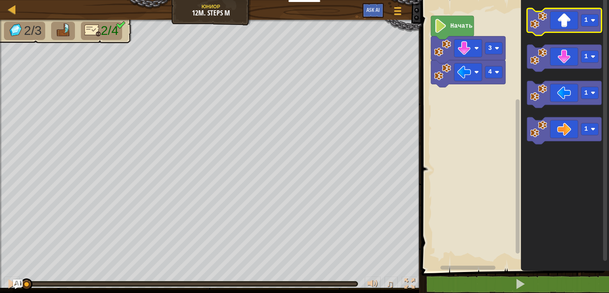
click at [567, 20] on icon "Рабочая область Blockly" at bounding box center [564, 21] width 75 height 27
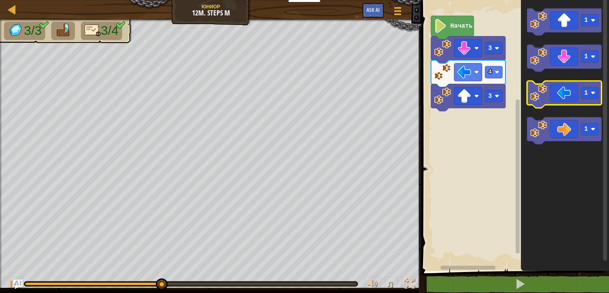
click at [546, 88] on image "Рабочая область Blockly" at bounding box center [538, 92] width 17 height 17
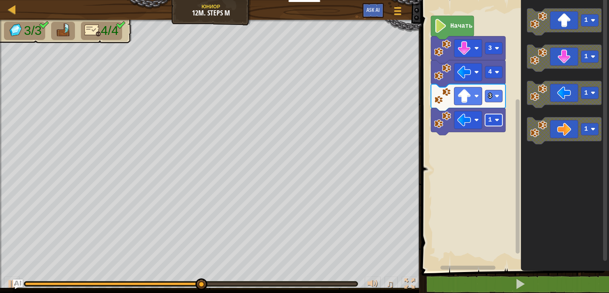
click at [497, 122] on image "Рабочая область Blockly" at bounding box center [497, 120] width 5 height 5
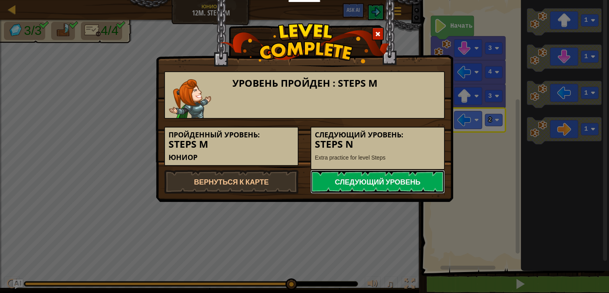
click at [404, 174] on link "Следующий уровень" at bounding box center [378, 182] width 134 height 24
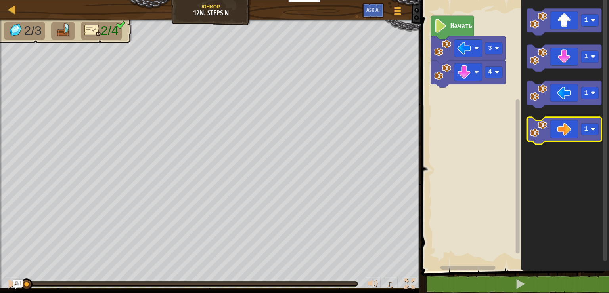
click at [577, 133] on icon "Рабочая область Blockly" at bounding box center [564, 130] width 75 height 27
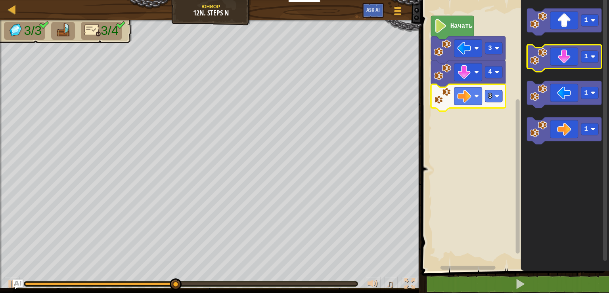
click at [560, 58] on icon "Рабочая область Blockly" at bounding box center [564, 58] width 75 height 27
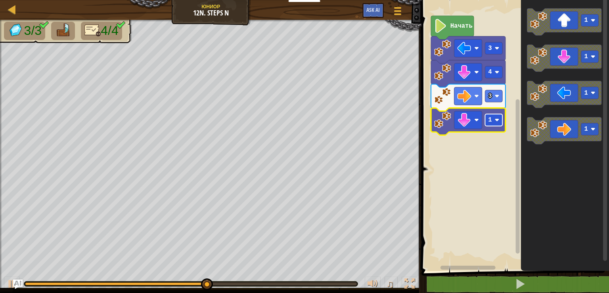
click at [495, 119] on image "Рабочая область Blockly" at bounding box center [497, 120] width 5 height 5
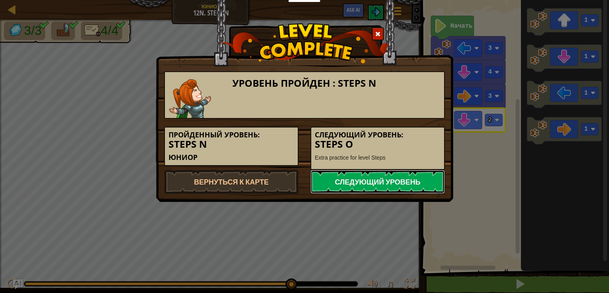
click at [404, 184] on link "Следующий уровень" at bounding box center [378, 182] width 134 height 24
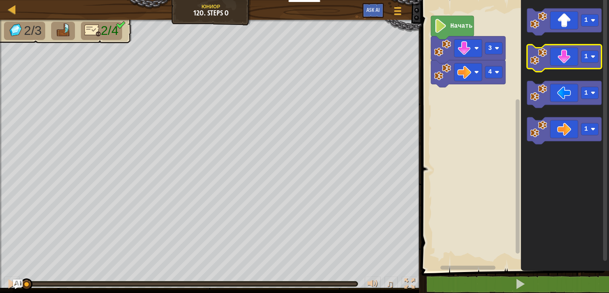
click at [557, 57] on icon "Рабочая область Blockly" at bounding box center [564, 58] width 75 height 27
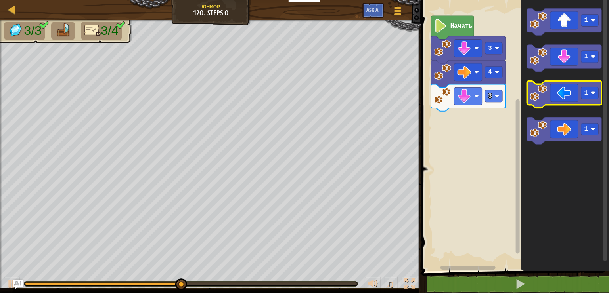
click at [538, 94] on image "Рабочая область Blockly" at bounding box center [538, 92] width 17 height 17
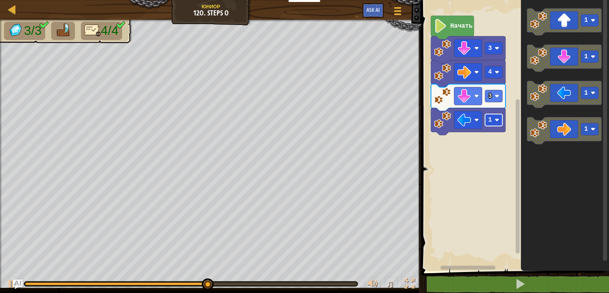
click at [489, 118] on text "1" at bounding box center [491, 120] width 4 height 7
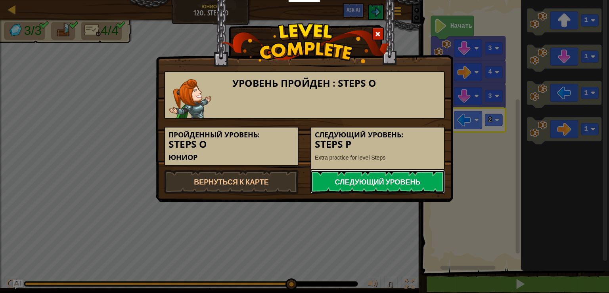
click at [401, 177] on link "Следующий уровень" at bounding box center [378, 182] width 134 height 24
